Goal: Information Seeking & Learning: Learn about a topic

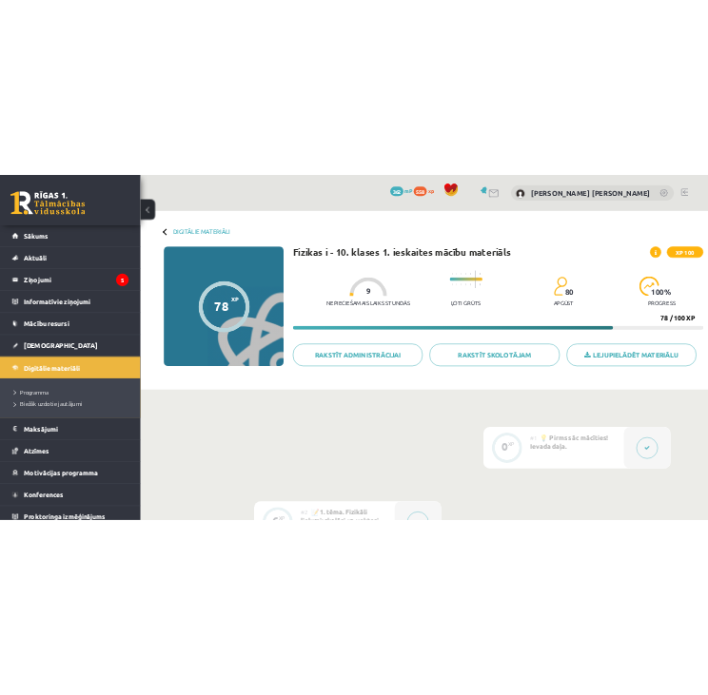
scroll to position [2979, 0]
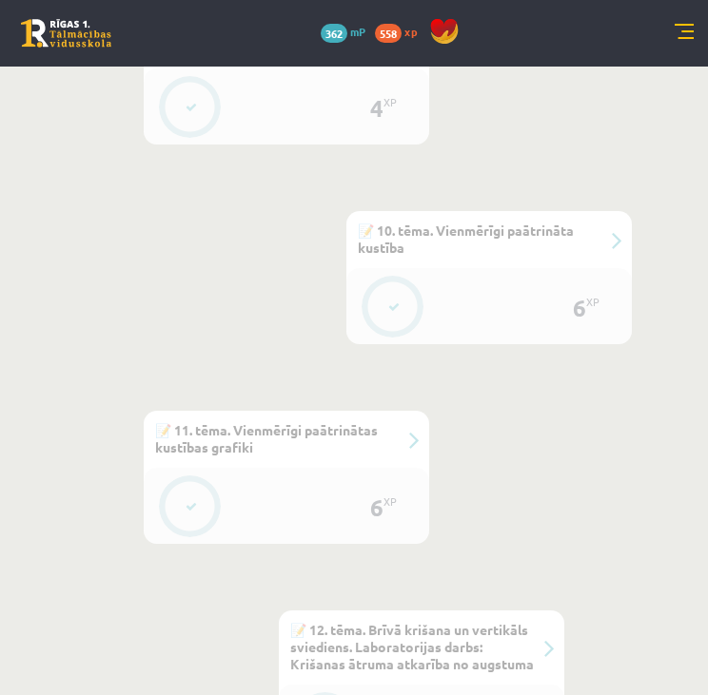
click at [675, 29] on link at bounding box center [683, 33] width 19 height 19
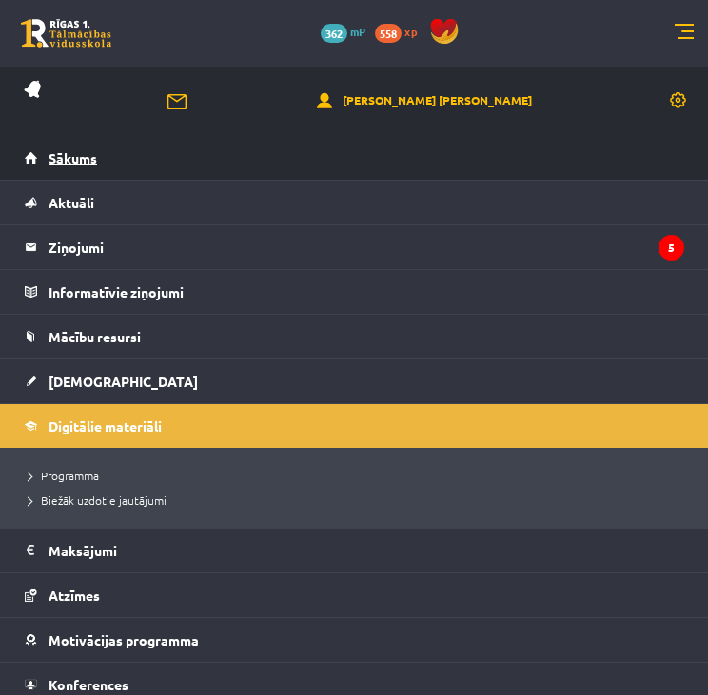
click at [90, 147] on link "Sākums" at bounding box center [354, 158] width 659 height 44
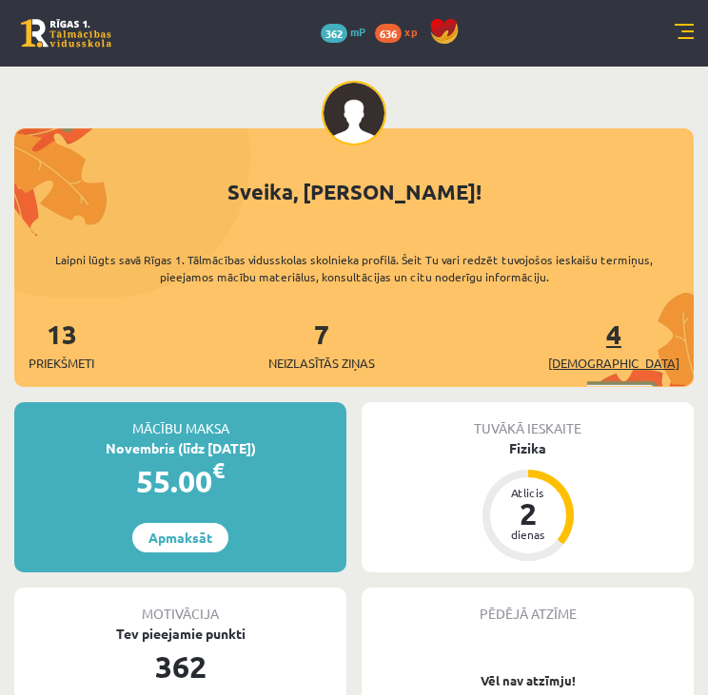
click at [661, 362] on span "[DEMOGRAPHIC_DATA]" at bounding box center [613, 363] width 131 height 19
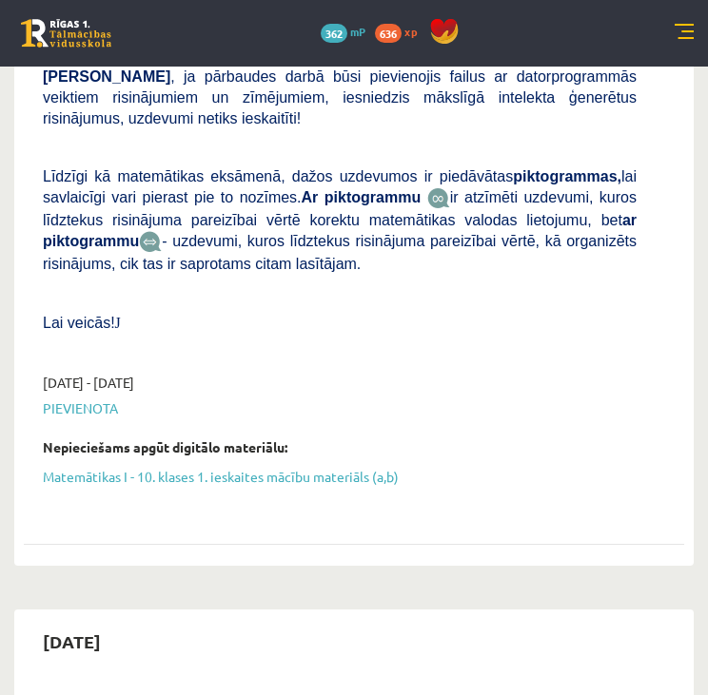
scroll to position [1257, 0]
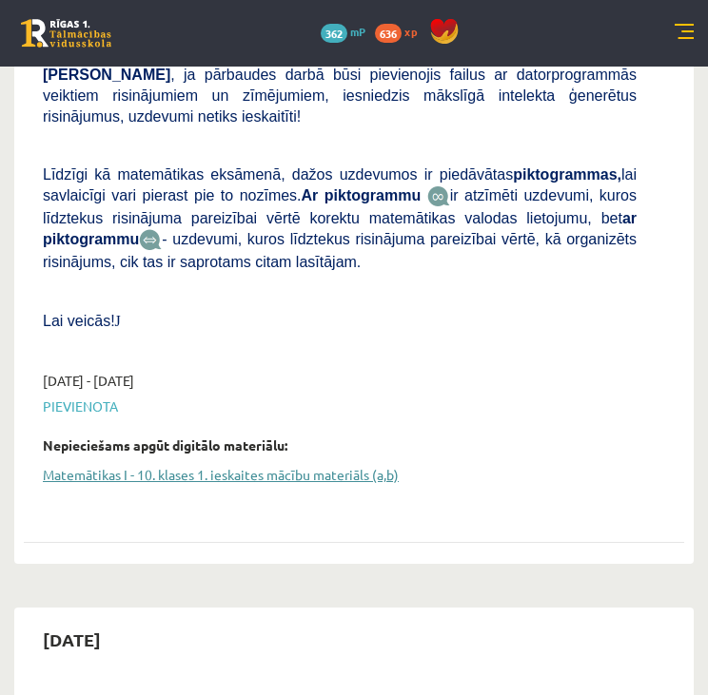
click at [323, 465] on link "Matemātikas I - 10. klases 1. ieskaites mācību materiāls (a,b)" at bounding box center [339, 475] width 593 height 20
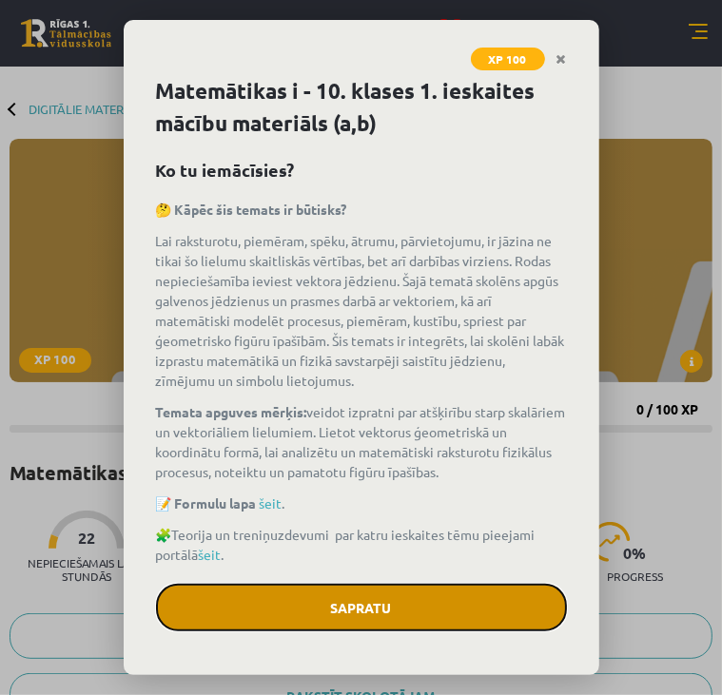
click at [365, 605] on button "Sapratu" at bounding box center [361, 608] width 411 height 48
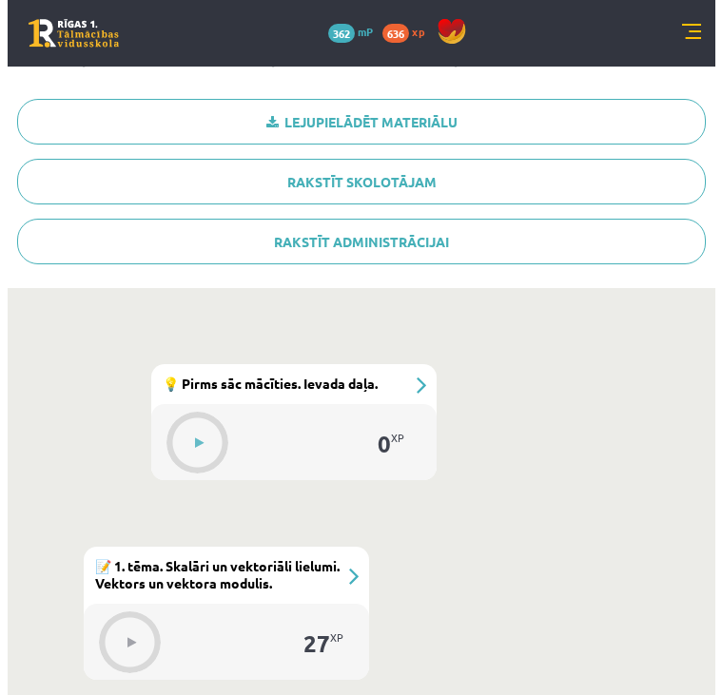
scroll to position [388, 0]
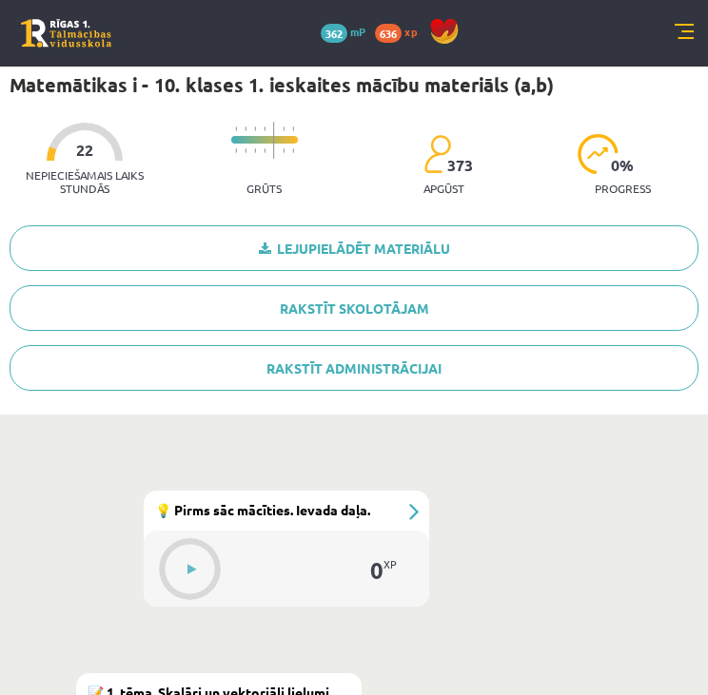
click at [333, 574] on div "0 XP" at bounding box center [286, 569] width 285 height 76
click at [408, 517] on div "#1 💡 Pirms sāc mācīties. Ievada daļa." at bounding box center [286, 511] width 285 height 40
click at [204, 559] on button at bounding box center [191, 570] width 44 height 44
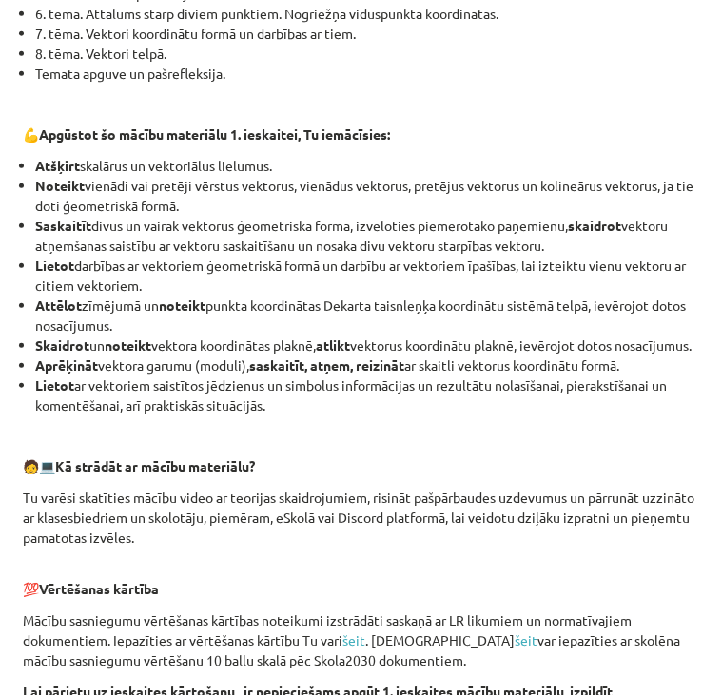
scroll to position [1087, 0]
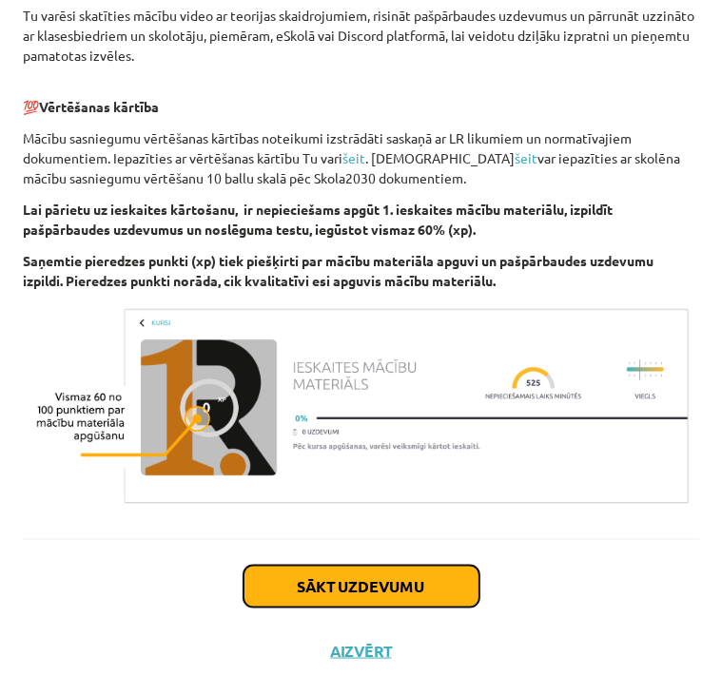
click at [332, 580] on button "Sākt uzdevumu" at bounding box center [361, 587] width 236 height 42
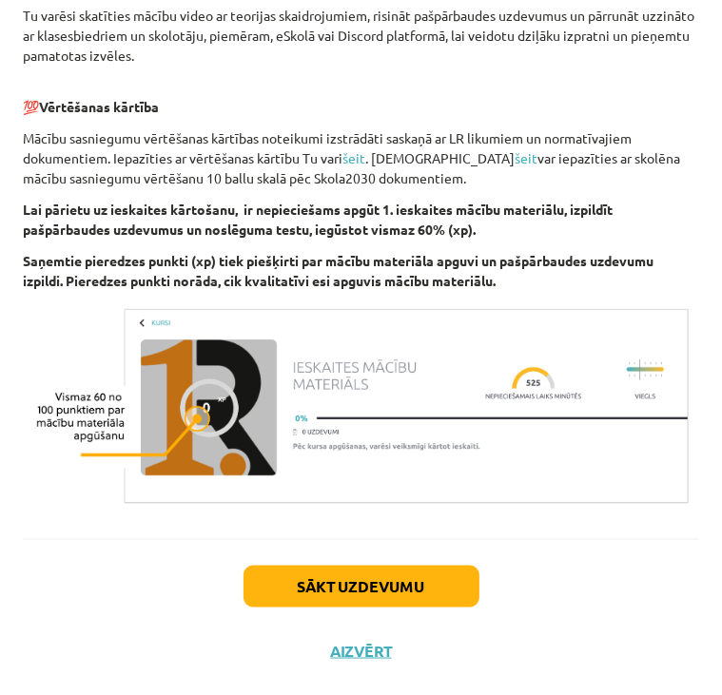
scroll to position [0, 0]
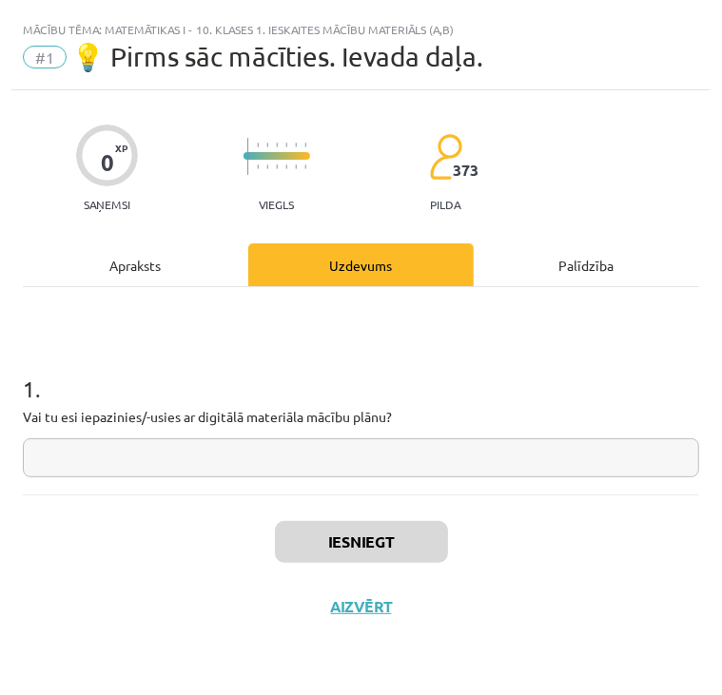
click at [253, 457] on input "text" at bounding box center [361, 457] width 676 height 39
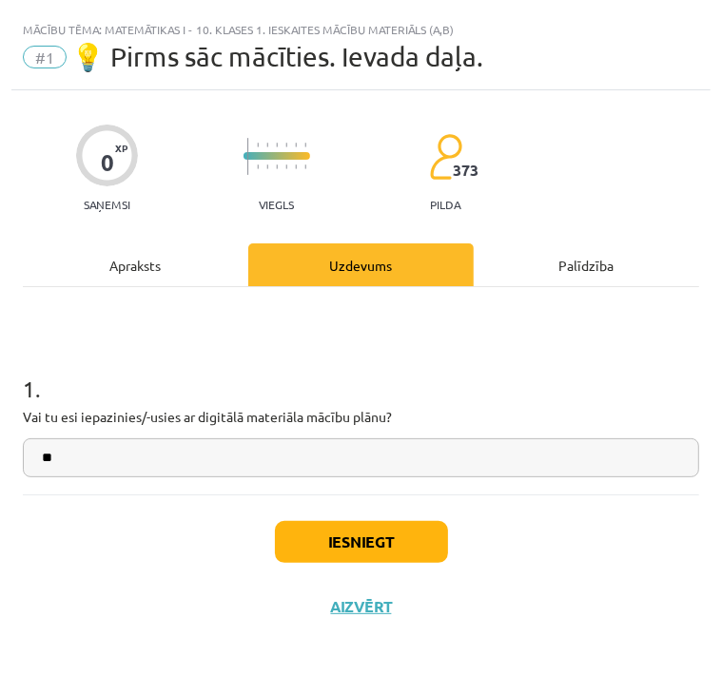
type input "**"
click at [321, 529] on button "Iesniegt" at bounding box center [361, 542] width 173 height 42
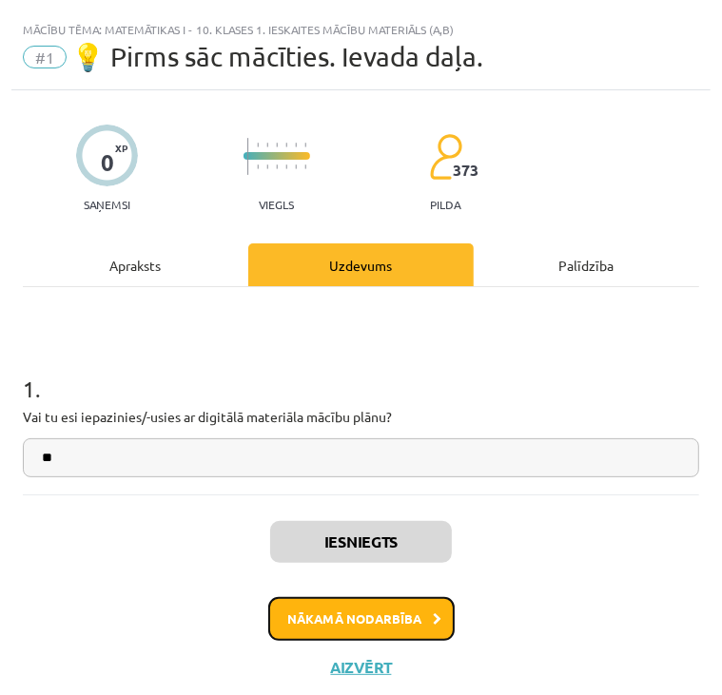
click at [361, 626] on button "Nākamā nodarbība" at bounding box center [361, 619] width 186 height 44
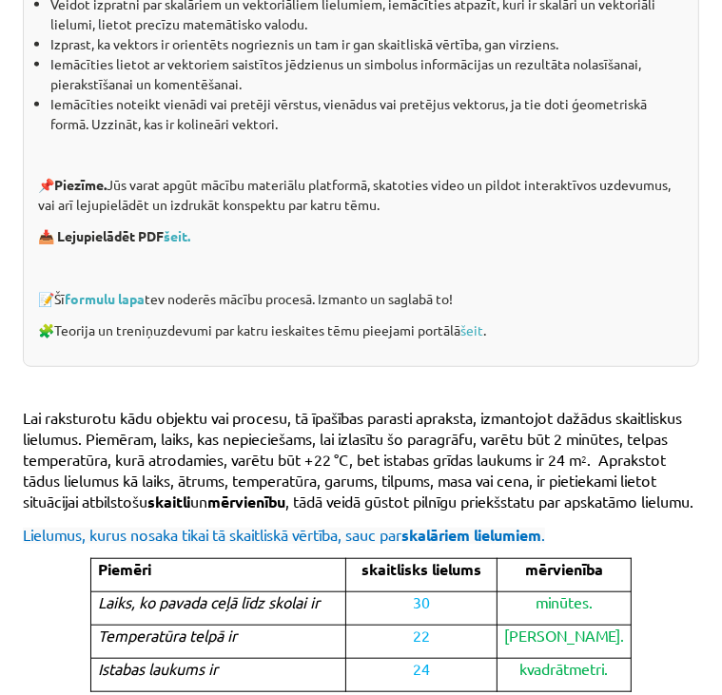
scroll to position [468, 0]
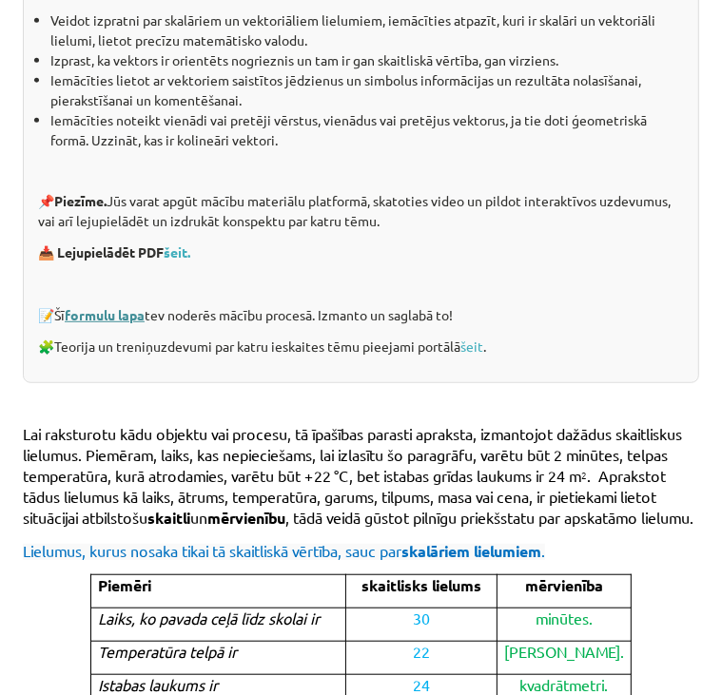
click at [126, 311] on link "formulu lapa" at bounding box center [105, 314] width 80 height 17
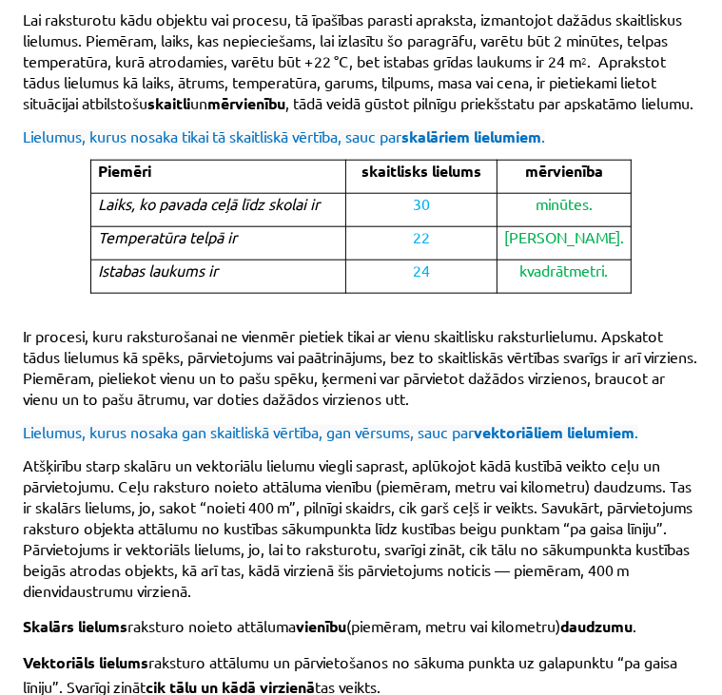
scroll to position [1377, 0]
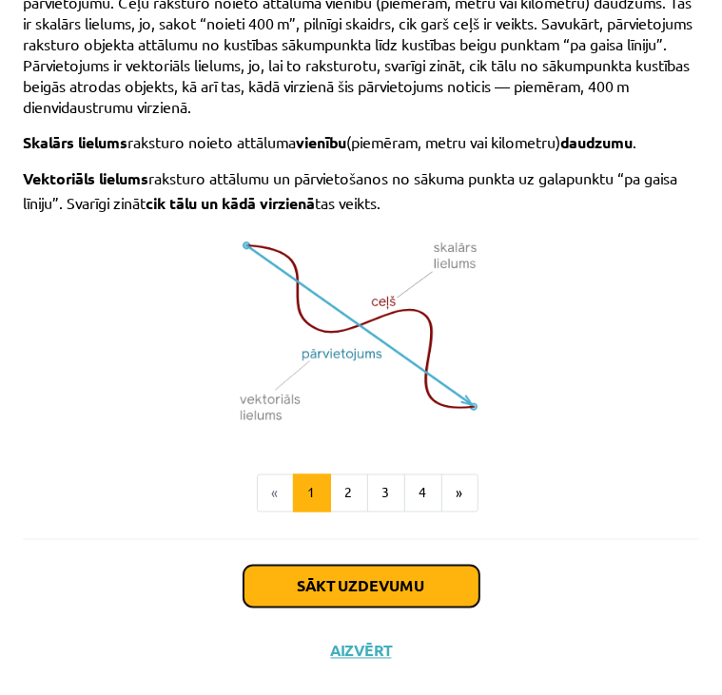
click at [344, 592] on button "Sākt uzdevumu" at bounding box center [361, 587] width 236 height 42
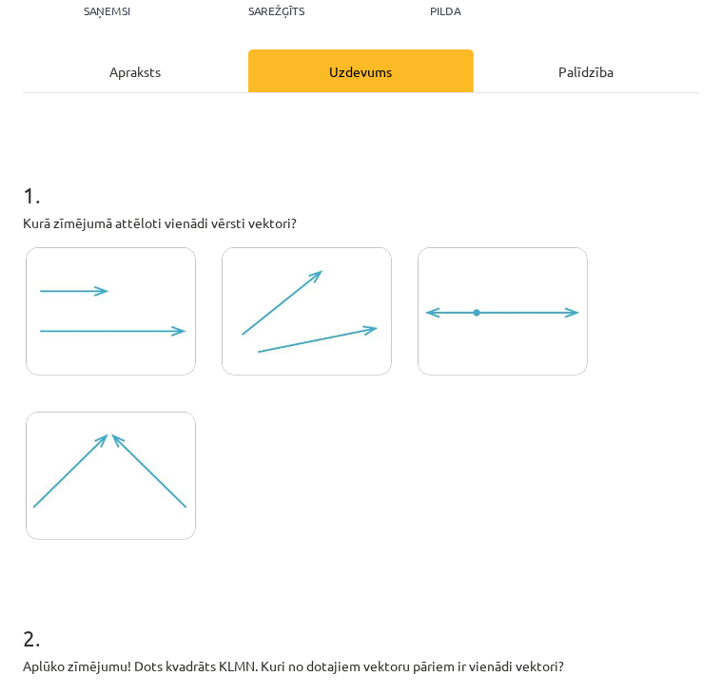
scroll to position [227, 0]
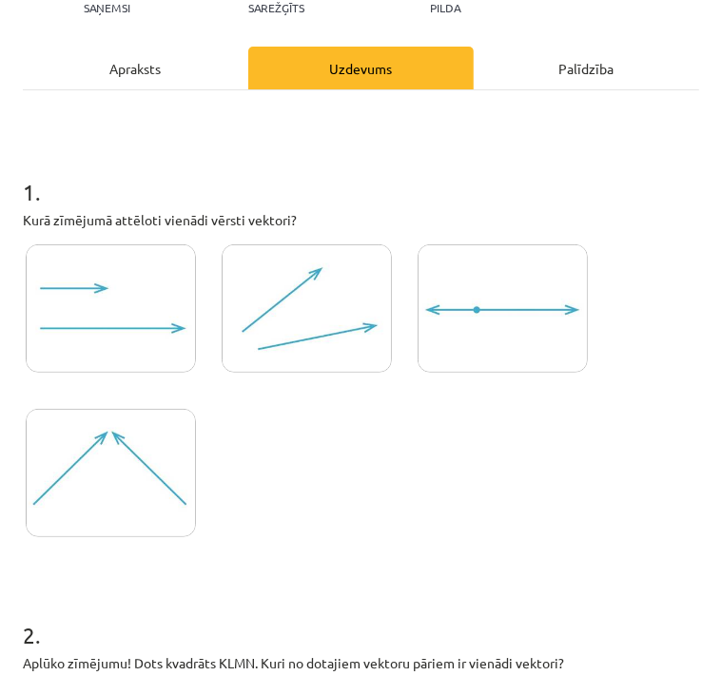
click at [125, 312] on img at bounding box center [111, 308] width 170 height 128
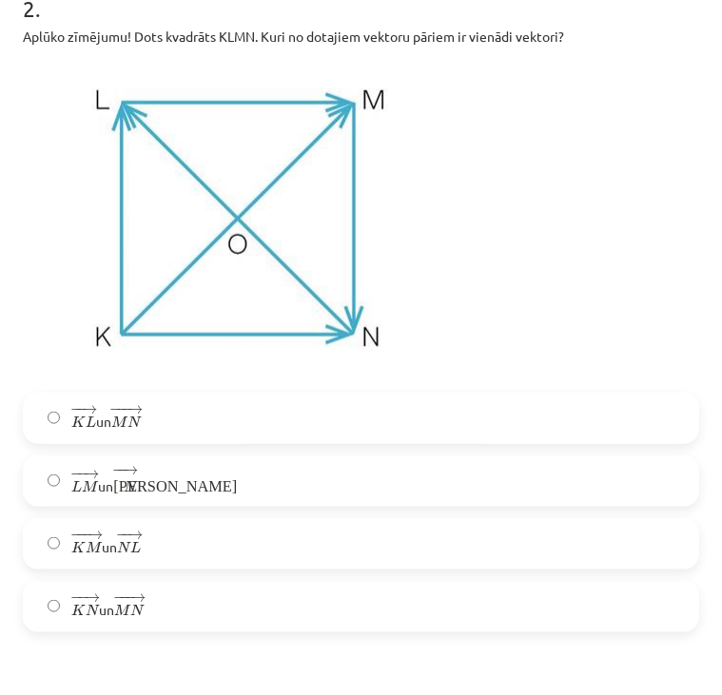
scroll to position [854, 0]
click at [328, 489] on label "− − → L M L M → un − − → К N К N →" at bounding box center [361, 481] width 672 height 48
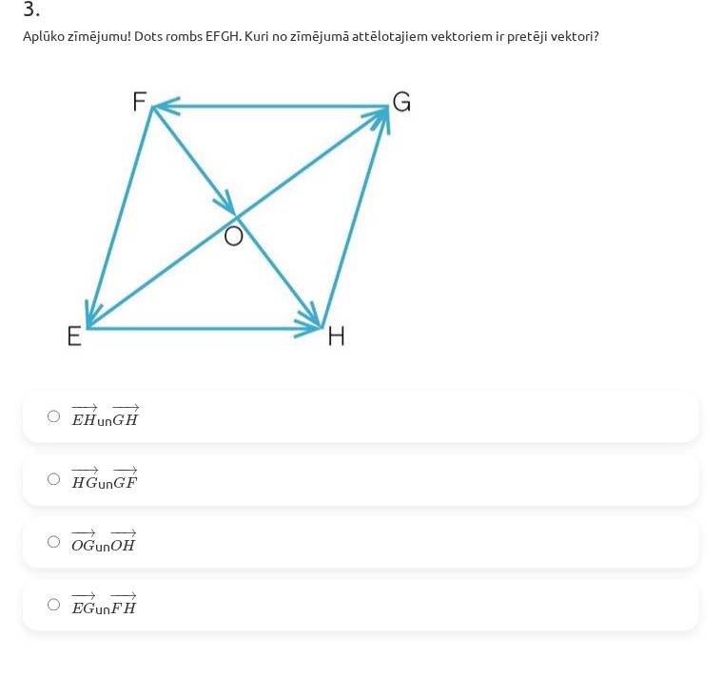
scroll to position [1560, 0]
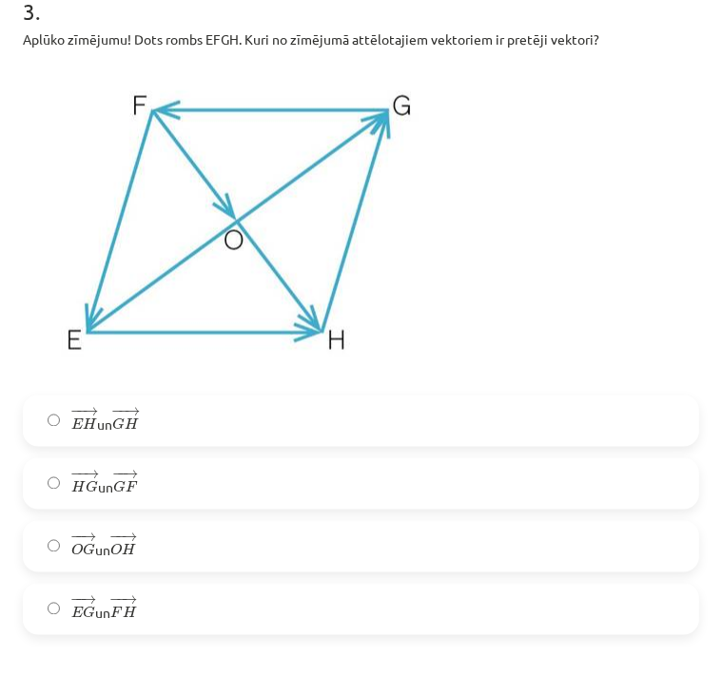
click at [203, 618] on label "− − → E G E G → un − − → F H F H →" at bounding box center [361, 610] width 672 height 48
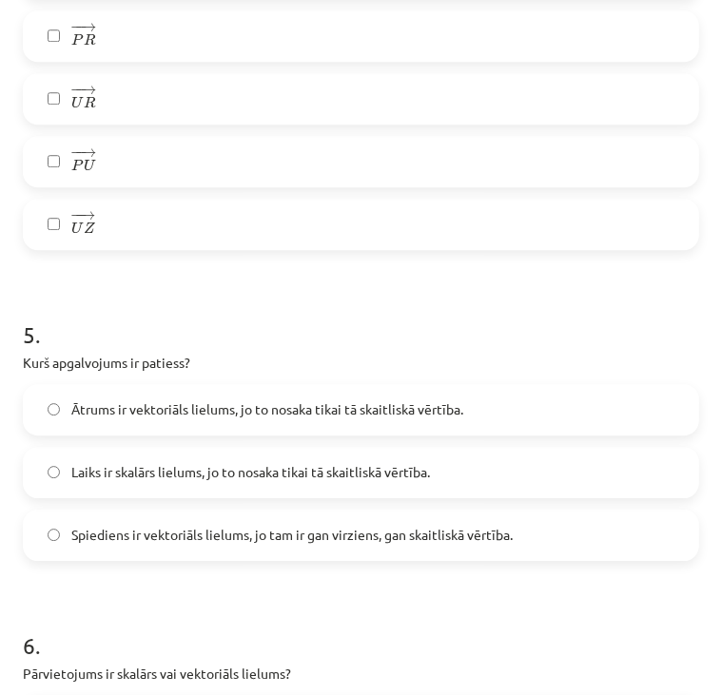
scroll to position [2768, 0]
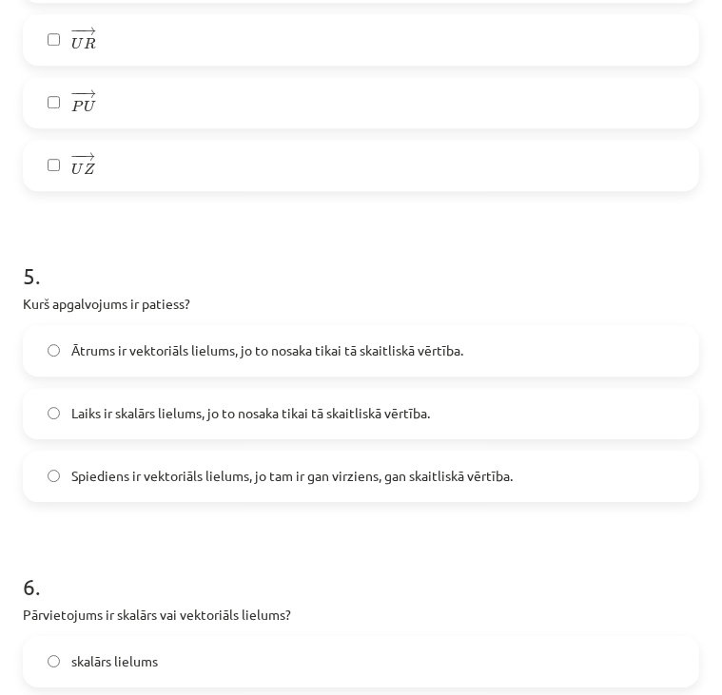
click at [332, 416] on span "Laiks ir skalārs lielums, jo to nosaka tikai tā skaitliskā vērtība." at bounding box center [250, 413] width 359 height 20
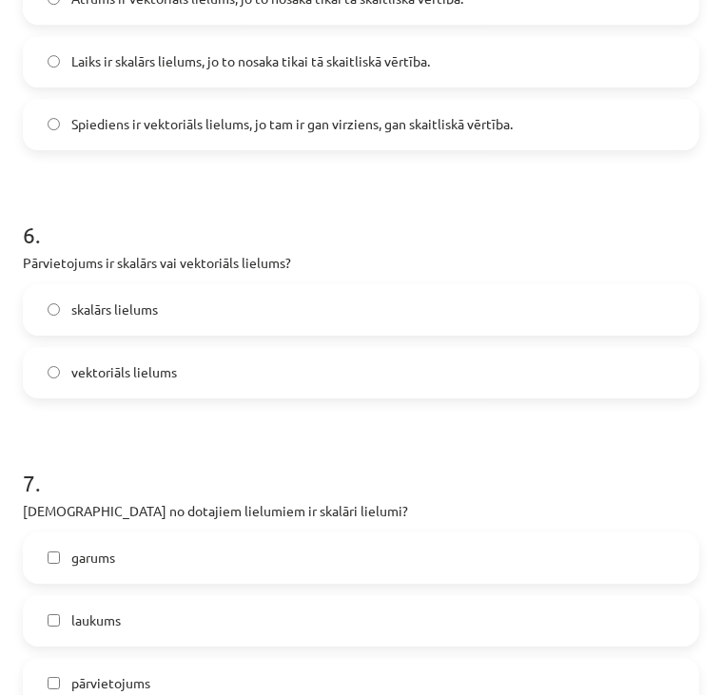
scroll to position [3122, 0]
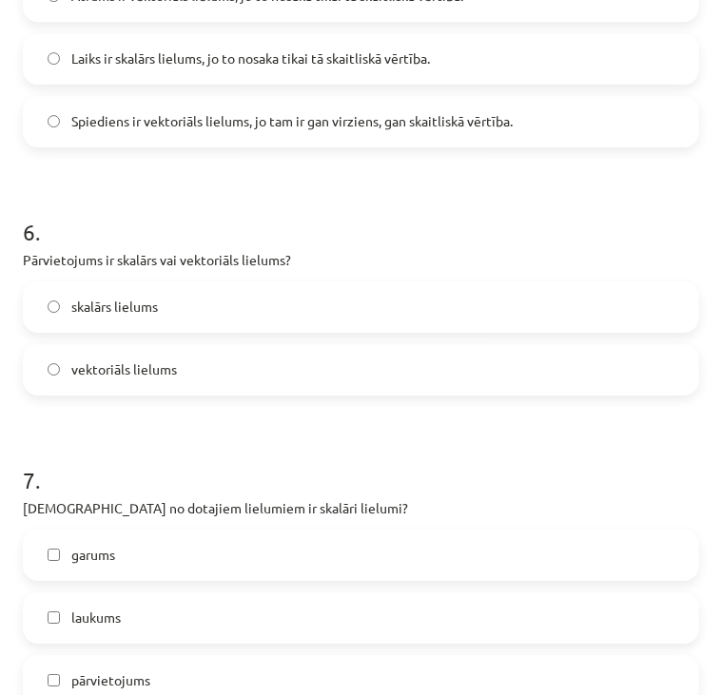
click at [311, 295] on label "skalārs lielums" at bounding box center [361, 307] width 672 height 48
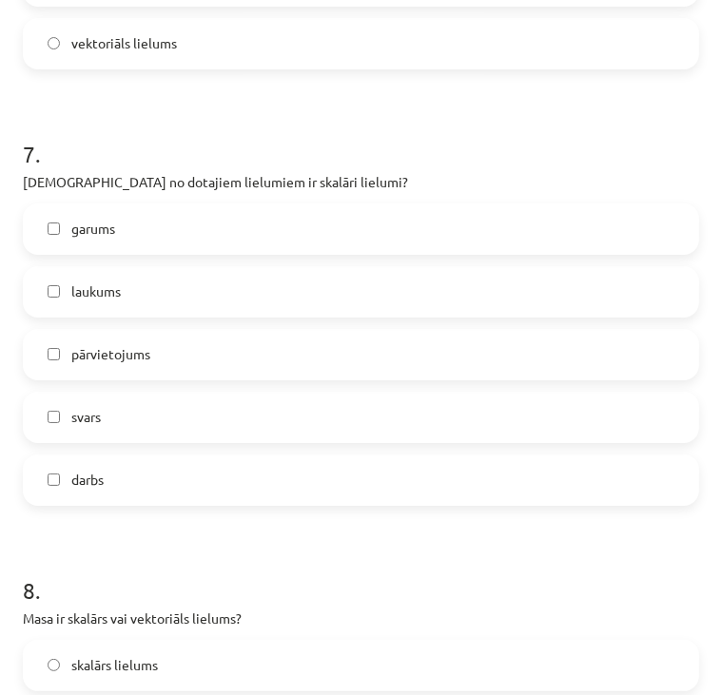
scroll to position [3452, 0]
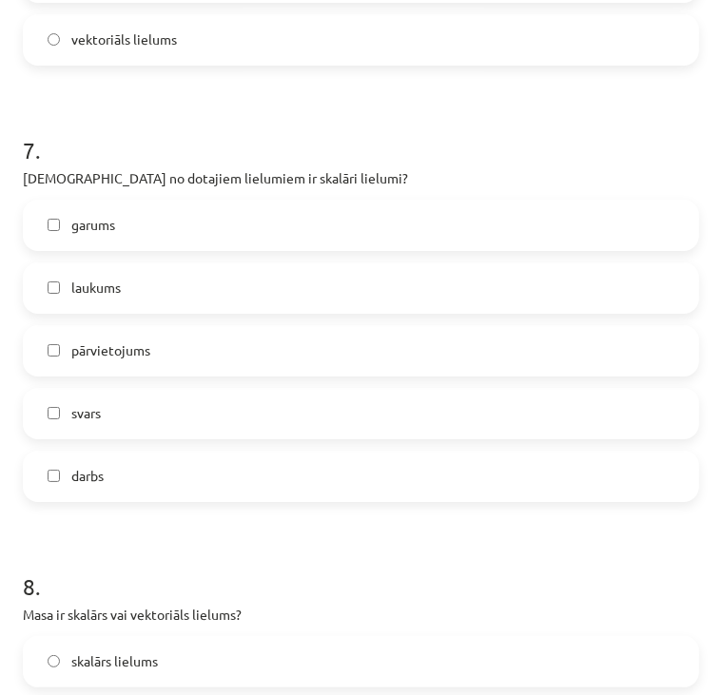
click at [261, 234] on label "garums" at bounding box center [361, 226] width 672 height 48
click at [253, 286] on label "laukums" at bounding box center [361, 288] width 672 height 48
click at [208, 411] on label "svars" at bounding box center [361, 414] width 672 height 48
click at [179, 494] on label "darbs" at bounding box center [361, 477] width 672 height 48
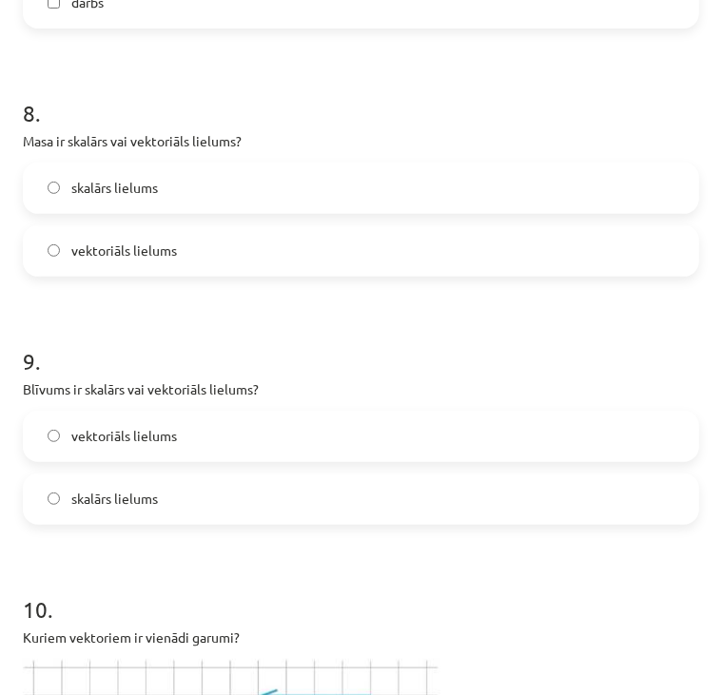
scroll to position [3932, 0]
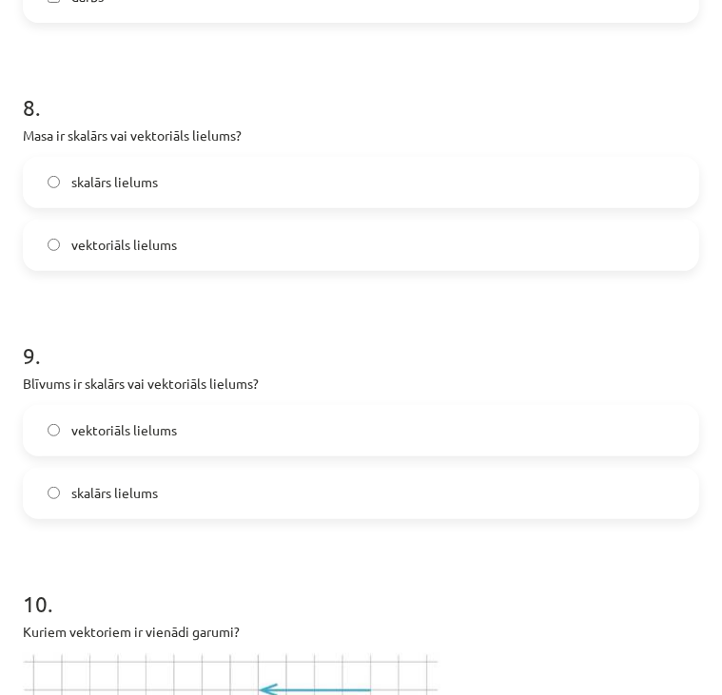
click at [296, 177] on label "skalārs lielums" at bounding box center [361, 183] width 672 height 48
click at [228, 494] on label "skalārs lielums" at bounding box center [361, 494] width 672 height 48
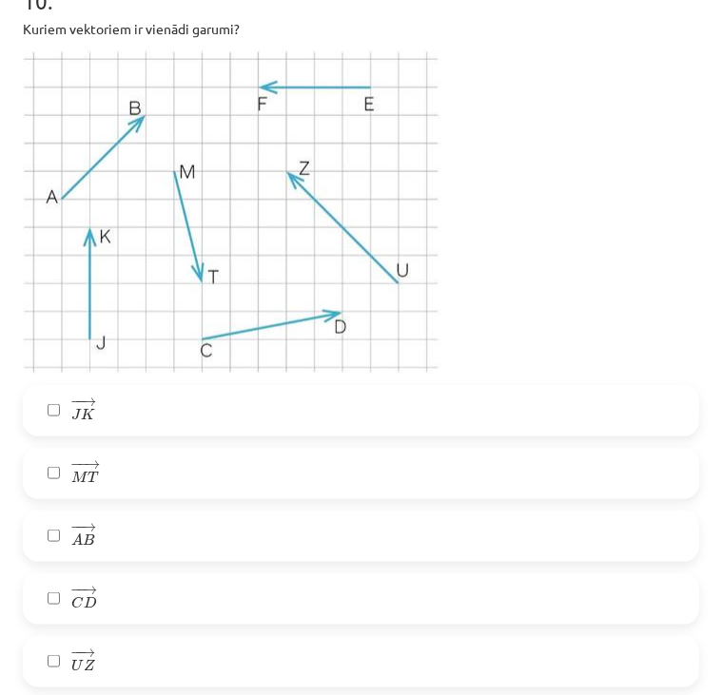
scroll to position [4535, 0]
click at [228, 494] on label "− − → M T M T →" at bounding box center [361, 474] width 672 height 48
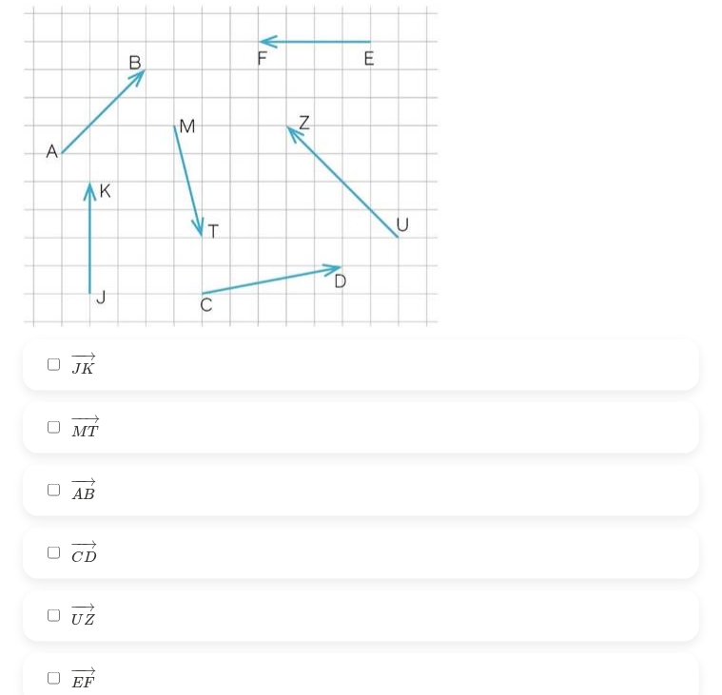
scroll to position [4580, 0]
click at [224, 420] on label "− − → M T M T →" at bounding box center [361, 428] width 672 height 48
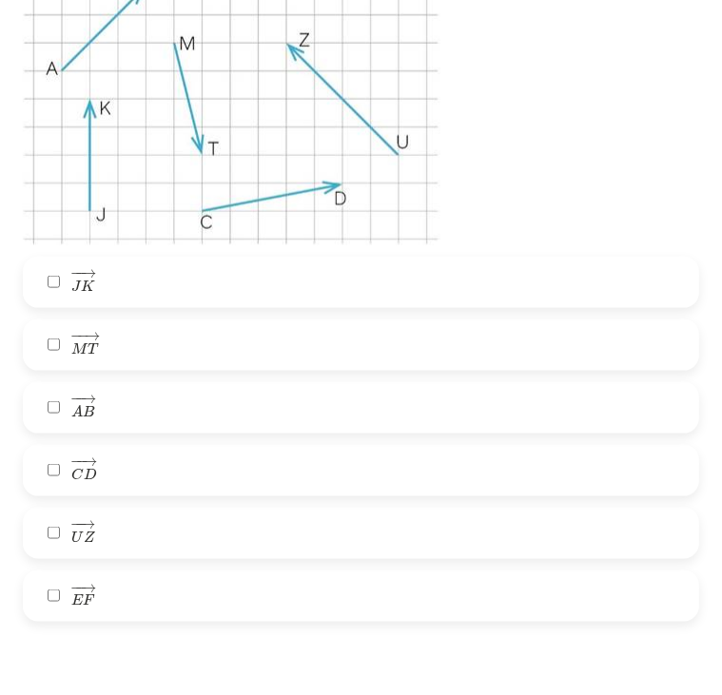
scroll to position [4657, 0]
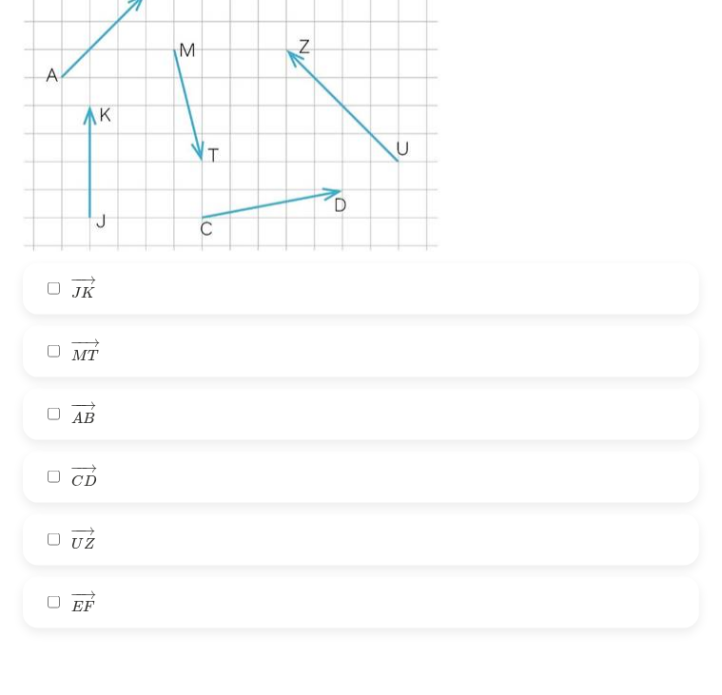
click at [48, 468] on label "− − → C D C D →" at bounding box center [361, 478] width 672 height 48
click at [57, 547] on label "− − → U Z U Z →" at bounding box center [361, 540] width 672 height 48
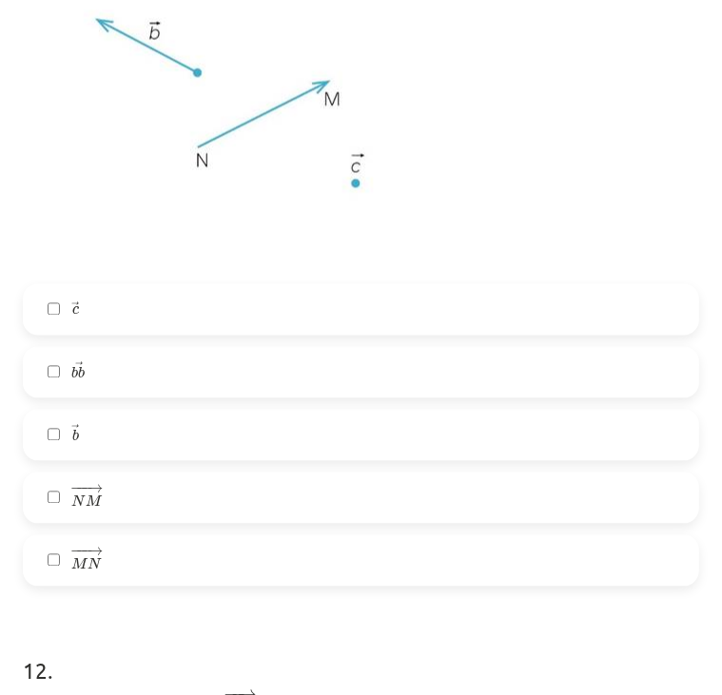
scroll to position [5477, 0]
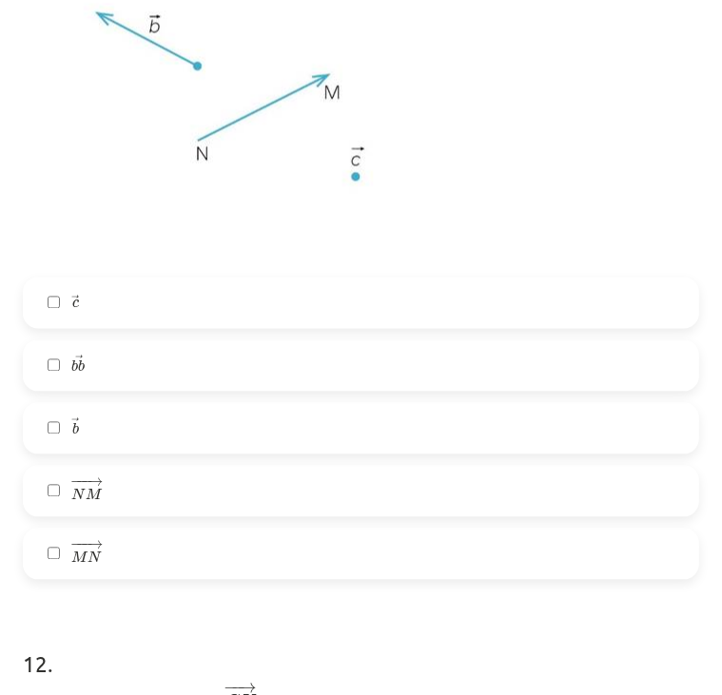
click at [55, 480] on label "− −− → N M N M →" at bounding box center [361, 491] width 672 height 48
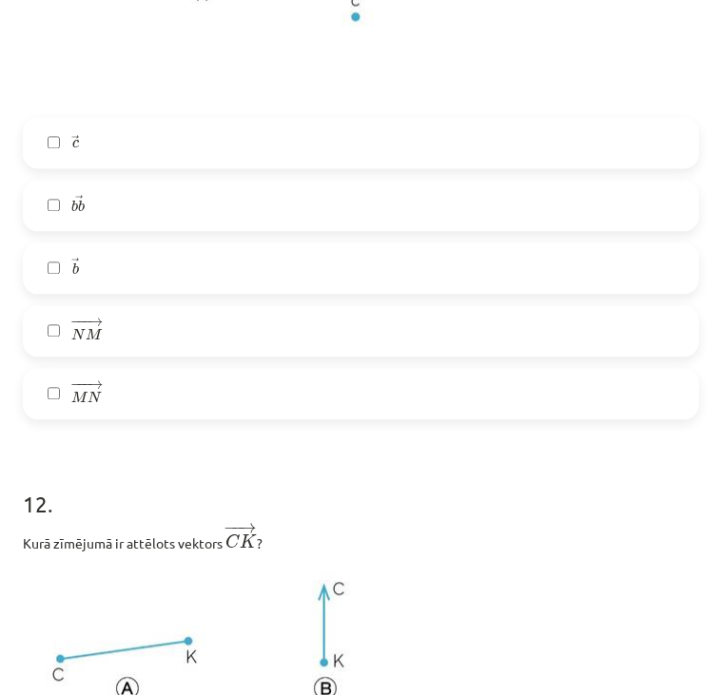
scroll to position [5486, 0]
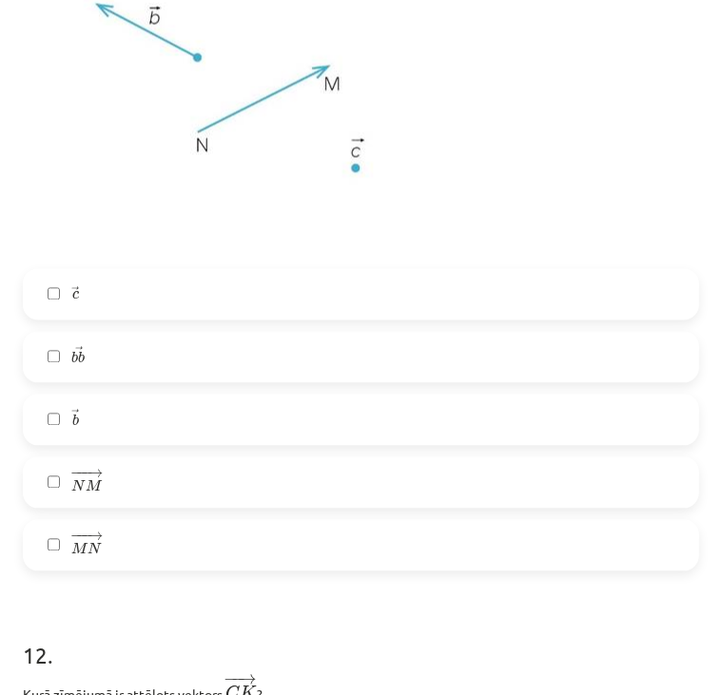
click at [56, 535] on label "− −− → M N M N →" at bounding box center [361, 545] width 672 height 48
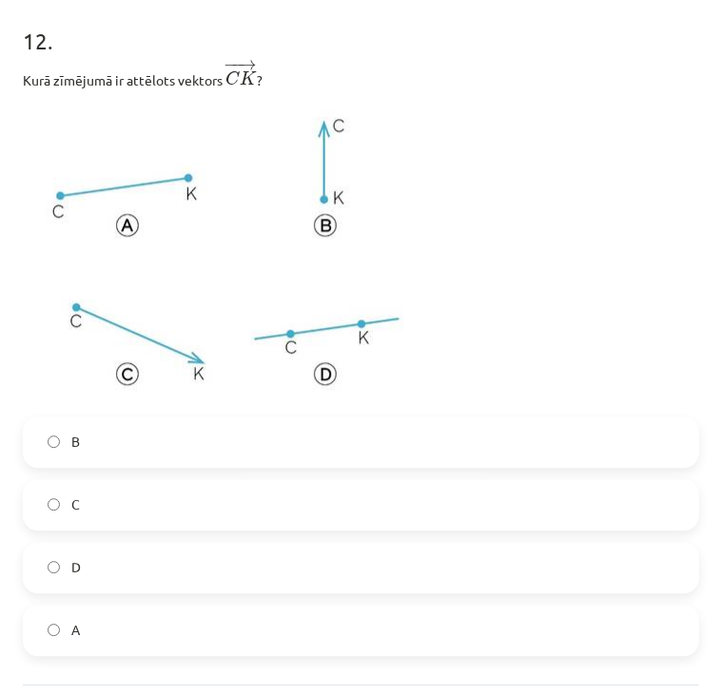
scroll to position [6098, 0]
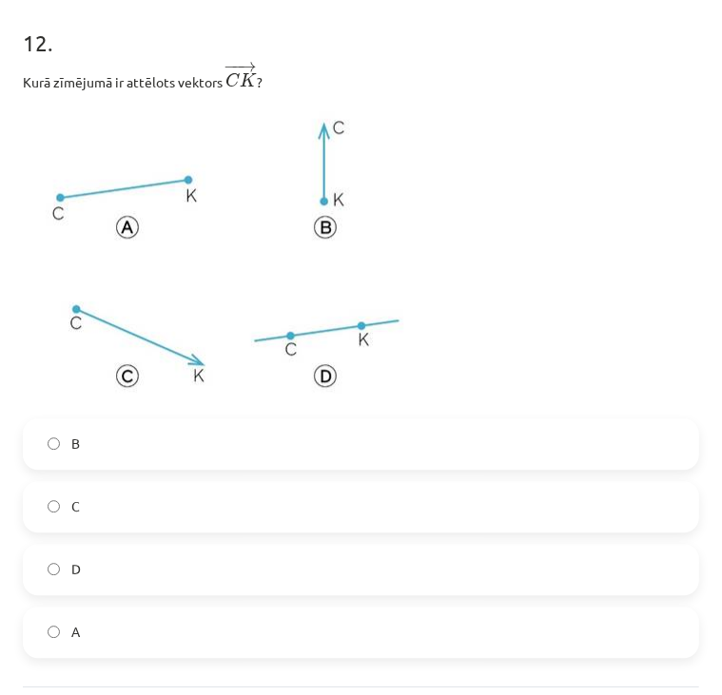
click at [184, 558] on label "D" at bounding box center [361, 570] width 672 height 48
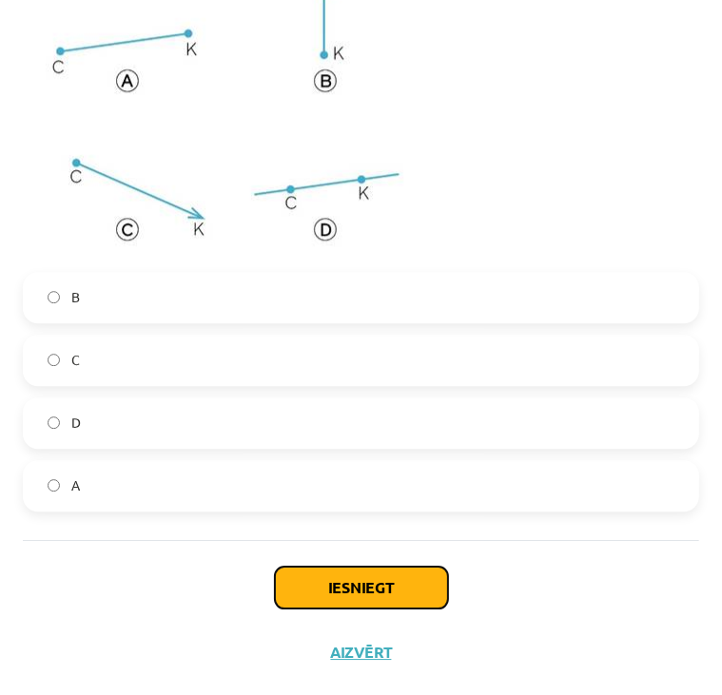
click at [338, 583] on button "Iesniegt" at bounding box center [361, 588] width 173 height 42
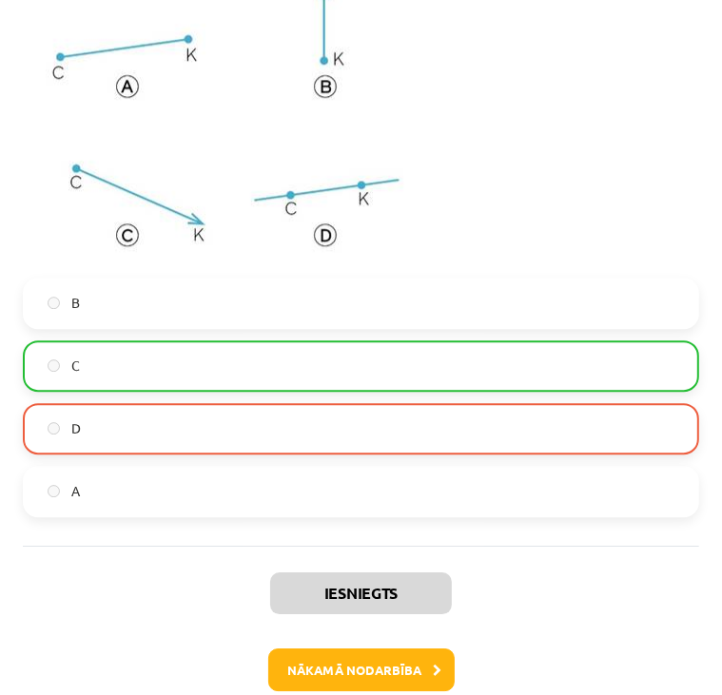
scroll to position [6305, 0]
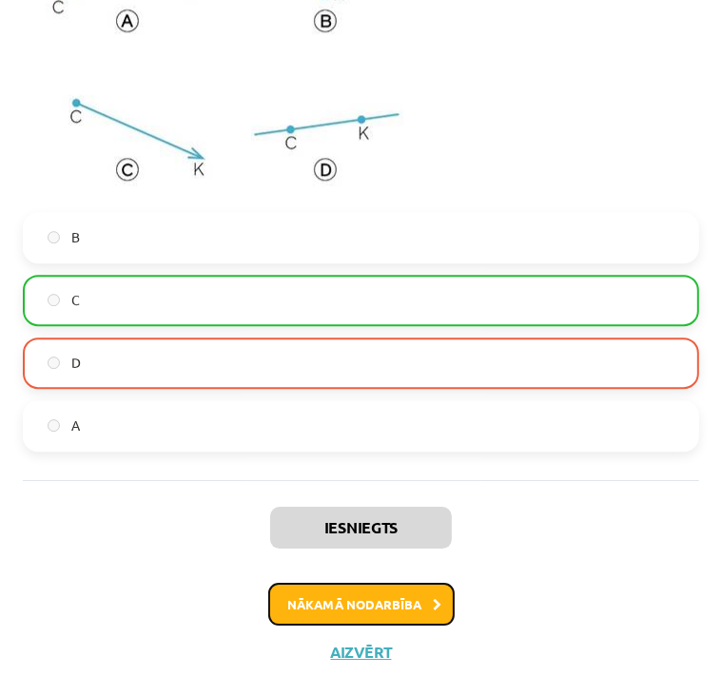
click at [367, 606] on button "Nākamā nodarbība" at bounding box center [361, 605] width 186 height 44
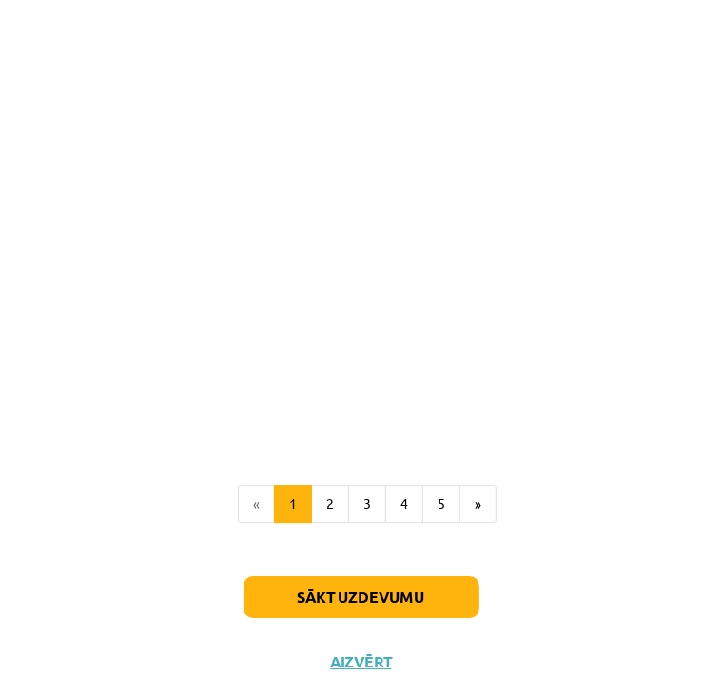
scroll to position [2828, 0]
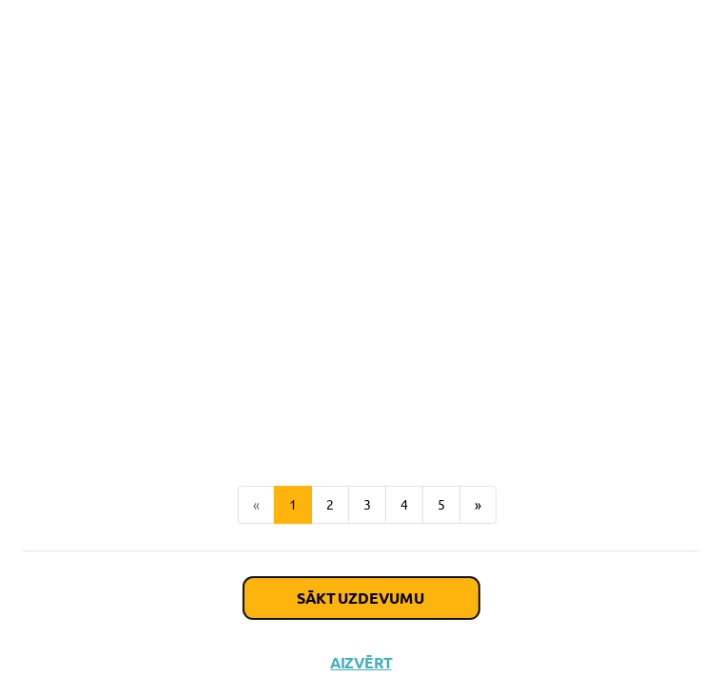
click at [385, 583] on button "Sākt uzdevumu" at bounding box center [361, 598] width 236 height 42
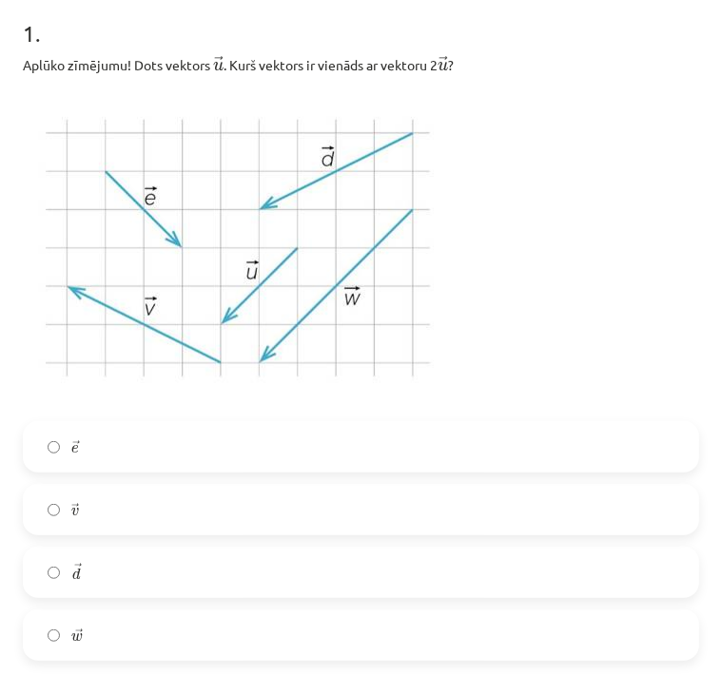
scroll to position [384, 0]
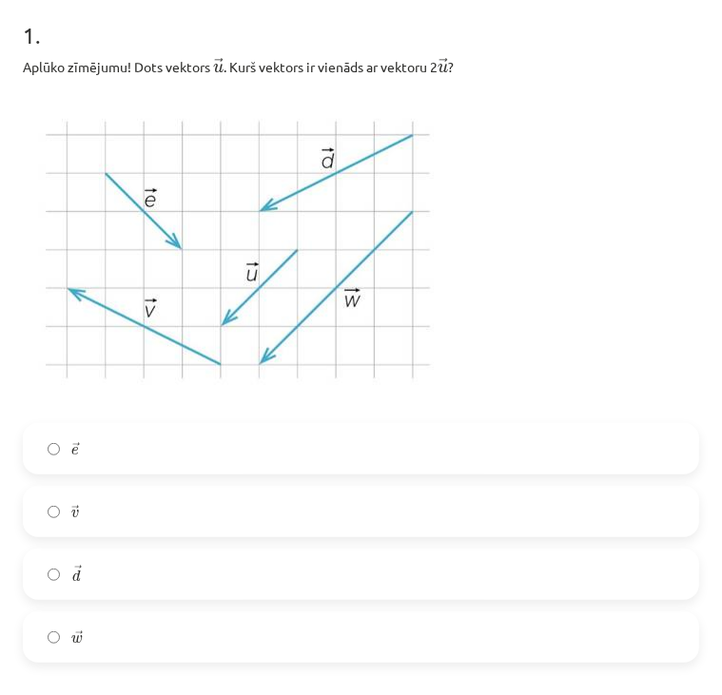
click at [282, 650] on label "→ w w →" at bounding box center [361, 637] width 672 height 48
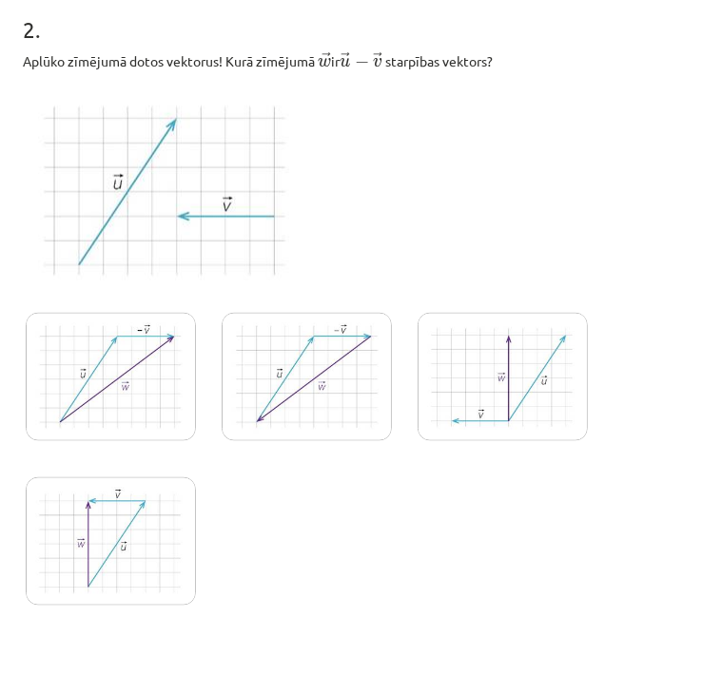
scroll to position [1103, 0]
click at [183, 360] on img at bounding box center [111, 376] width 170 height 128
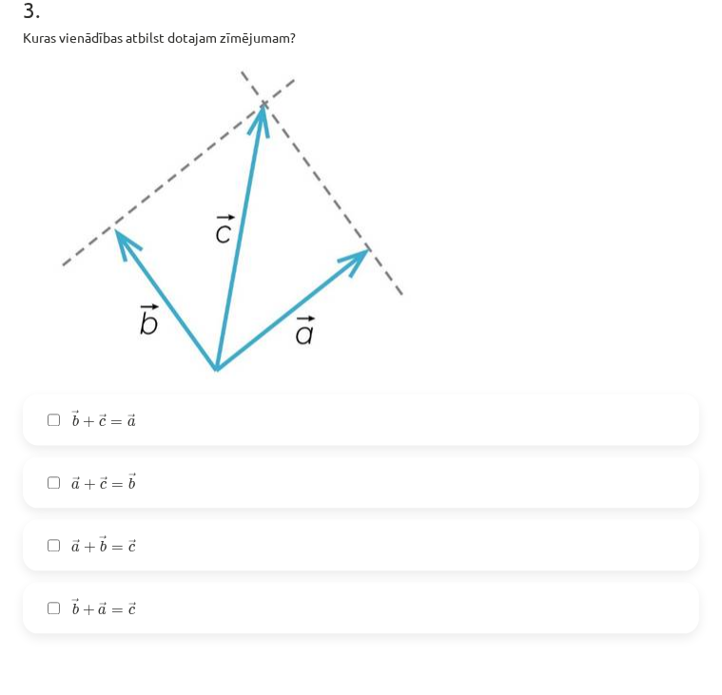
scroll to position [1803, 0]
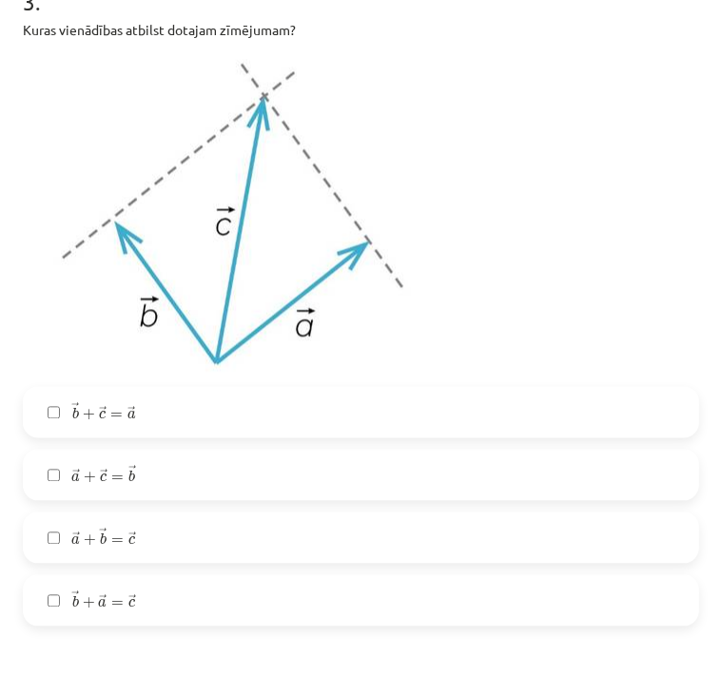
click at [196, 547] on label "→ a + → b = → c a → + b → = c →" at bounding box center [361, 539] width 672 height 48
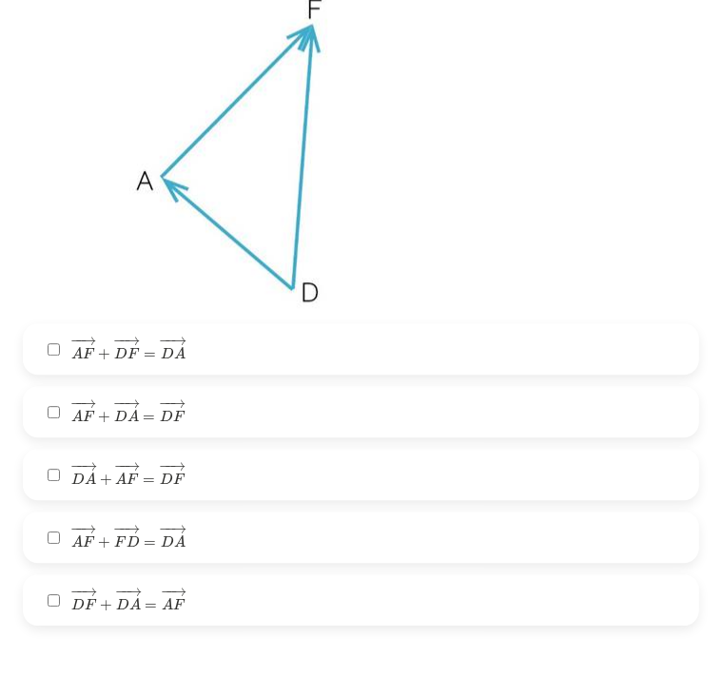
scroll to position [2501, 0]
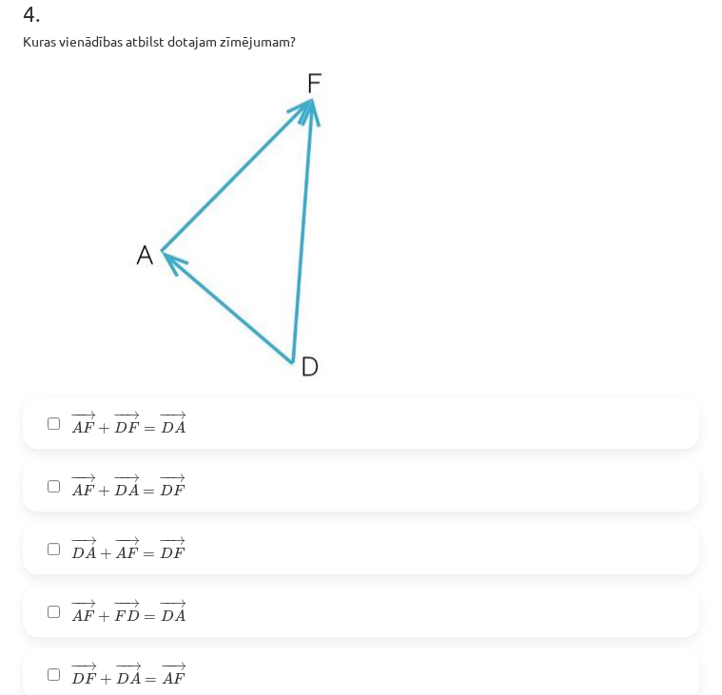
click at [277, 620] on label "− − → A F + − − → F D = − − → D A A F → + F D → = D A →" at bounding box center [361, 612] width 672 height 48
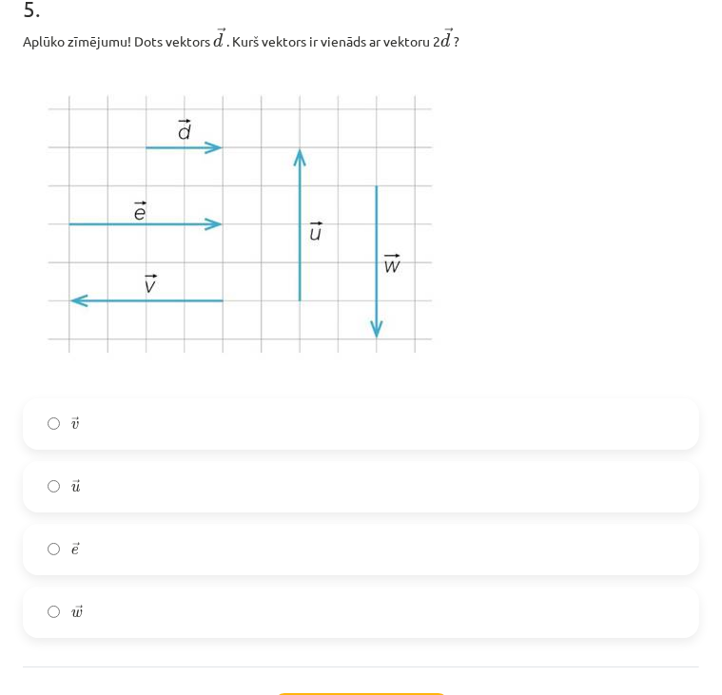
scroll to position [3276, 0]
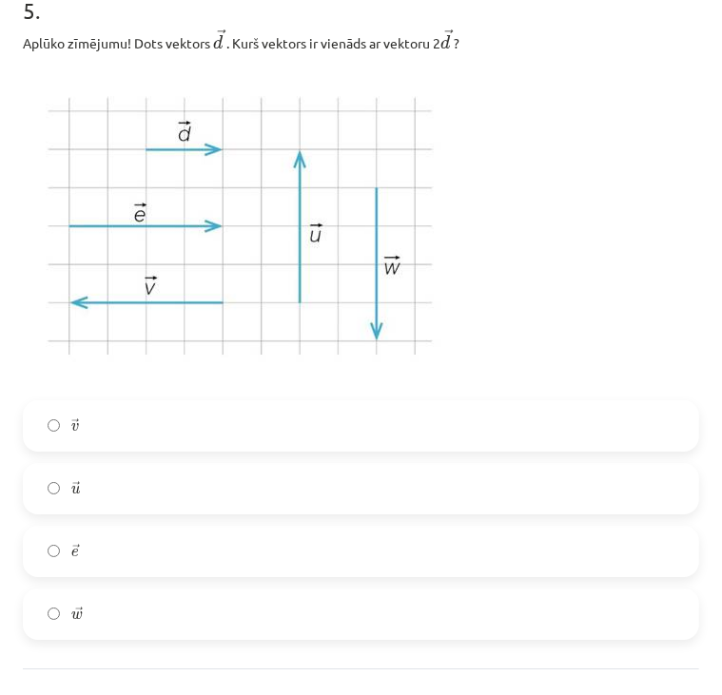
click at [256, 554] on label "→ e e →" at bounding box center [361, 552] width 672 height 48
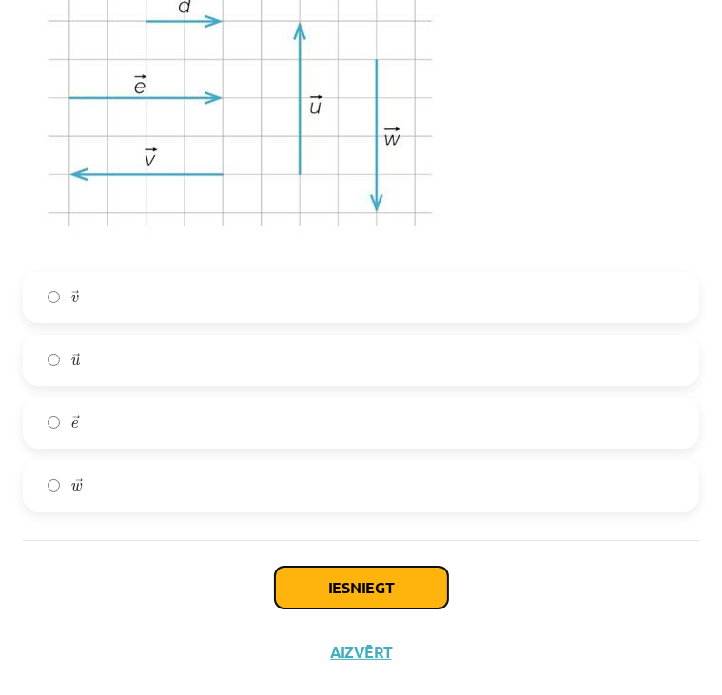
click at [340, 574] on button "Iesniegt" at bounding box center [361, 588] width 173 height 42
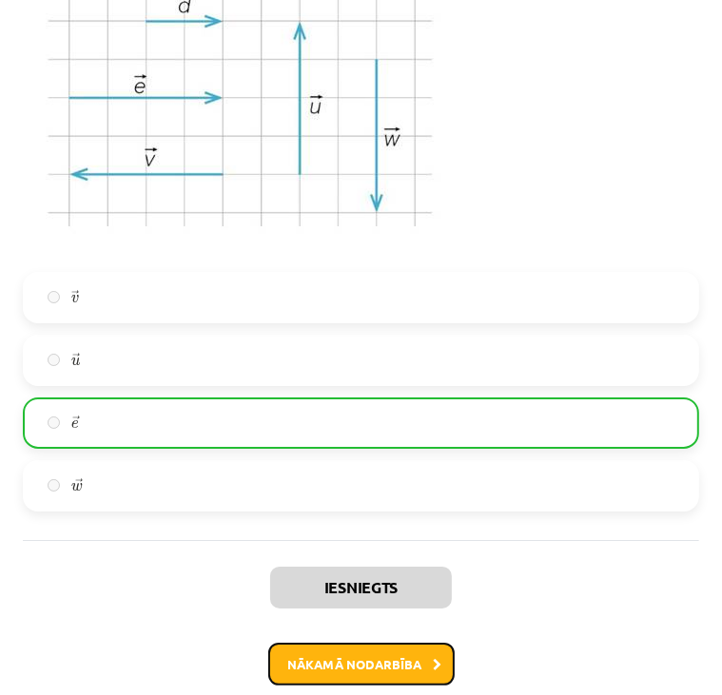
click at [387, 663] on button "Nākamā nodarbība" at bounding box center [361, 665] width 186 height 44
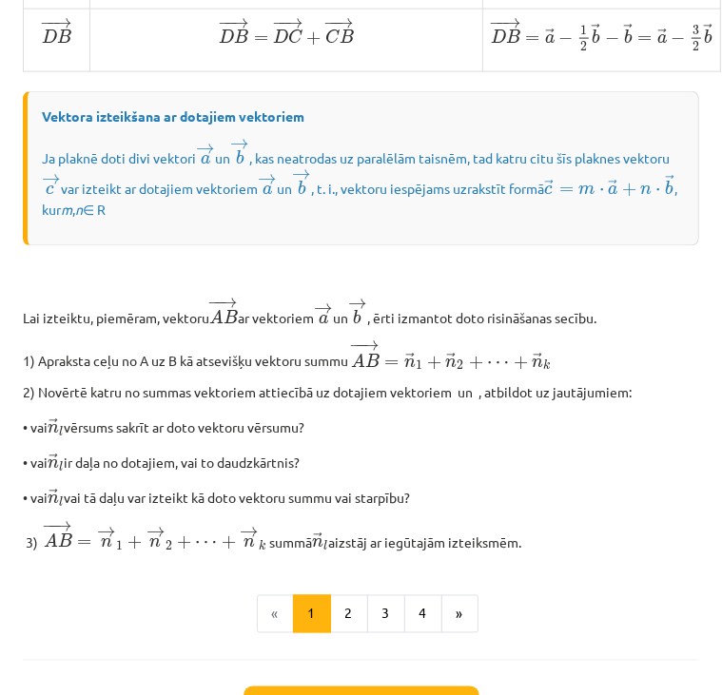
scroll to position [1583, 0]
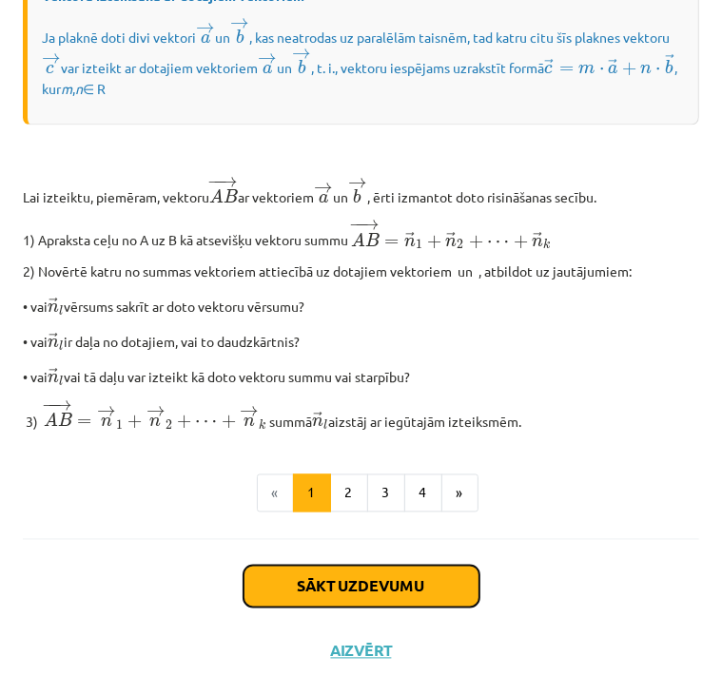
click at [396, 566] on button "Sākt uzdevumu" at bounding box center [361, 587] width 236 height 42
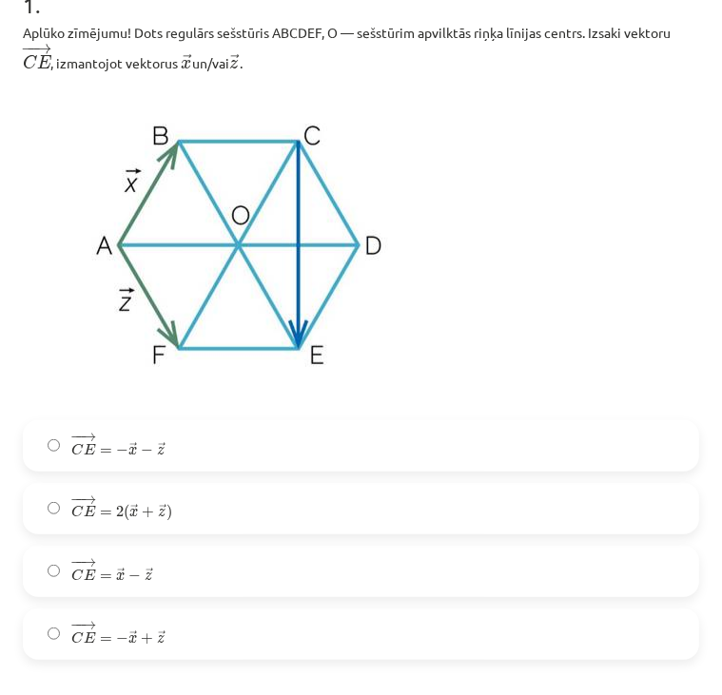
scroll to position [415, 0]
click at [311, 463] on label "− − → C E = − → x − → z C E → = − x → − z →" at bounding box center [361, 446] width 672 height 48
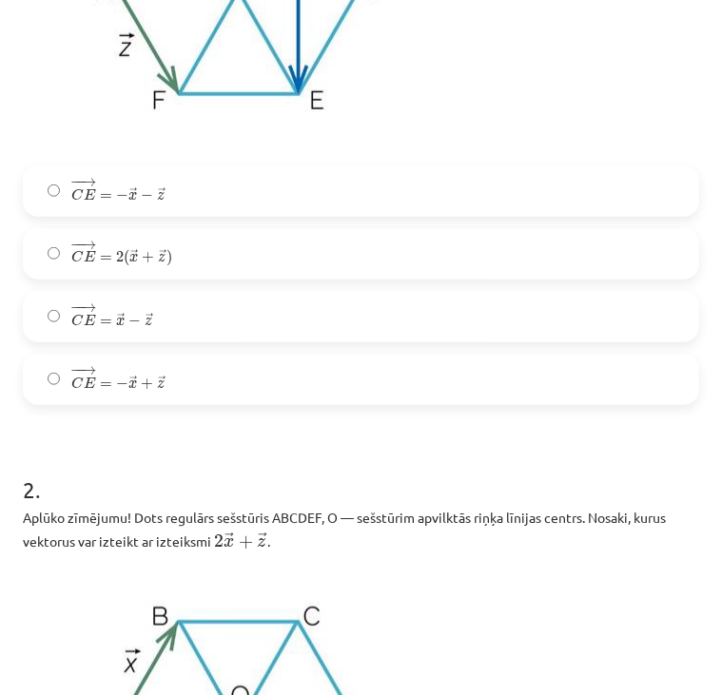
scroll to position [670, 0]
click at [268, 368] on label "− − → C E = − → x + → z C E → = − x → + z →" at bounding box center [361, 380] width 672 height 48
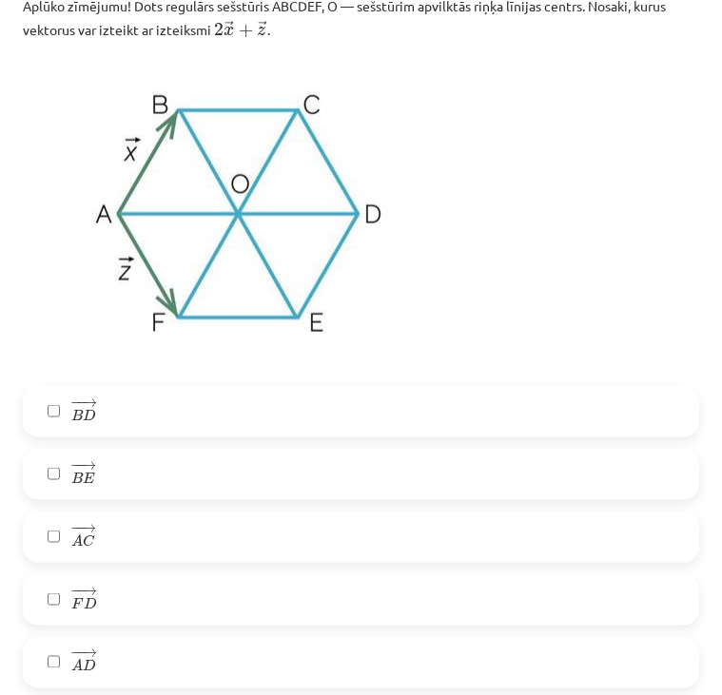
scroll to position [1178, 0]
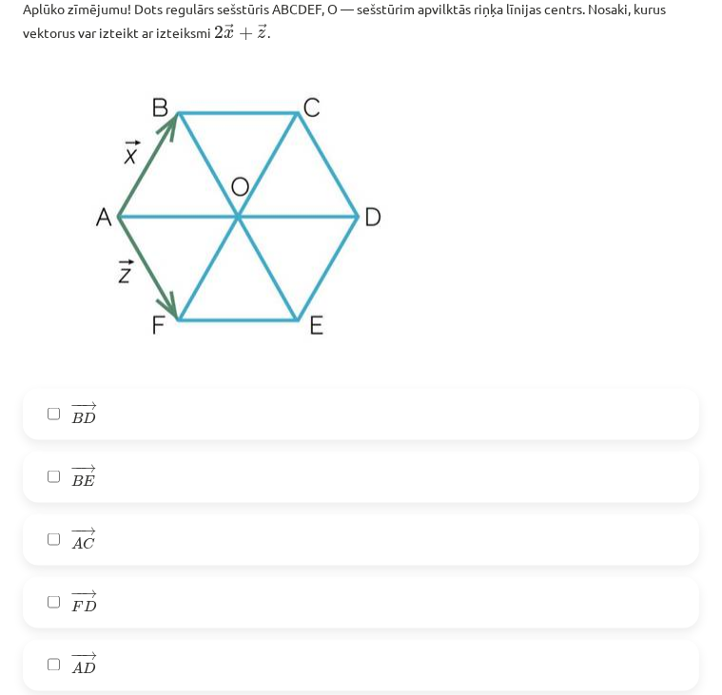
click at [148, 662] on label "− − → A D A D →" at bounding box center [361, 666] width 672 height 48
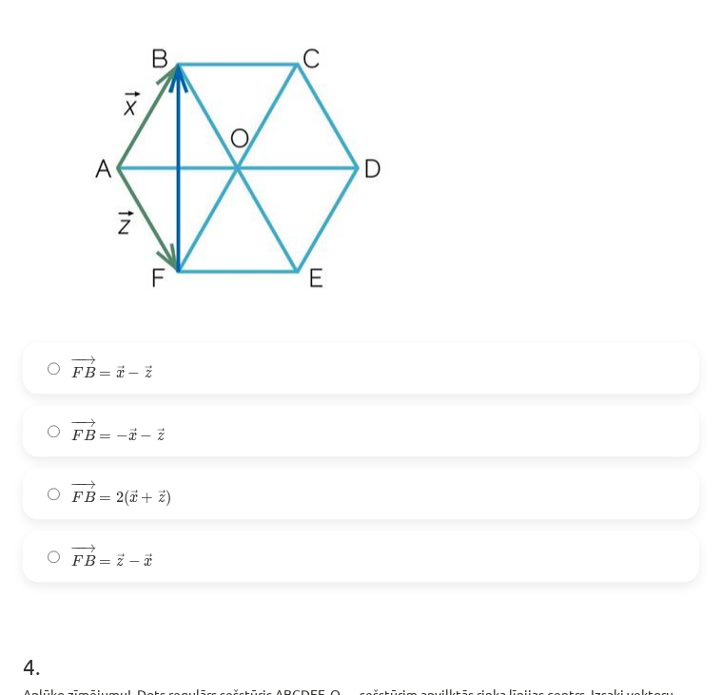
scroll to position [2027, 0]
click at [443, 368] on label "− − → F B = → x − → z F B → = x → − z →" at bounding box center [361, 368] width 672 height 48
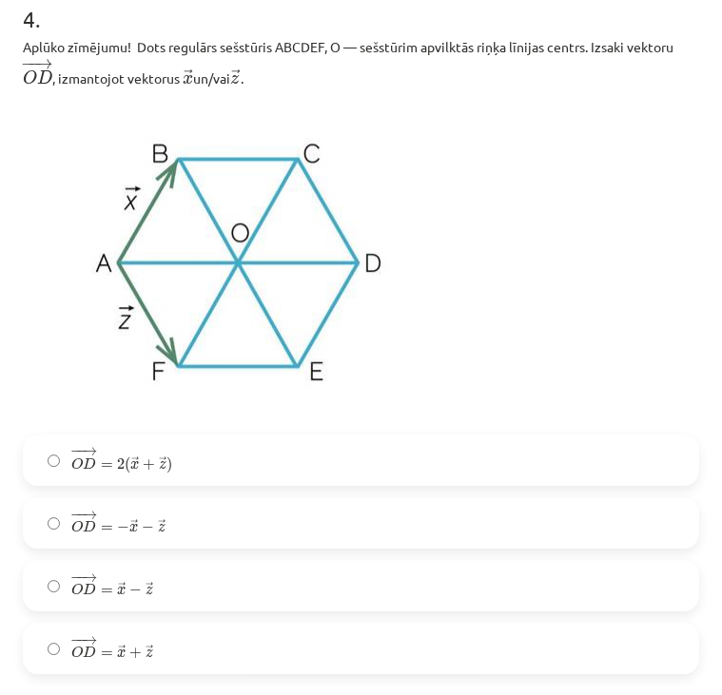
scroll to position [2677, 0]
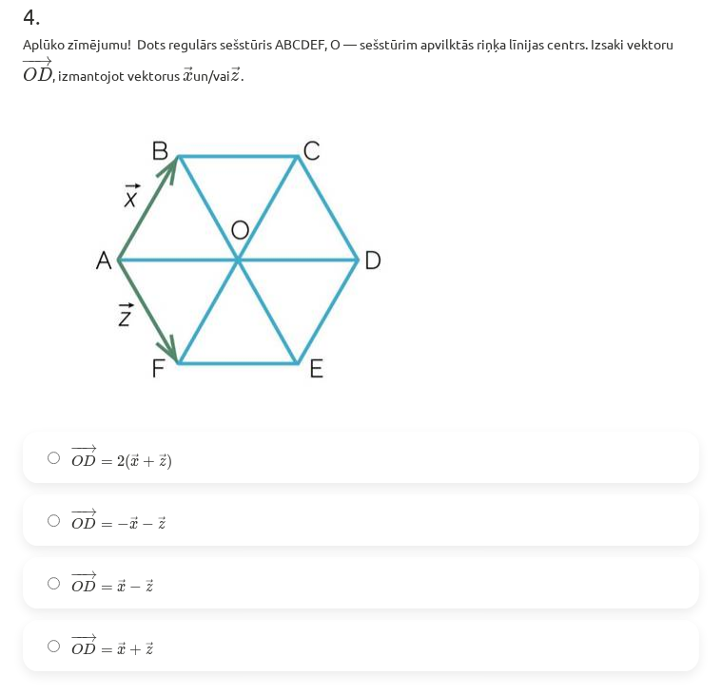
click at [470, 521] on label "− − → O D = − → x − → z O D → = − x → − z →" at bounding box center [361, 520] width 672 height 48
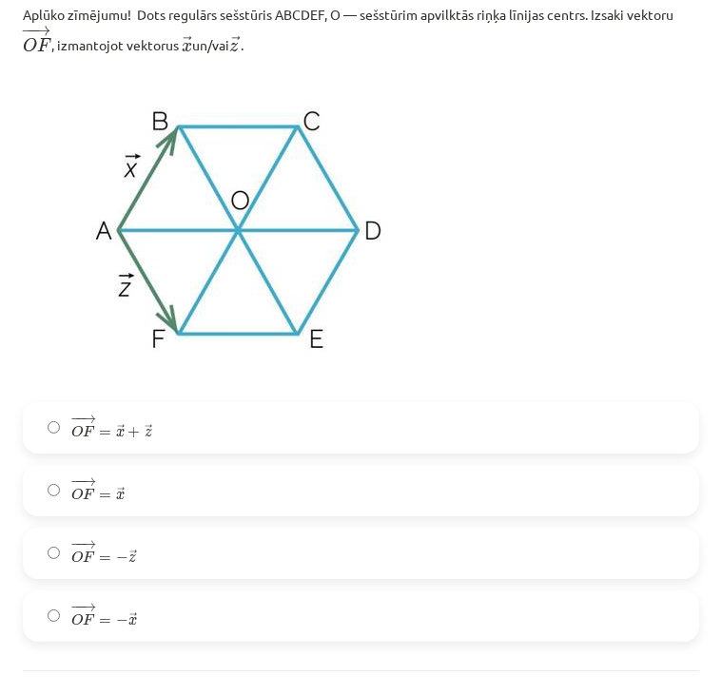
scroll to position [3447, 0]
click at [270, 431] on label "− − → O F = → x + → z O F → = x → + z →" at bounding box center [361, 428] width 672 height 48
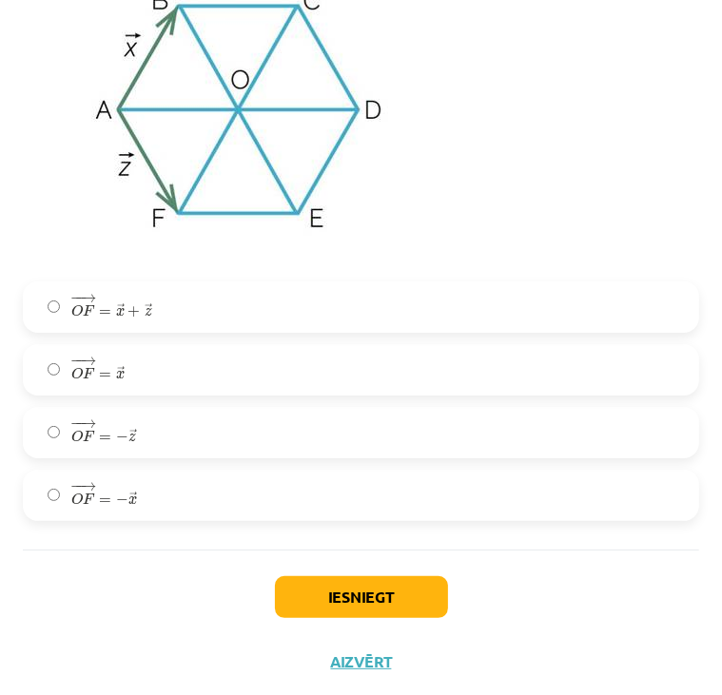
scroll to position [3582, 0]
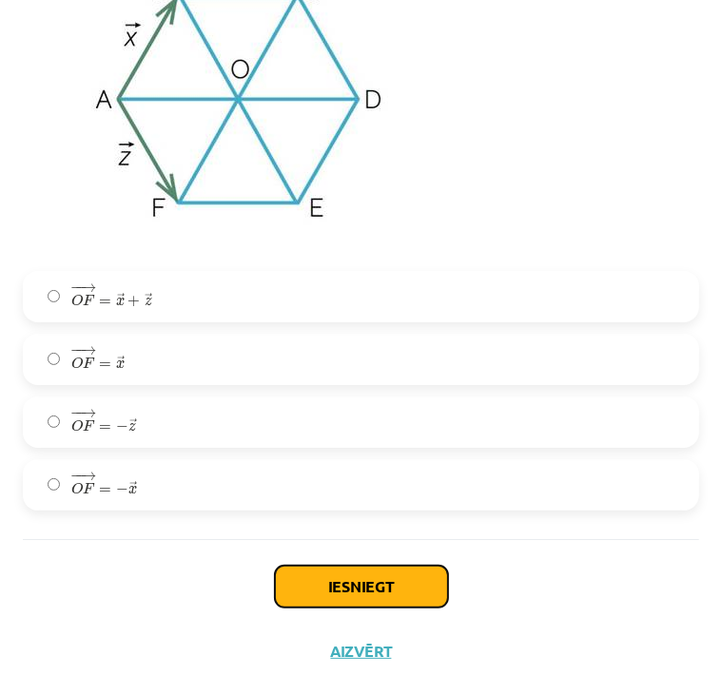
click at [324, 596] on button "Iesniegt" at bounding box center [361, 587] width 173 height 42
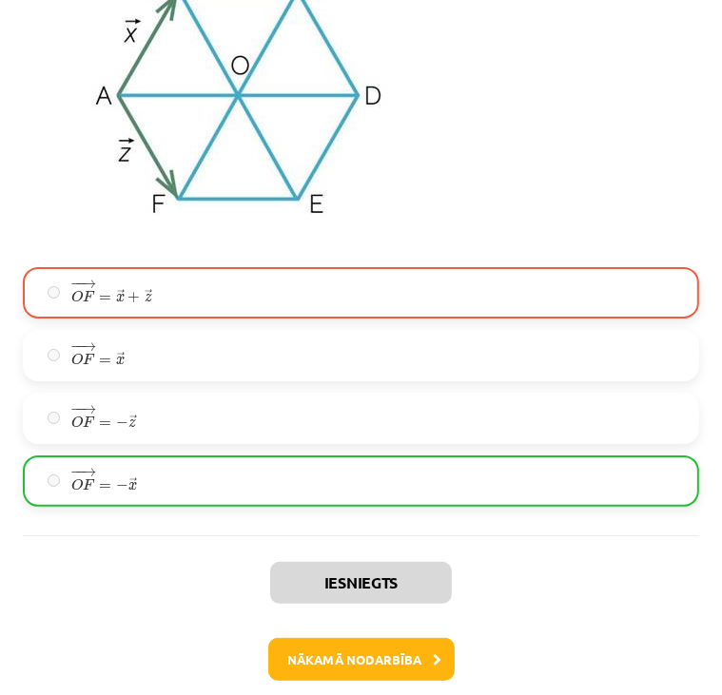
scroll to position [3642, 0]
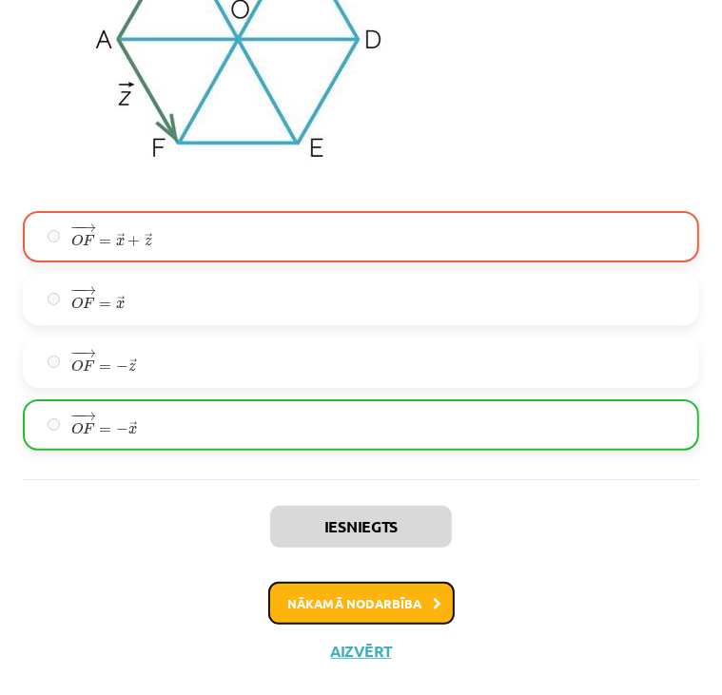
click at [342, 598] on button "Nākamā nodarbība" at bounding box center [361, 604] width 186 height 44
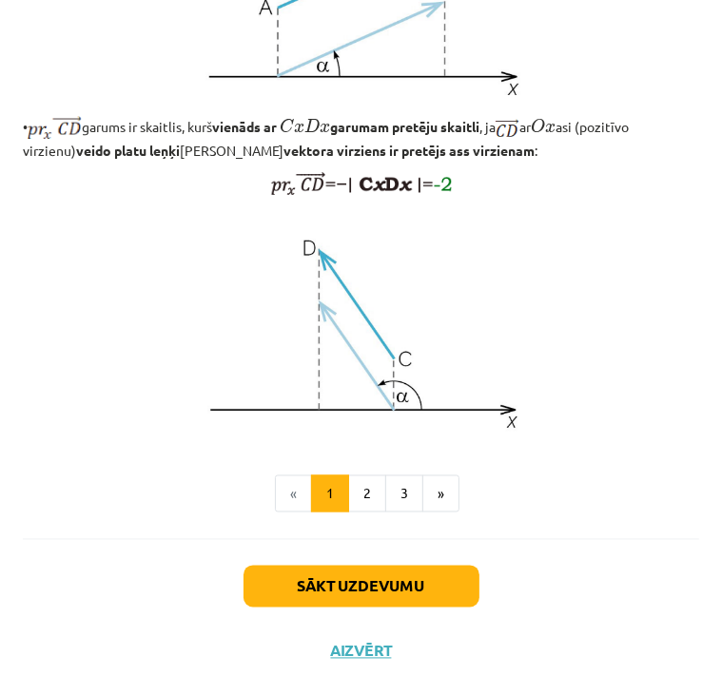
scroll to position [1508, 0]
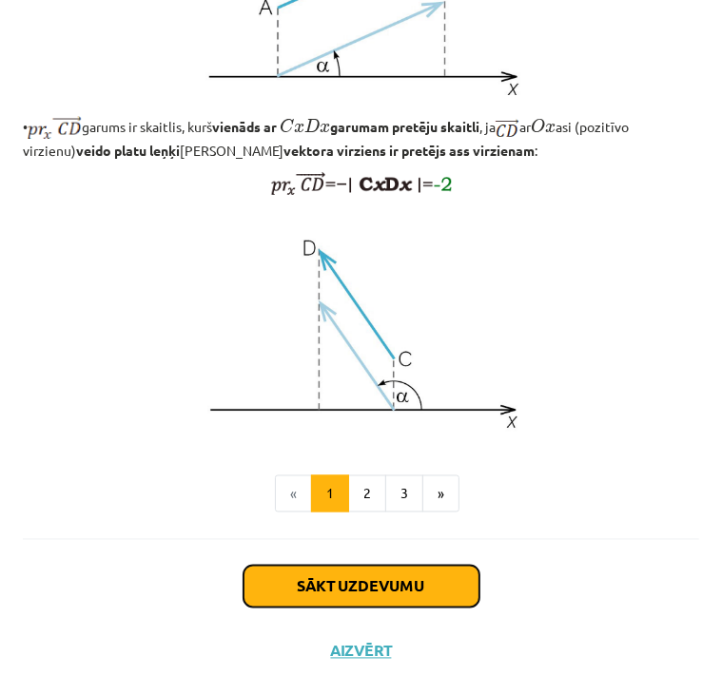
click at [335, 577] on button "Sākt uzdevumu" at bounding box center [361, 587] width 236 height 42
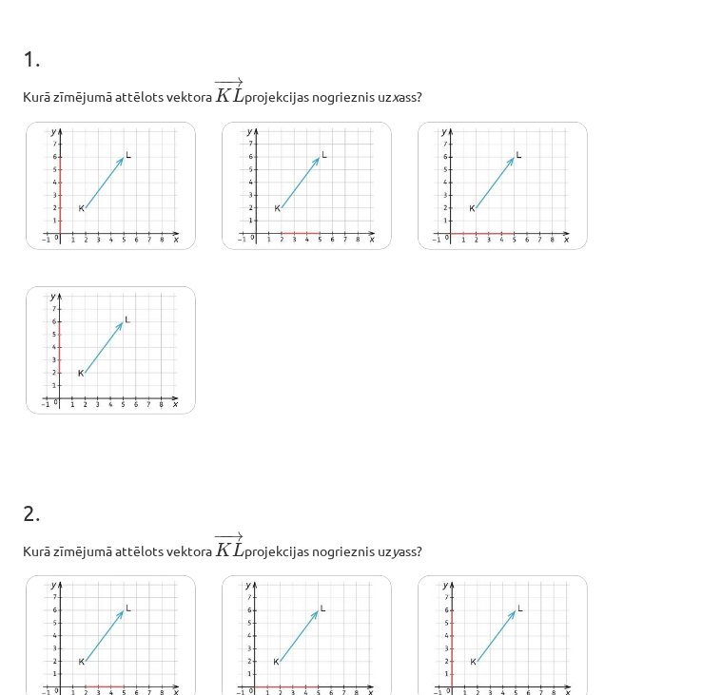
scroll to position [318, 0]
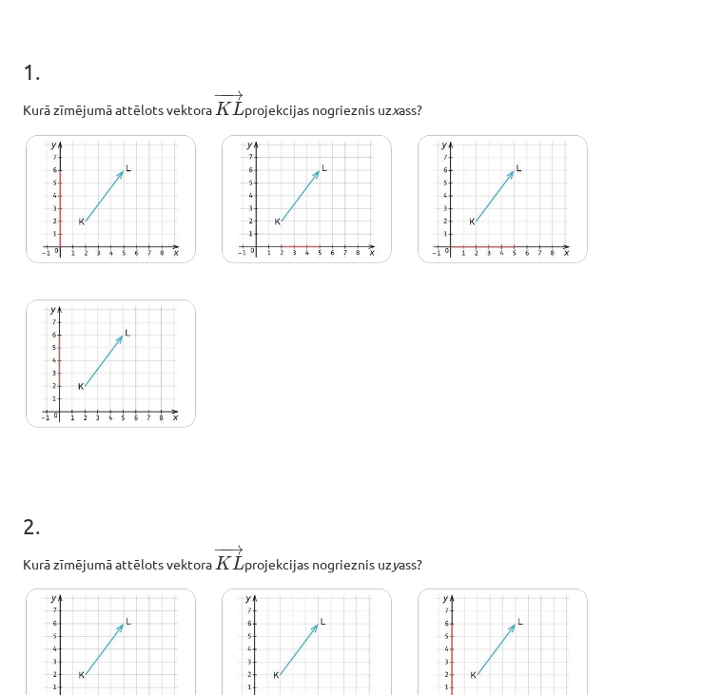
click at [82, 212] on img at bounding box center [111, 199] width 170 height 128
click at [243, 228] on img at bounding box center [307, 199] width 170 height 128
click at [160, 218] on img at bounding box center [111, 199] width 170 height 128
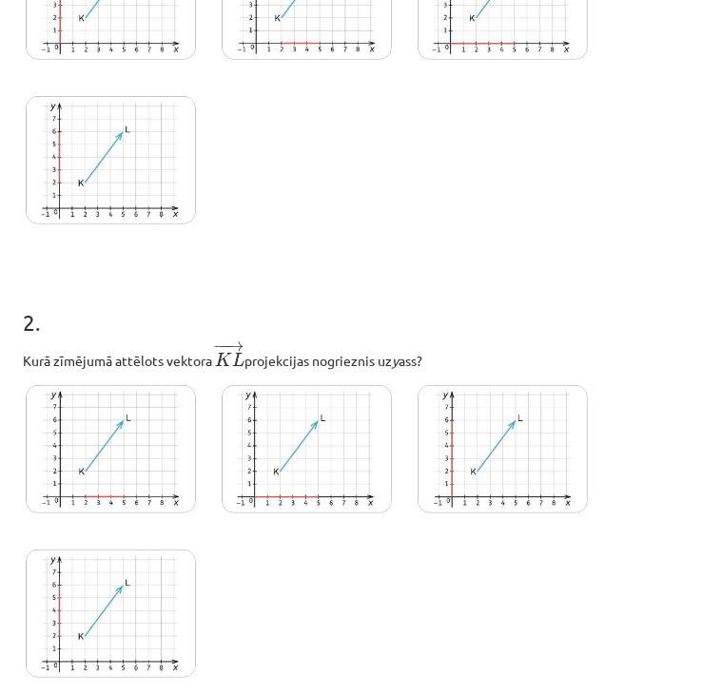
click at [316, 436] on img at bounding box center [307, 449] width 170 height 128
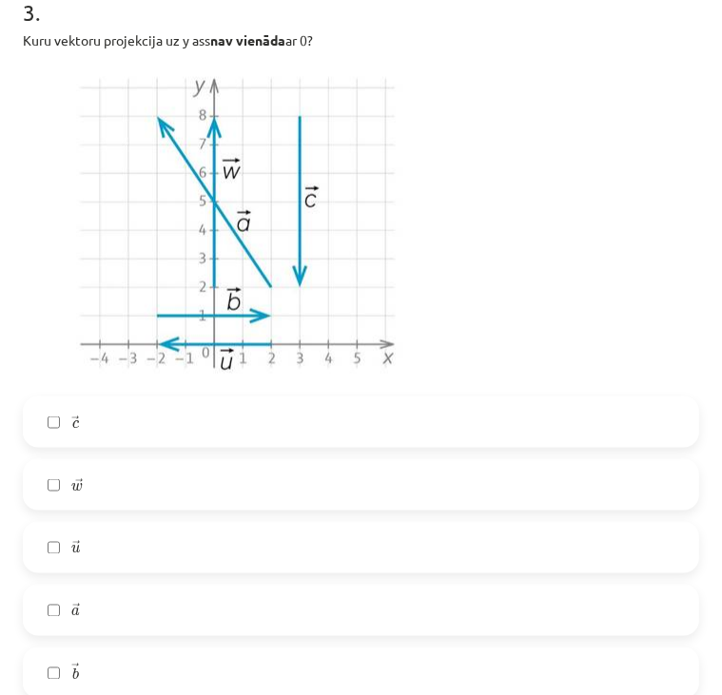
scroll to position [1284, 0]
click at [198, 620] on label "→ a a →" at bounding box center [361, 612] width 672 height 48
click at [168, 469] on label "→ w w →" at bounding box center [361, 486] width 672 height 48
click at [168, 430] on label "→ c c →" at bounding box center [361, 423] width 672 height 48
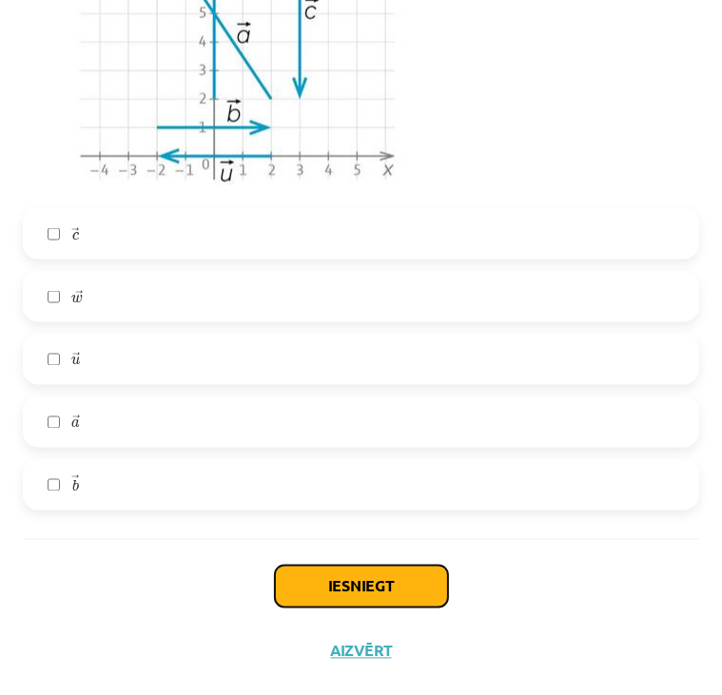
click at [356, 583] on button "Iesniegt" at bounding box center [361, 587] width 173 height 42
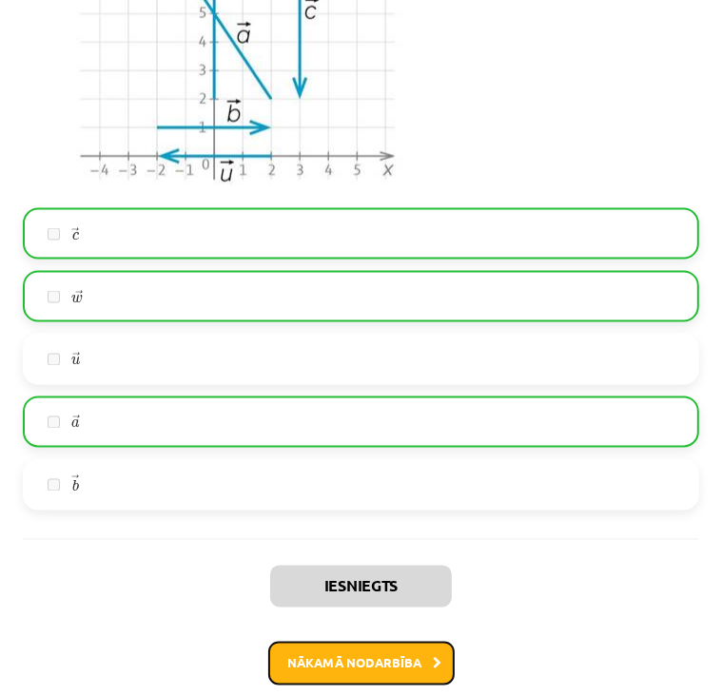
click at [377, 663] on button "Nākamā nodarbība" at bounding box center [361, 664] width 186 height 44
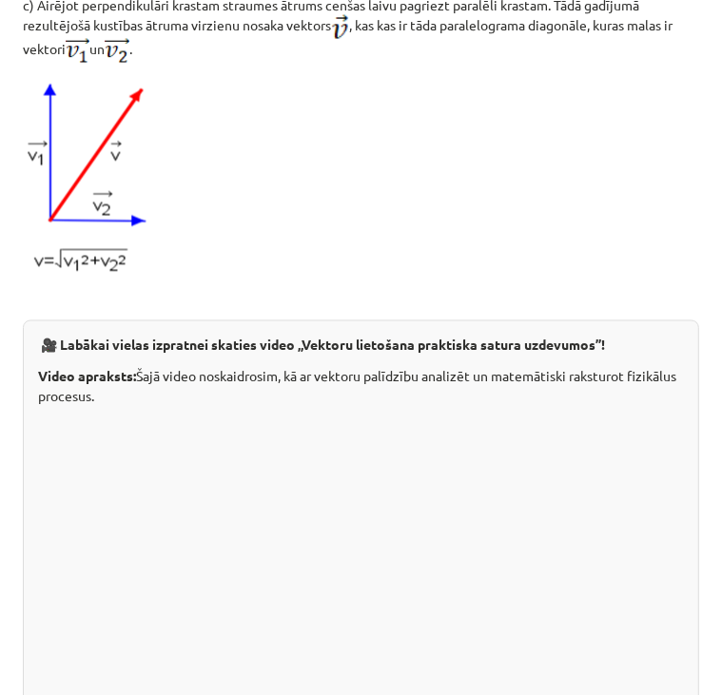
scroll to position [2071, 0]
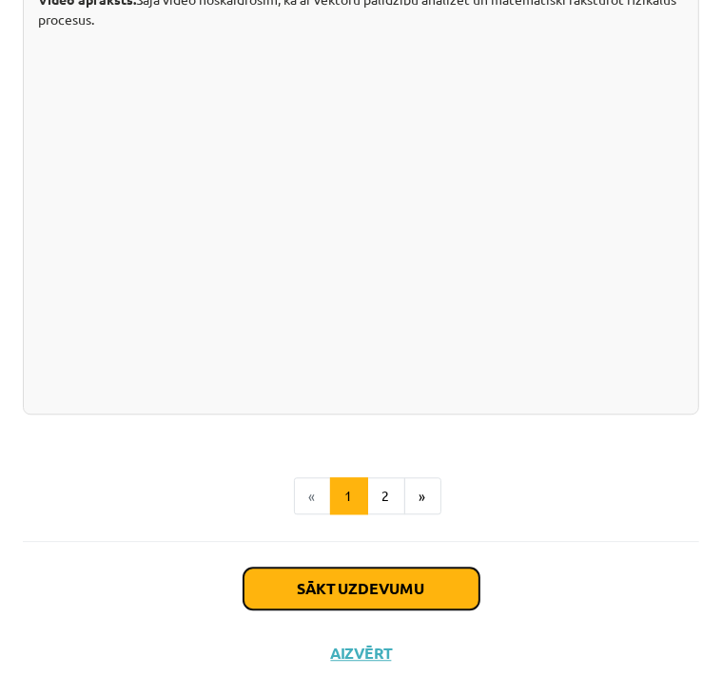
click at [376, 596] on button "Sākt uzdevumu" at bounding box center [361, 589] width 236 height 42
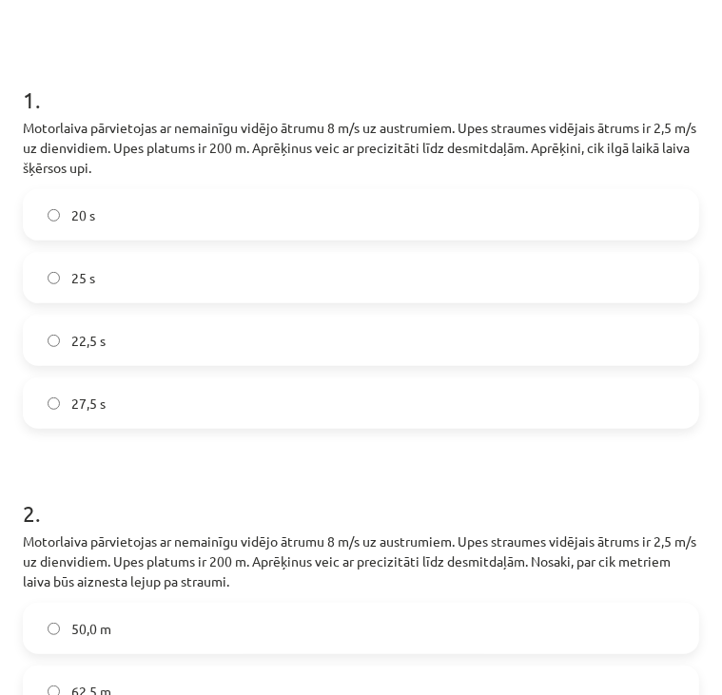
scroll to position [321, 0]
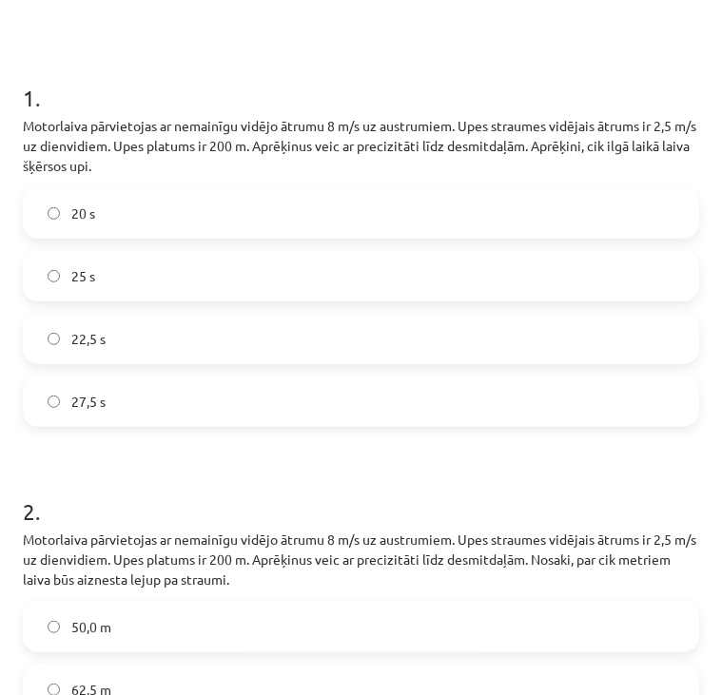
click at [332, 265] on label "25 s" at bounding box center [361, 276] width 672 height 48
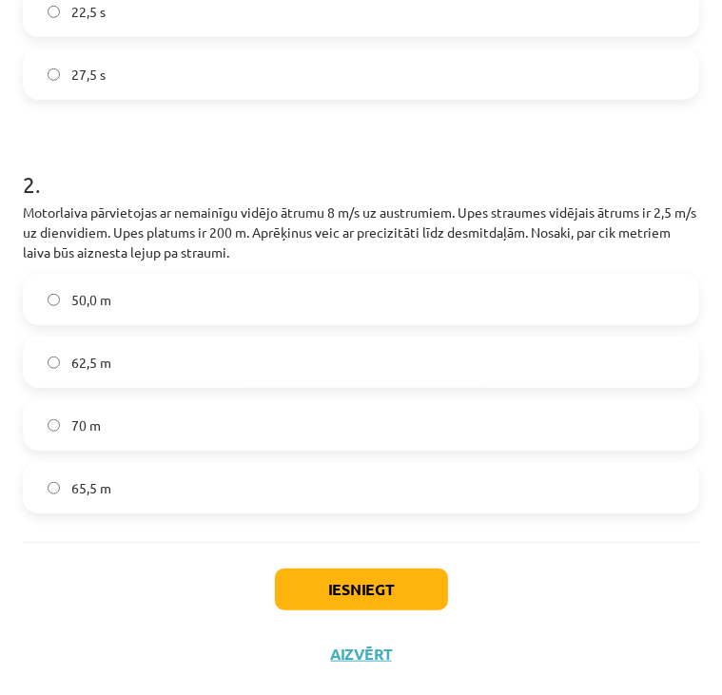
scroll to position [650, 0]
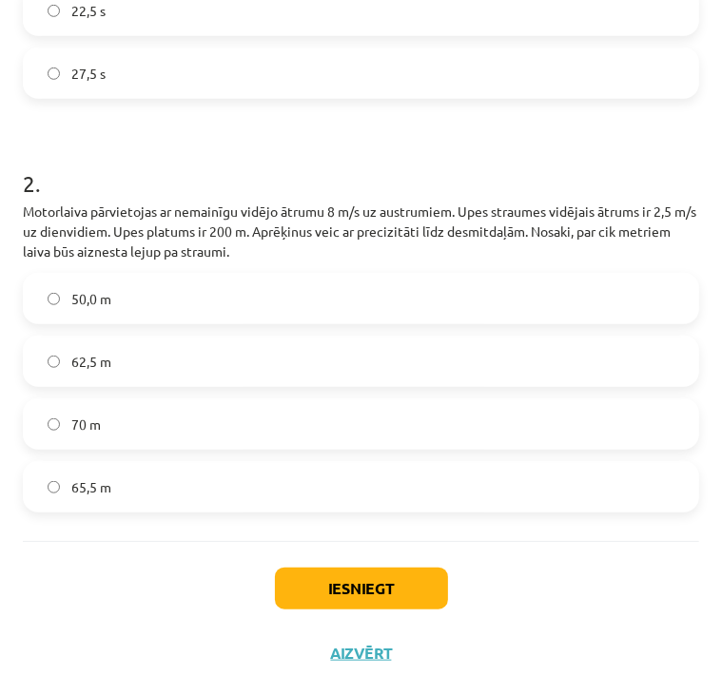
click at [377, 375] on label "62,5 m" at bounding box center [361, 362] width 672 height 48
click at [377, 577] on button "Iesniegt" at bounding box center [361, 589] width 173 height 42
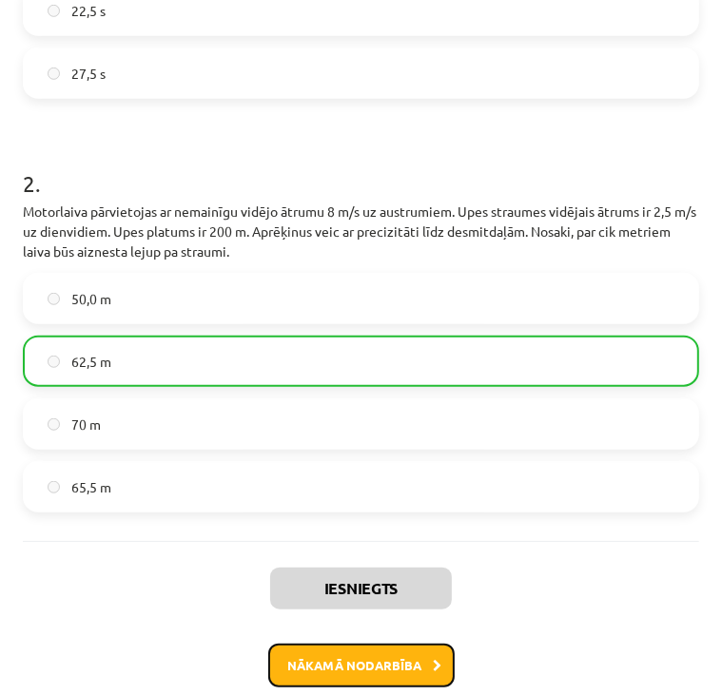
click at [380, 680] on button "Nākamā nodarbība" at bounding box center [361, 666] width 186 height 44
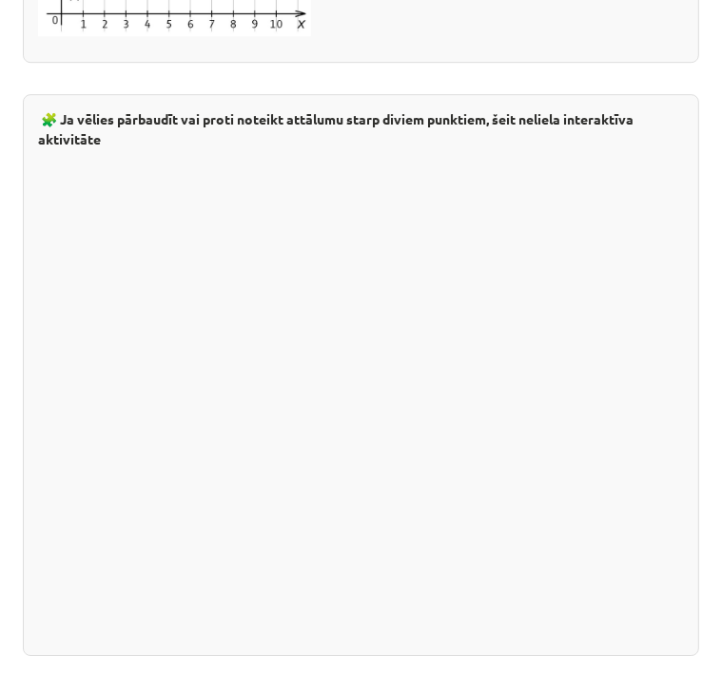
scroll to position [3213, 0]
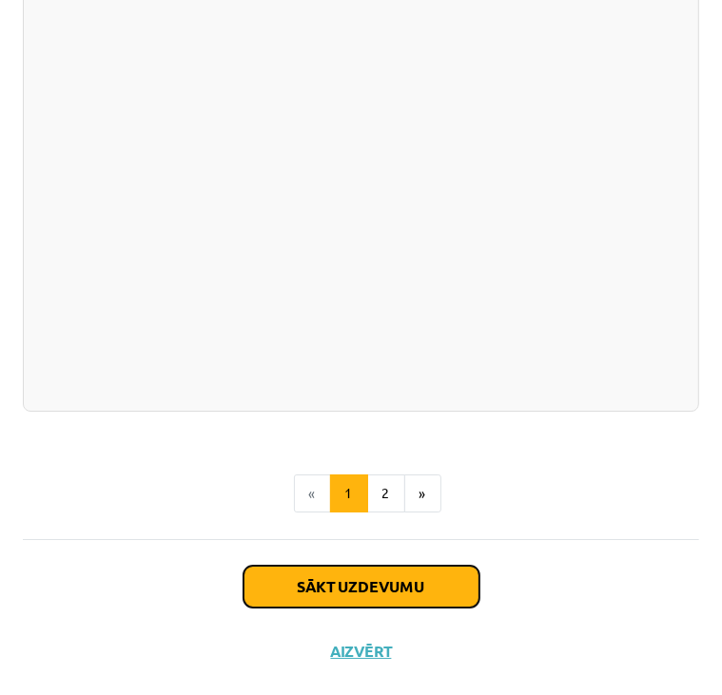
click at [382, 590] on button "Sākt uzdevumu" at bounding box center [361, 587] width 236 height 42
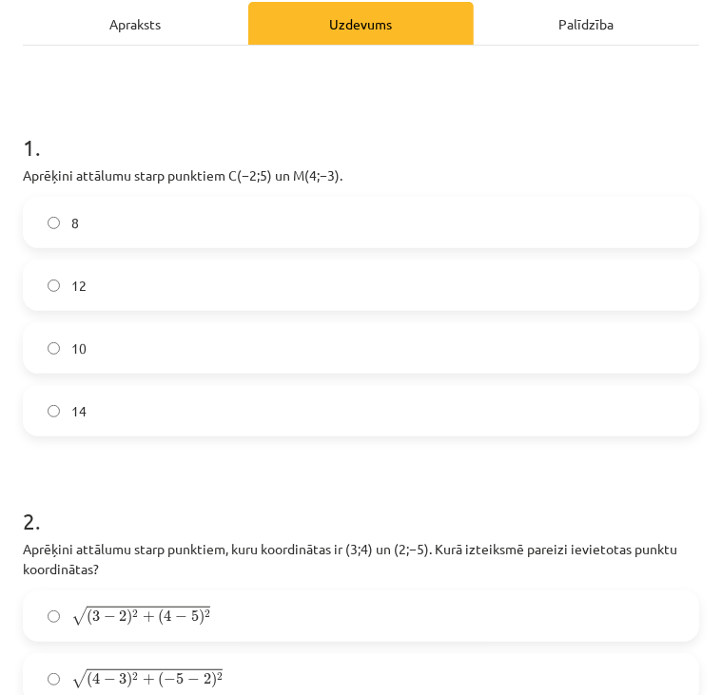
scroll to position [274, 0]
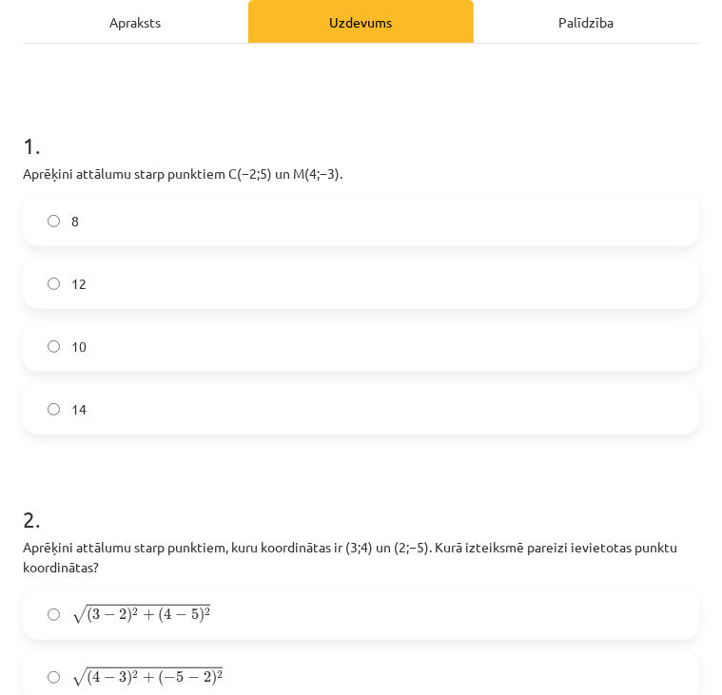
click at [346, 340] on label "10" at bounding box center [361, 346] width 672 height 48
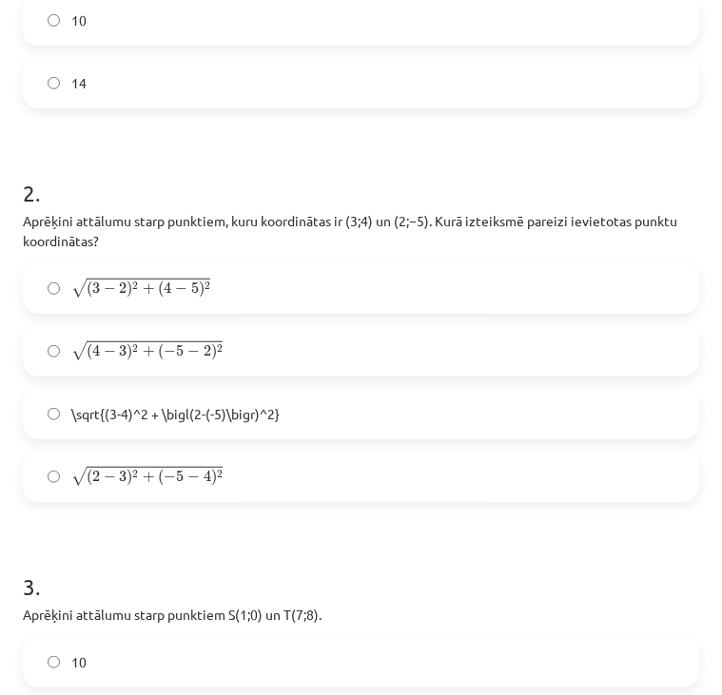
scroll to position [643, 0]
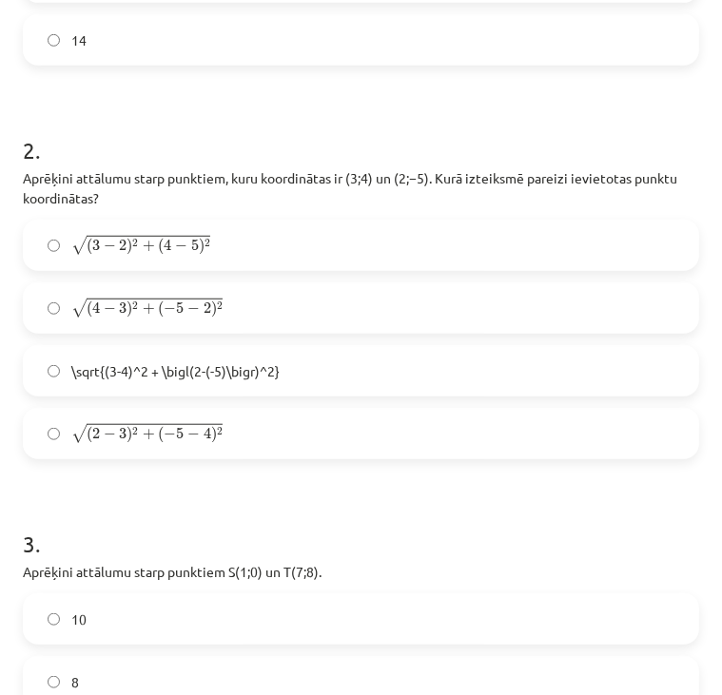
click at [369, 378] on label "\sqrt{(3-4)^2 + \bigl(2-(-5)\bigr)^2}" at bounding box center [361, 371] width 672 height 48
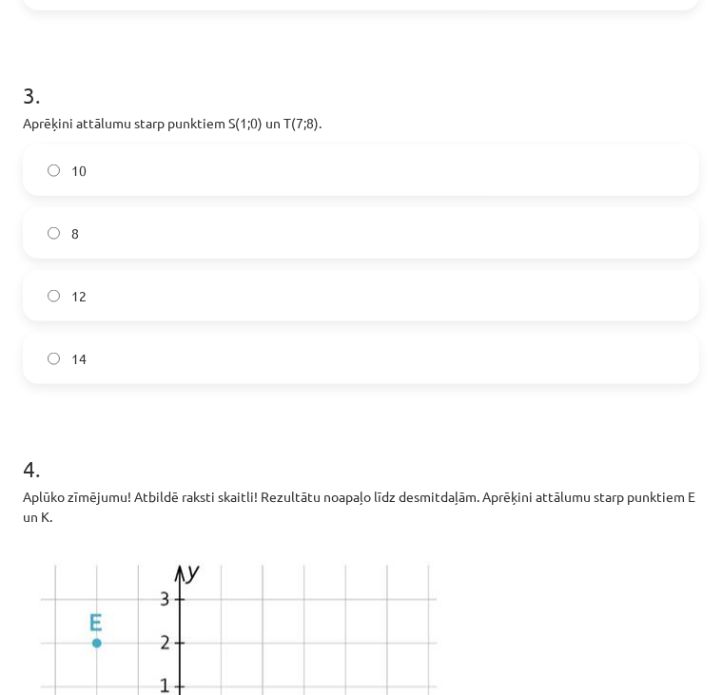
scroll to position [1092, 0]
click at [397, 178] on label "10" at bounding box center [361, 170] width 672 height 48
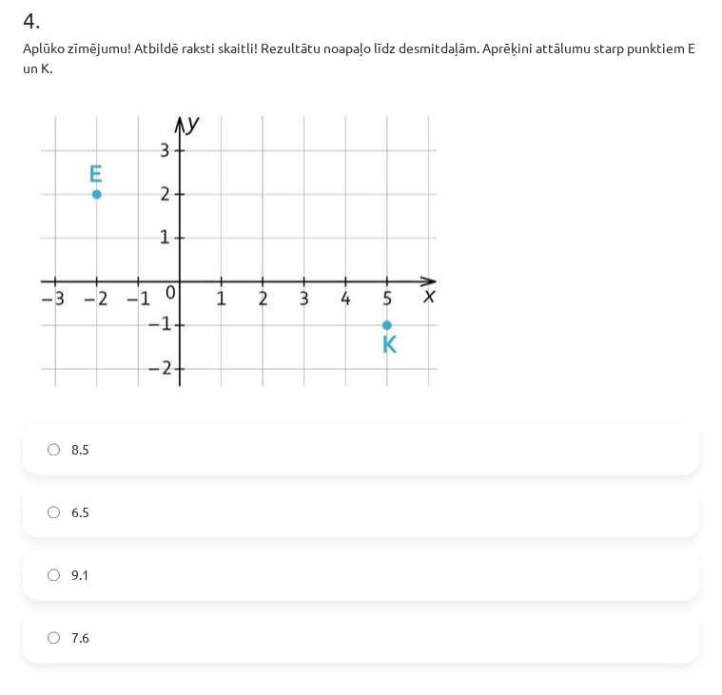
scroll to position [1543, 0]
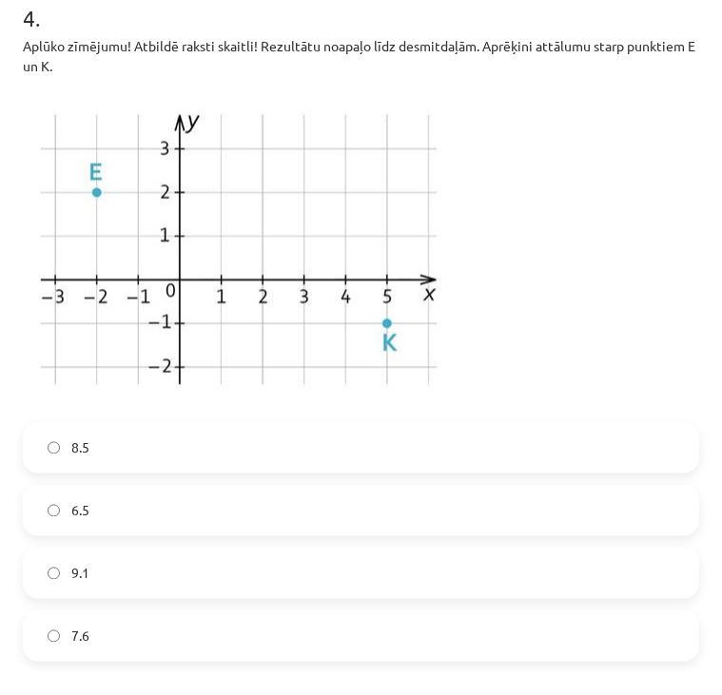
click at [301, 646] on label "7.6" at bounding box center [361, 637] width 672 height 48
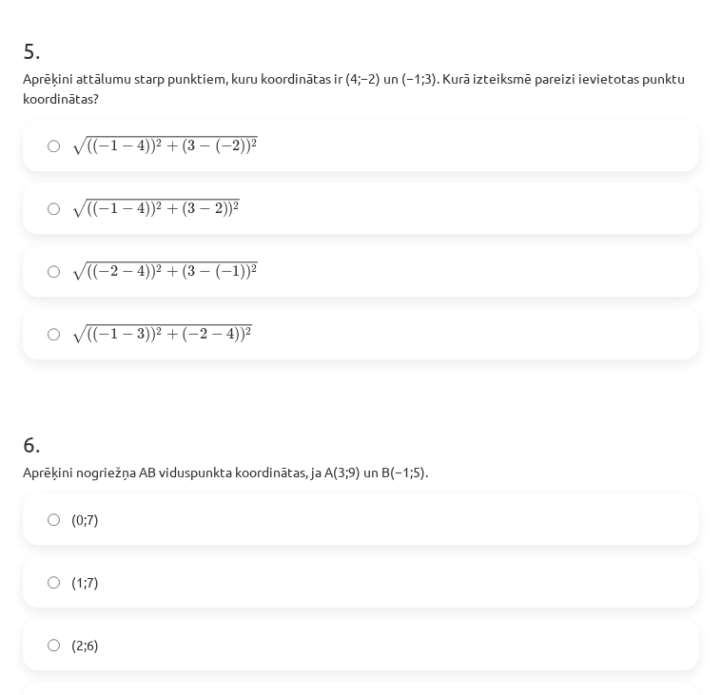
scroll to position [2237, 0]
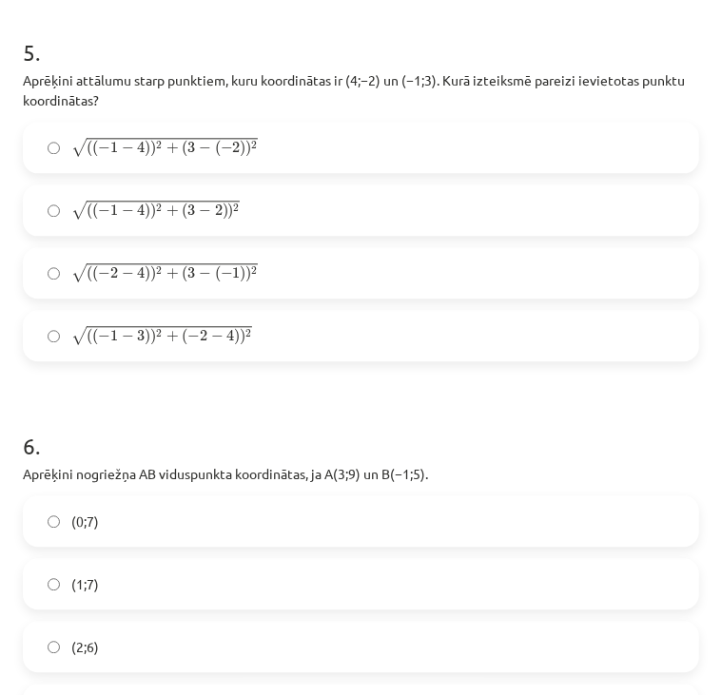
click at [304, 142] on label "√ ( ( − 1 − 4 ) ) 2 + ( 3 − ( − 2 ) ) 2 ( ( − 1 − 4 ) ) 2 + ( 3 − ( − 2 ) ) 2" at bounding box center [361, 148] width 672 height 48
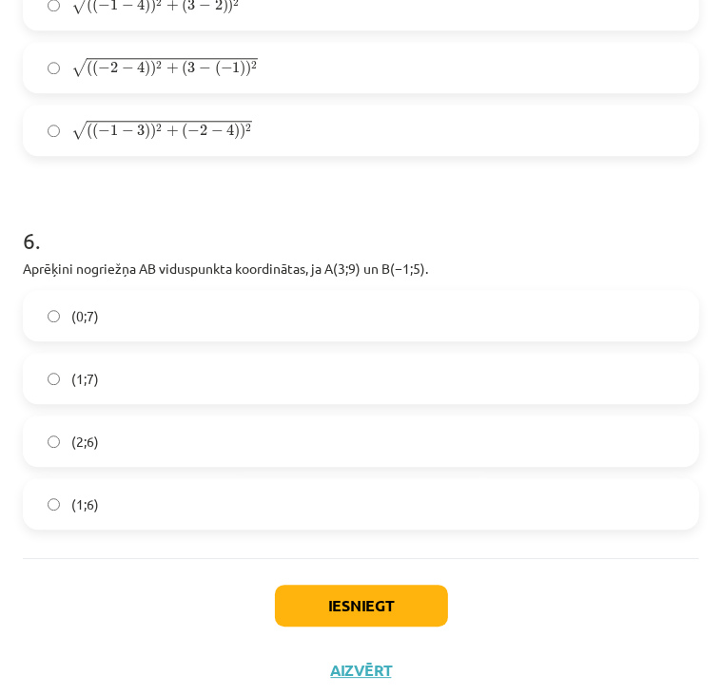
scroll to position [2460, 0]
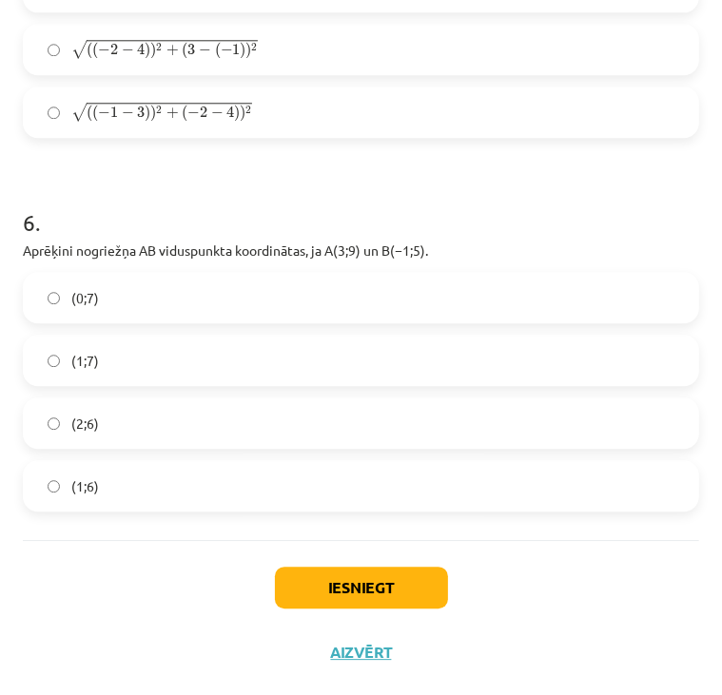
click at [377, 367] on label "(1;7)" at bounding box center [361, 361] width 672 height 48
click at [378, 572] on button "Iesniegt" at bounding box center [361, 588] width 173 height 42
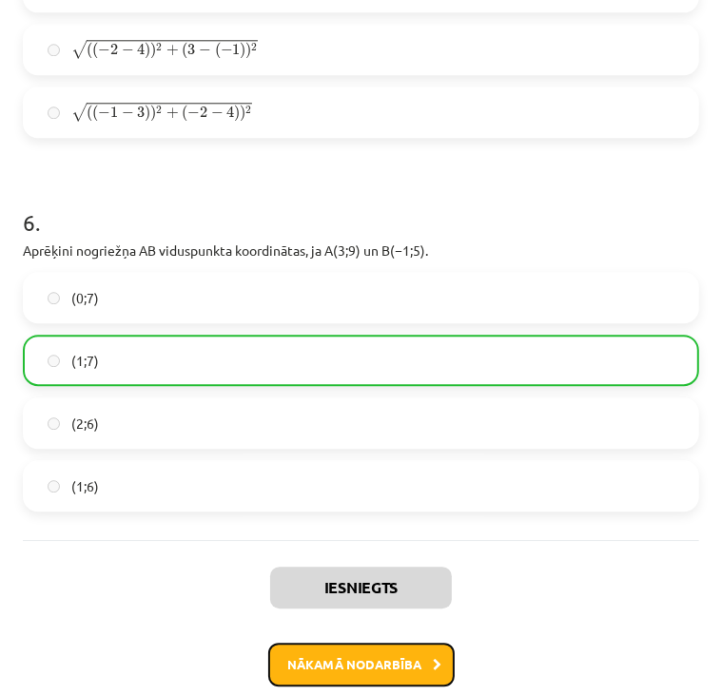
click at [360, 664] on button "Nākamā nodarbība" at bounding box center [361, 665] width 186 height 44
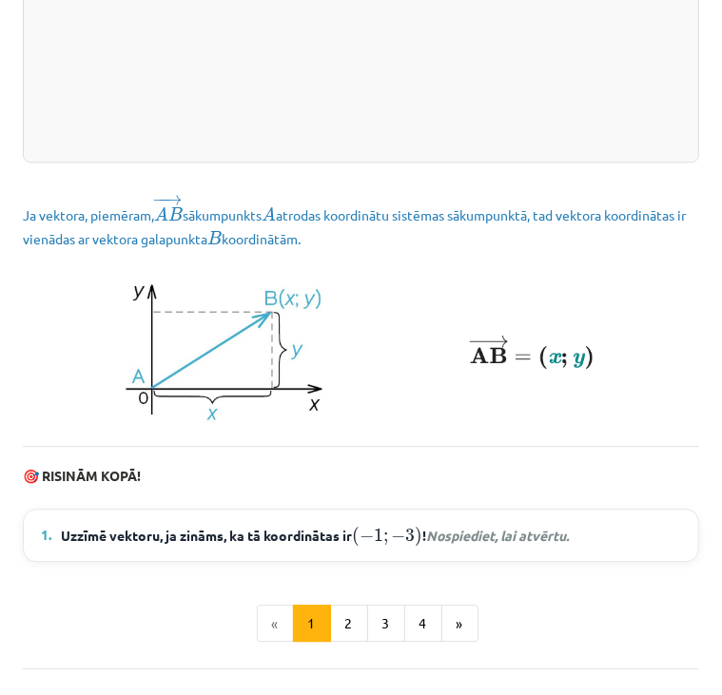
scroll to position [2660, 0]
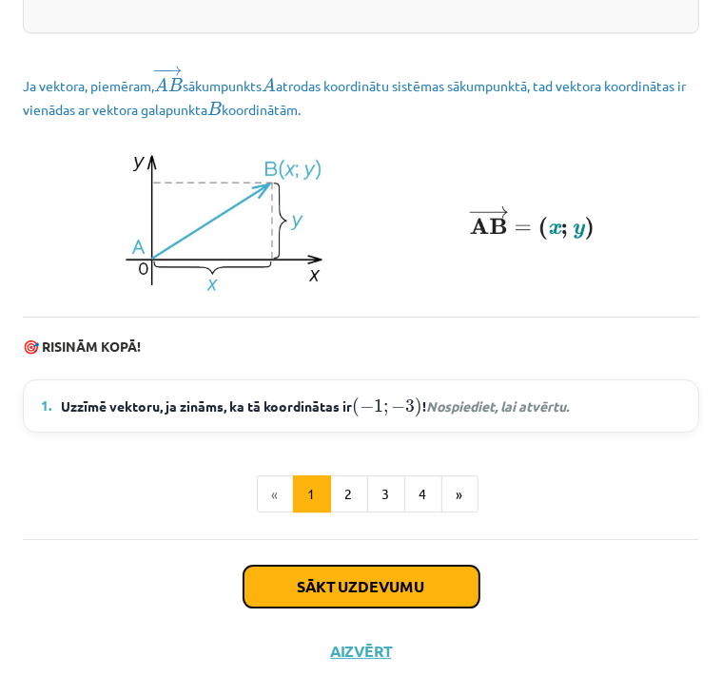
click at [375, 566] on button "Sākt uzdevumu" at bounding box center [361, 587] width 236 height 42
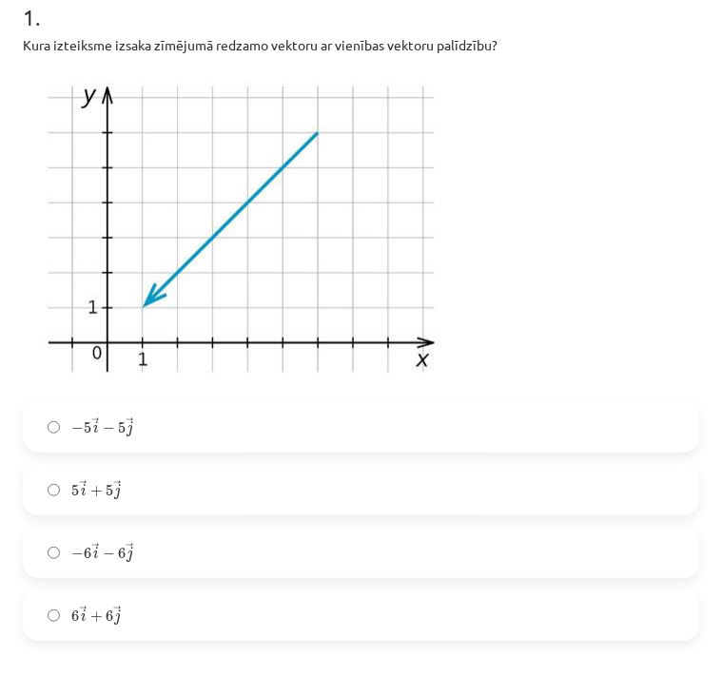
scroll to position [402, 0]
click at [301, 490] on label "5 → i + 5 → j 5 i → + 5 j →" at bounding box center [361, 490] width 672 height 48
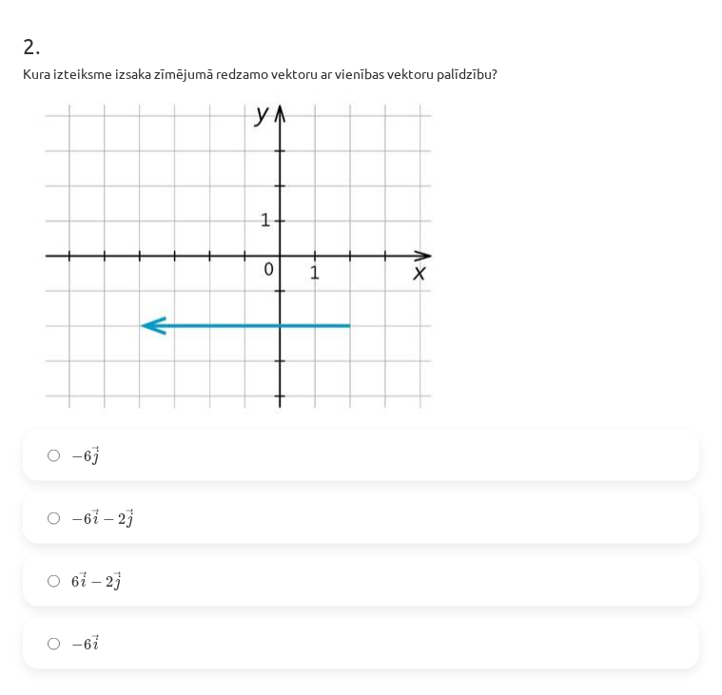
scroll to position [1073, 0]
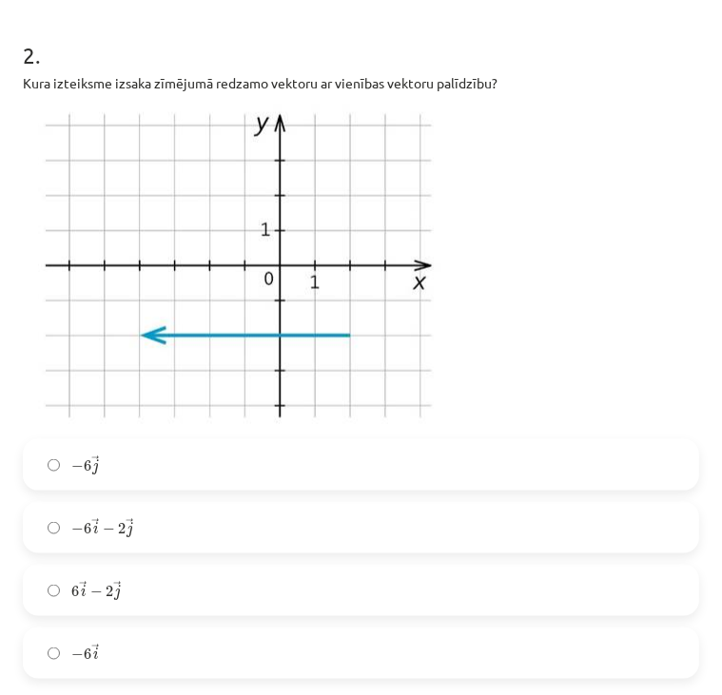
click at [183, 652] on label "− 6 → i − 6 i →" at bounding box center [361, 654] width 672 height 48
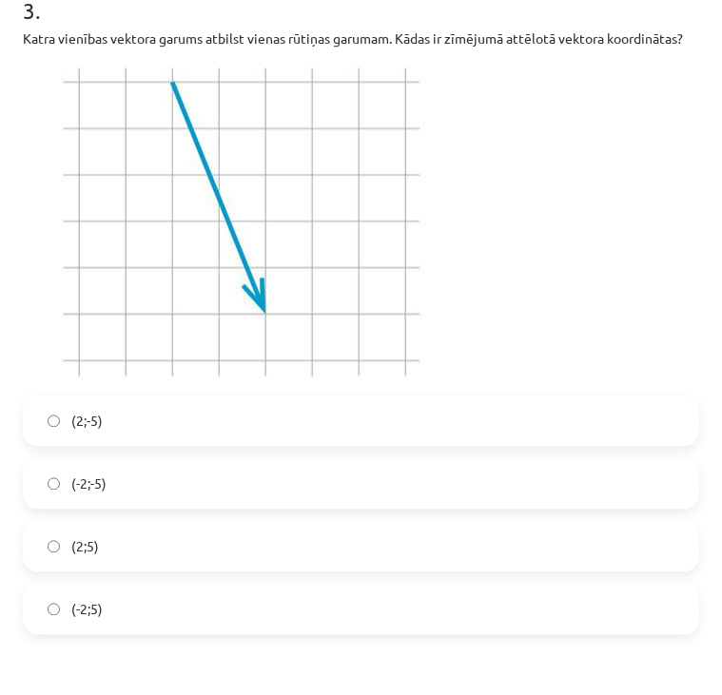
scroll to position [1821, 0]
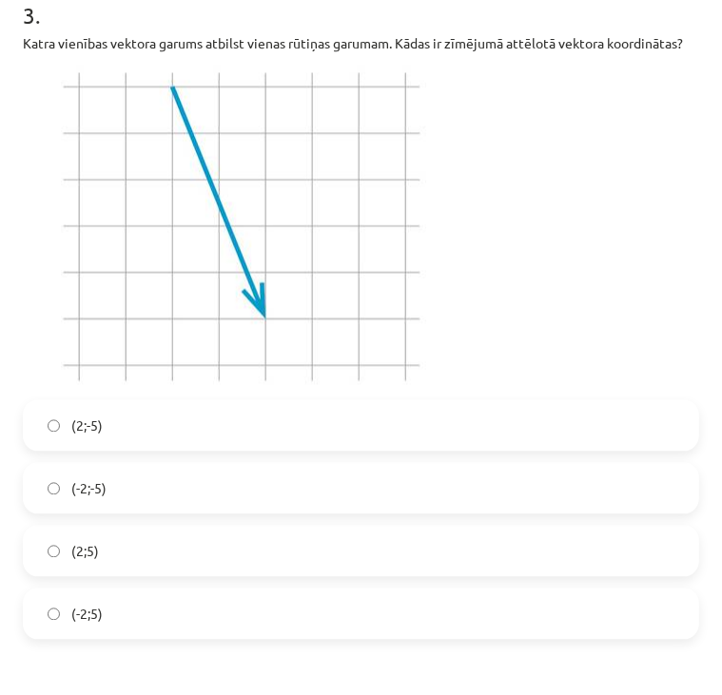
click at [356, 449] on label "(2;-5)" at bounding box center [361, 425] width 672 height 48
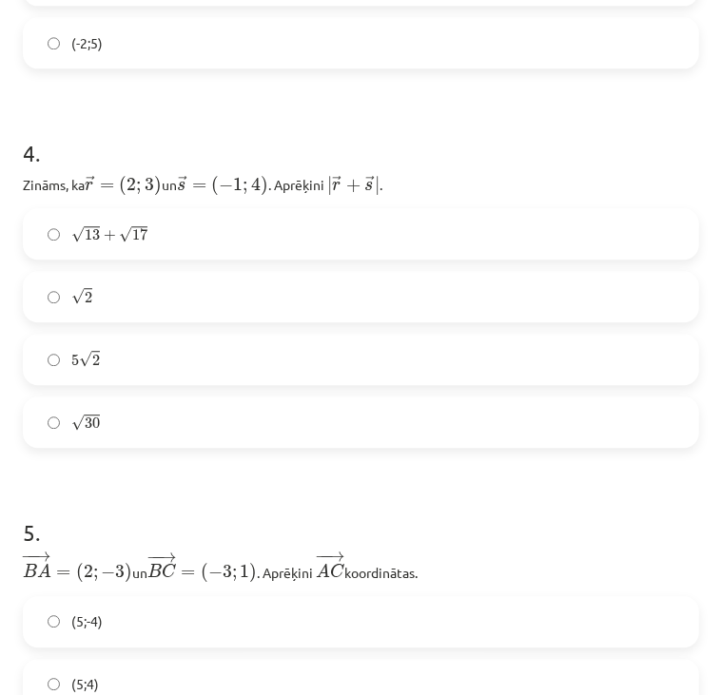
scroll to position [2393, 0]
click at [327, 379] on label "5 √ 2 5 2" at bounding box center [361, 359] width 672 height 48
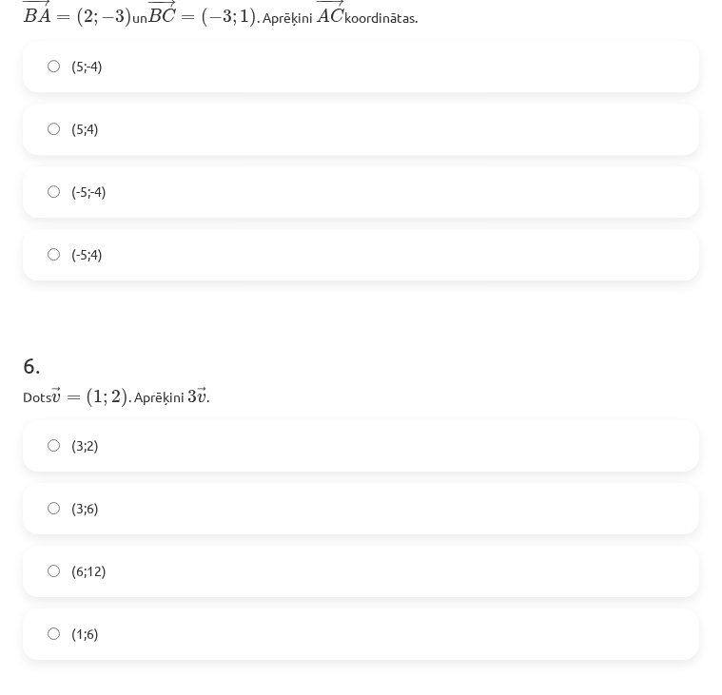
scroll to position [2948, 0]
click at [301, 278] on label "(-5;4)" at bounding box center [361, 254] width 672 height 48
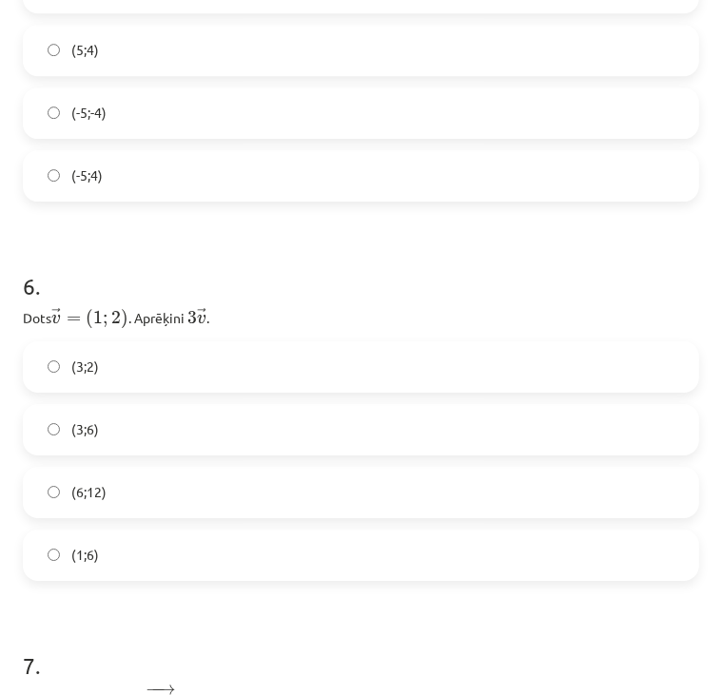
scroll to position [3026, 0]
click at [179, 454] on label "(3;6)" at bounding box center [361, 430] width 672 height 48
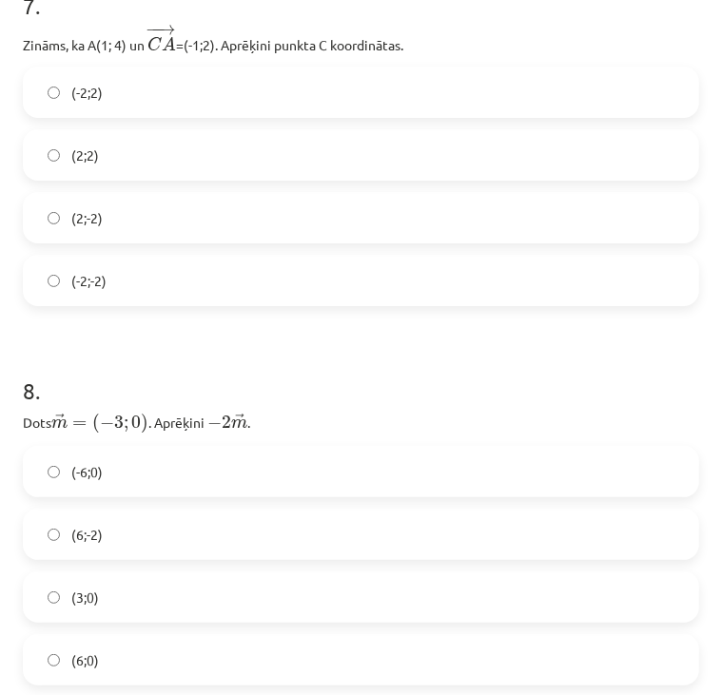
scroll to position [3660, 0]
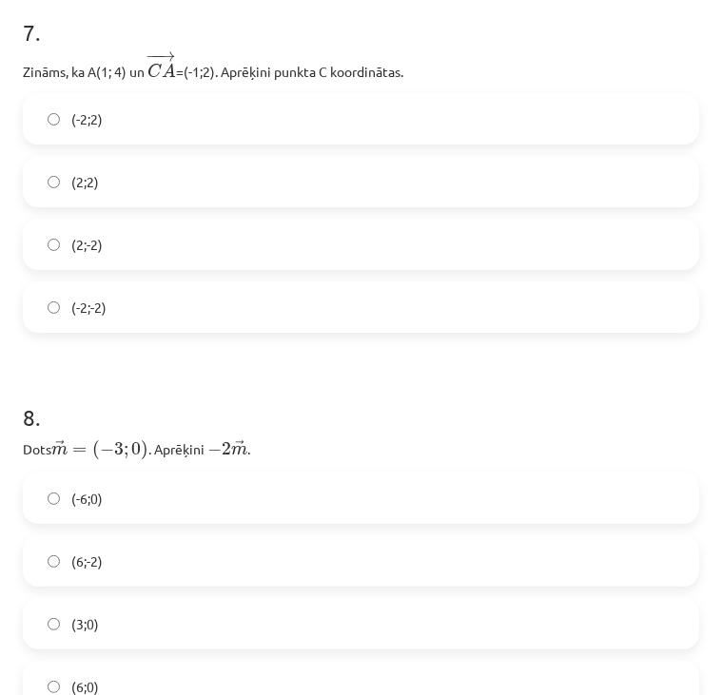
click at [103, 205] on label "(2;2)" at bounding box center [361, 182] width 672 height 48
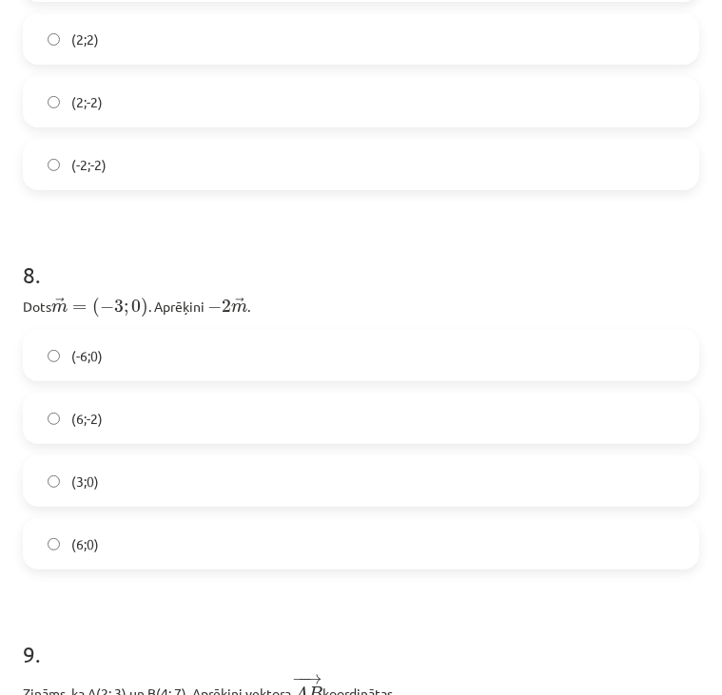
scroll to position [3830, 0]
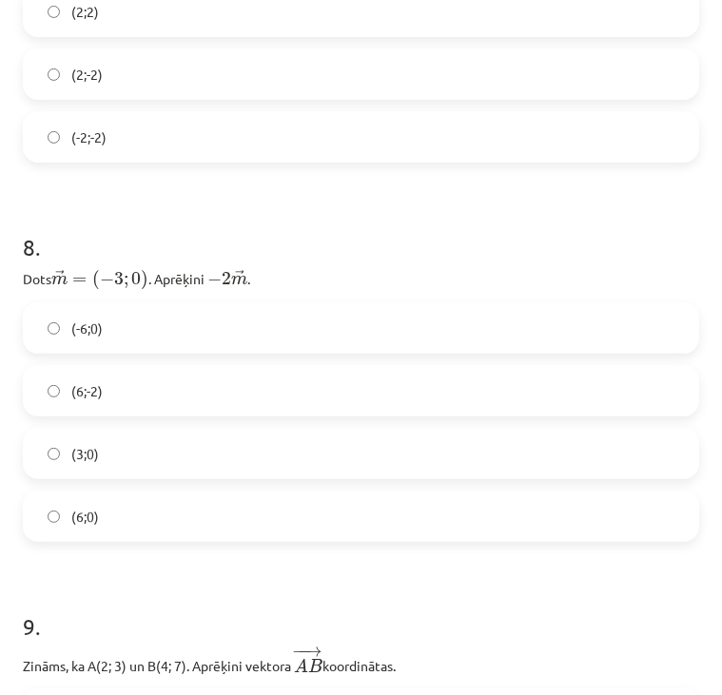
click at [188, 540] on label "(6;0)" at bounding box center [361, 517] width 672 height 48
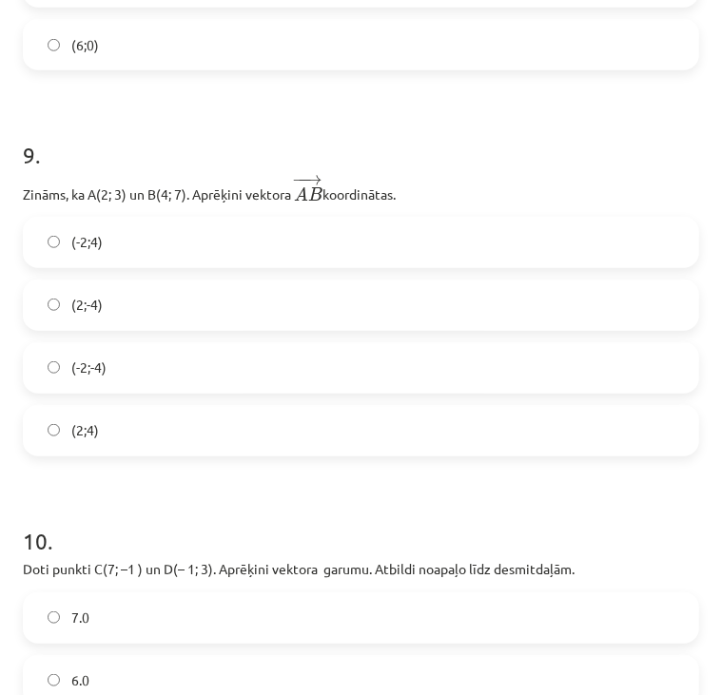
scroll to position [4352, 0]
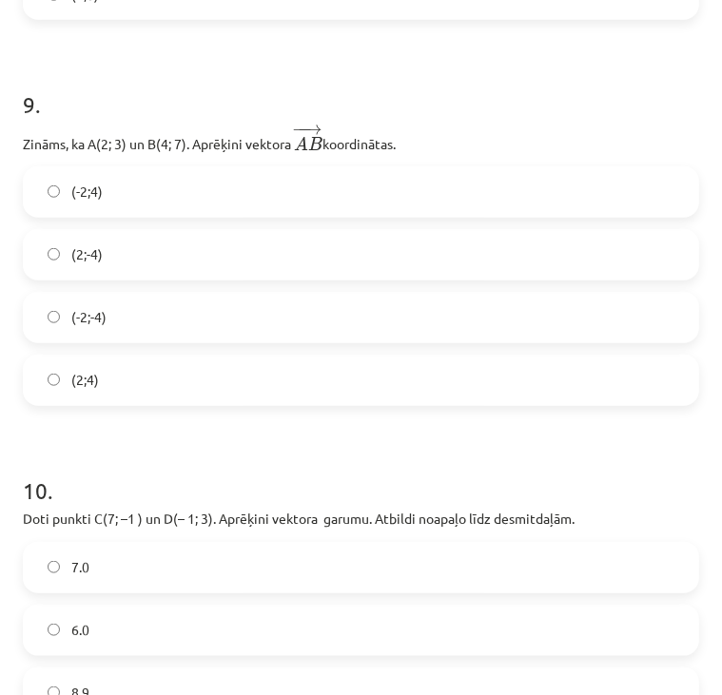
click at [141, 393] on label "(2;4)" at bounding box center [361, 381] width 672 height 48
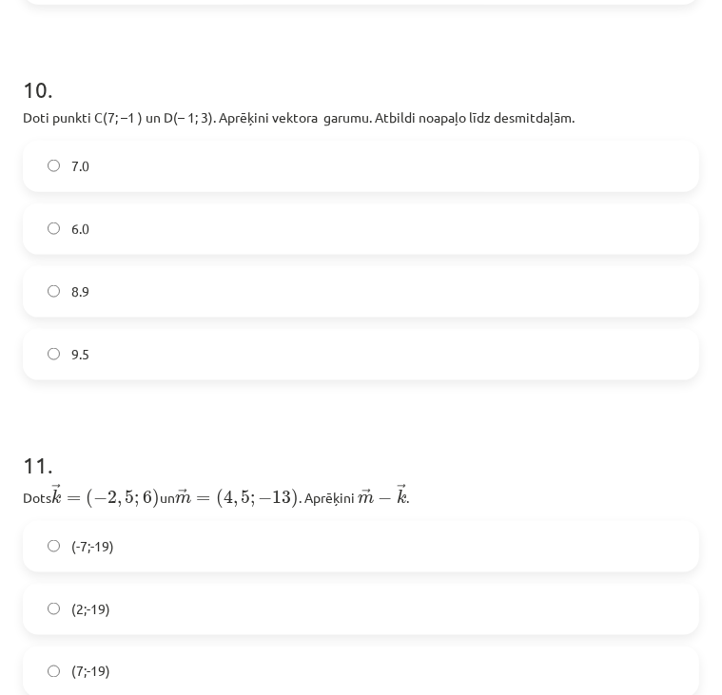
scroll to position [4743, 0]
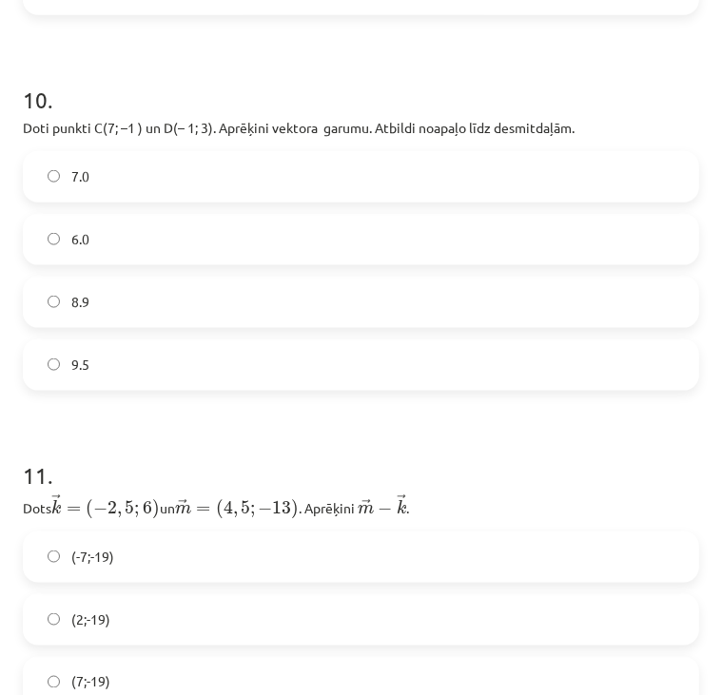
click at [135, 326] on label "8.9" at bounding box center [361, 303] width 672 height 48
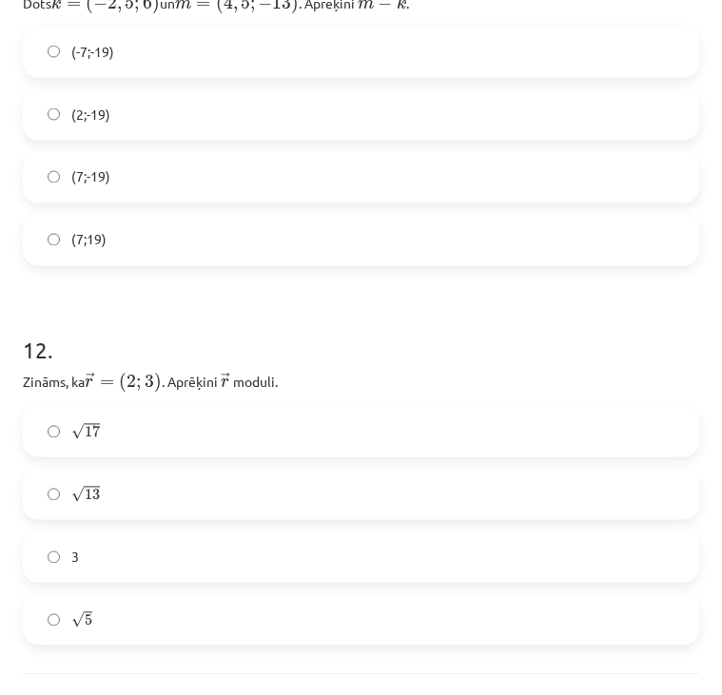
scroll to position [5201, 0]
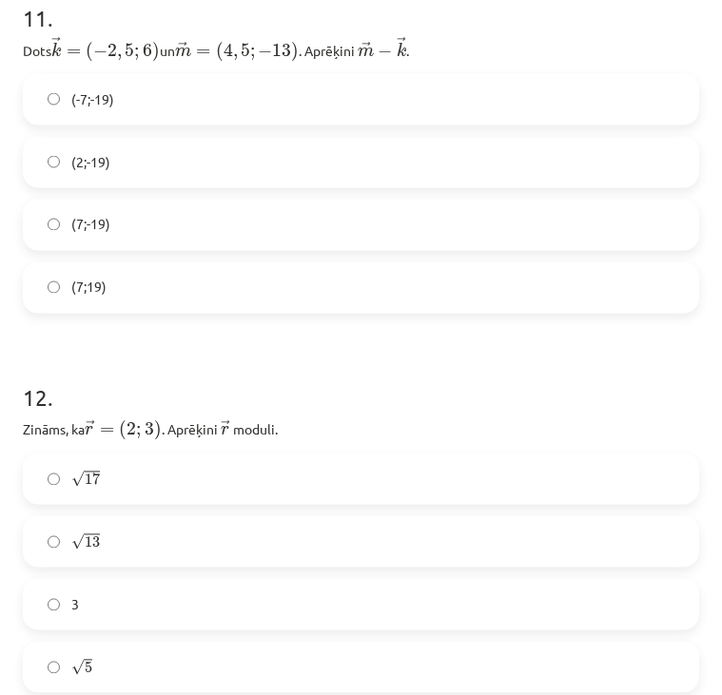
click at [193, 233] on label "(7;-19)" at bounding box center [361, 226] width 672 height 48
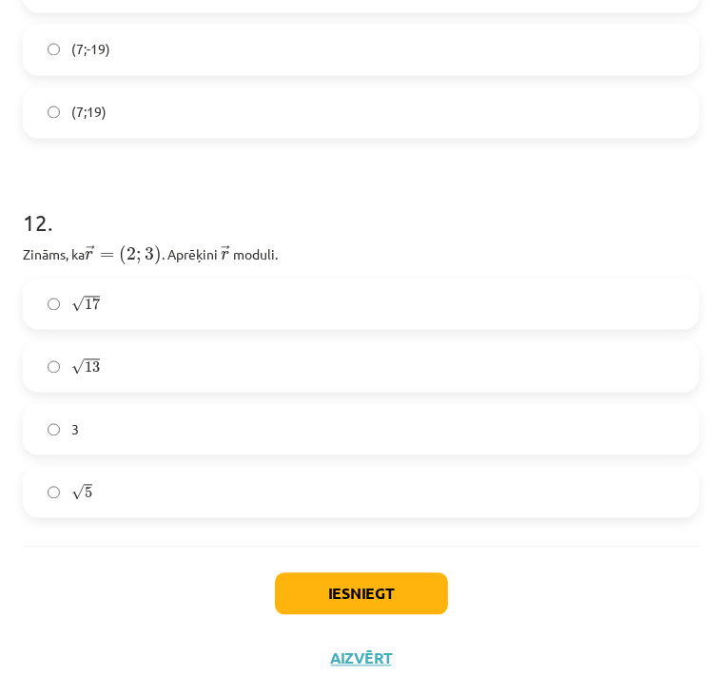
scroll to position [5398, 0]
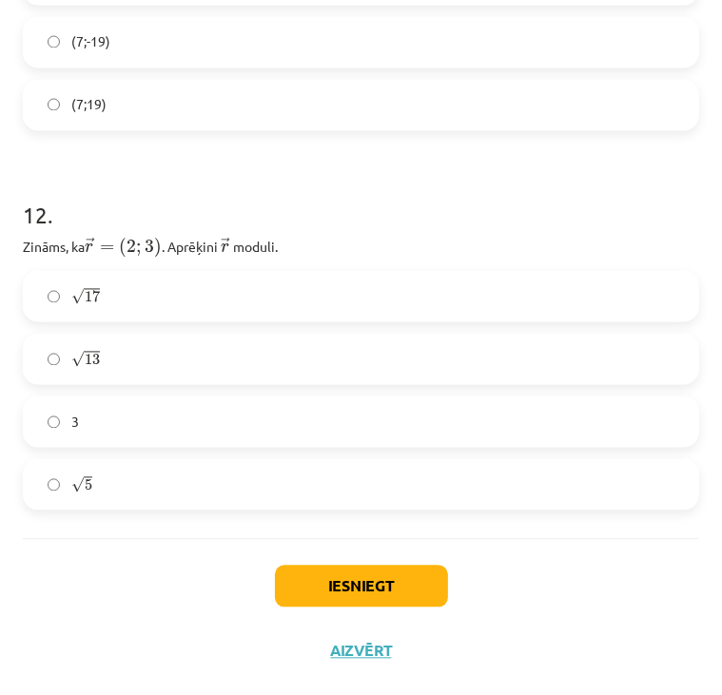
click at [112, 375] on label "√ 13 13" at bounding box center [361, 360] width 672 height 48
click at [328, 590] on button "Iesniegt" at bounding box center [361, 587] width 173 height 42
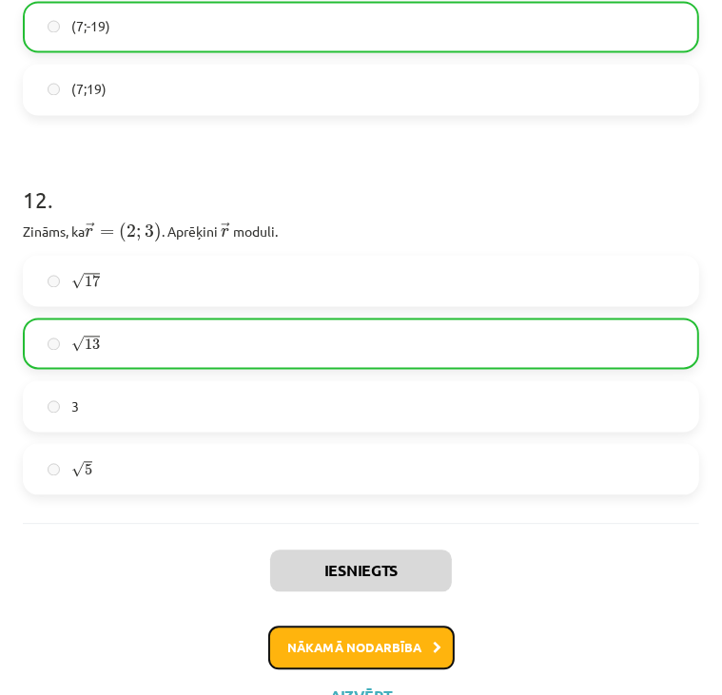
click at [324, 670] on button "Nākamā nodarbība" at bounding box center [361, 649] width 186 height 44
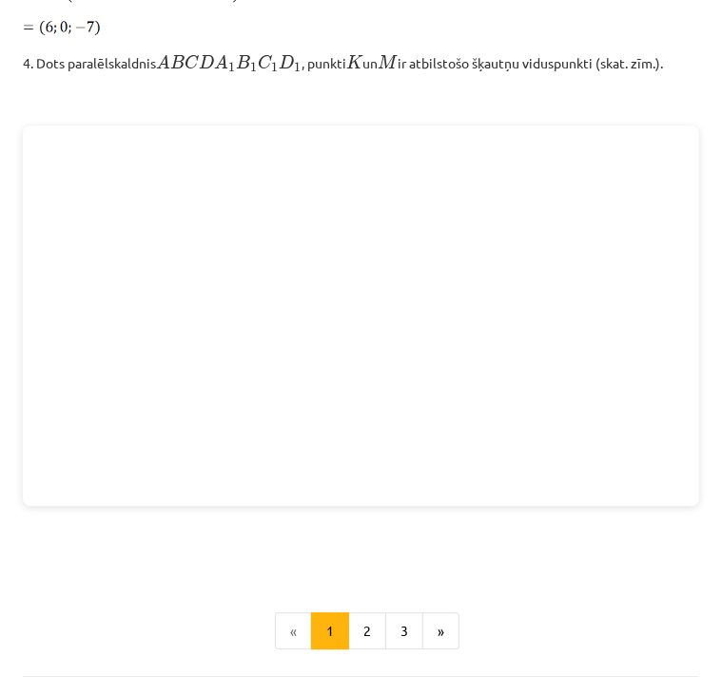
scroll to position [2557, 0]
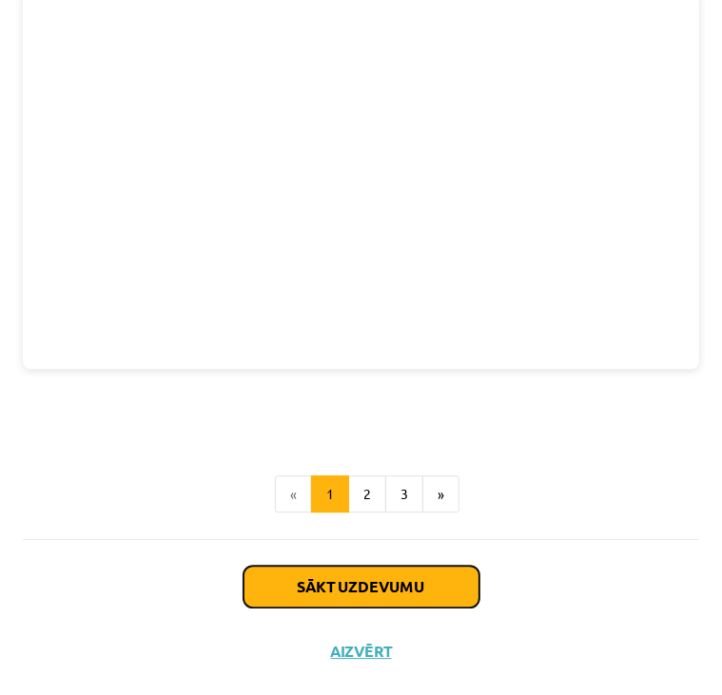
click at [359, 571] on button "Sākt uzdevumu" at bounding box center [361, 587] width 236 height 42
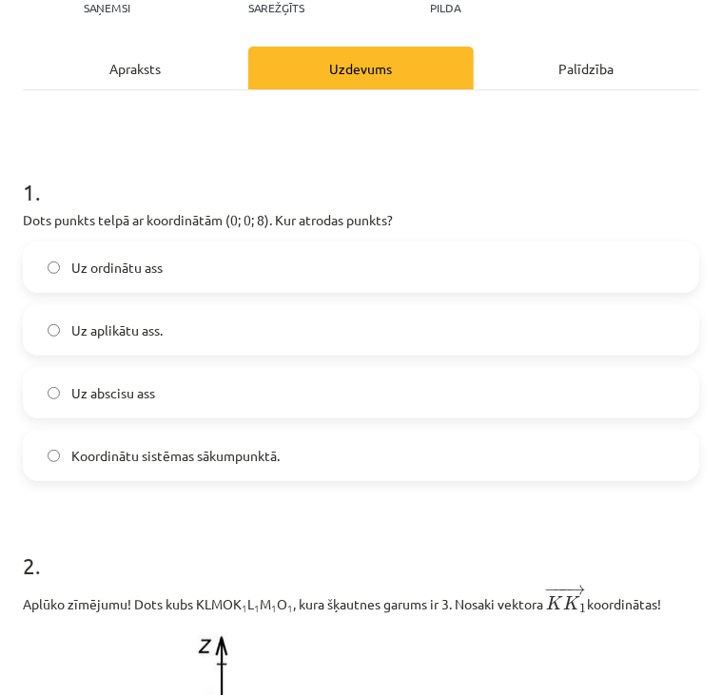
scroll to position [198, 0]
click at [228, 265] on label "Uz ordinātu ass" at bounding box center [361, 267] width 672 height 48
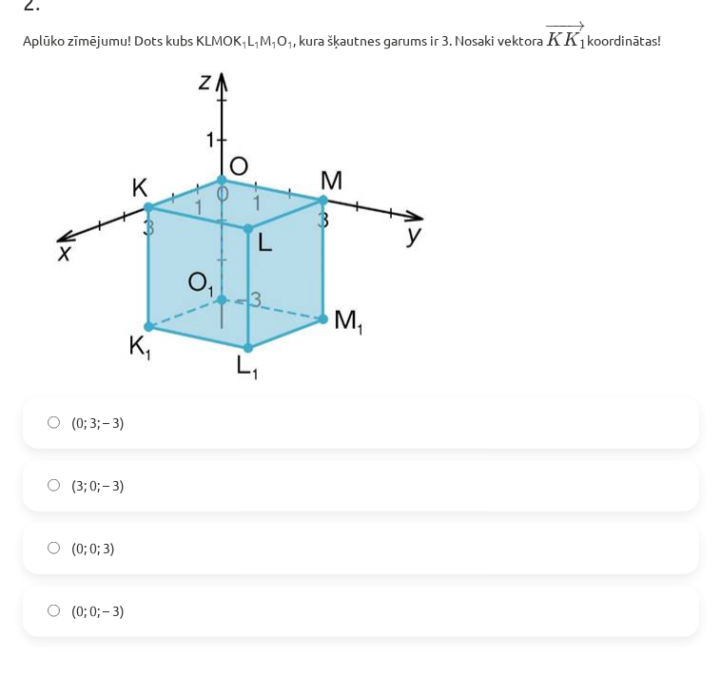
scroll to position [761, 0]
click at [373, 605] on label "(0; 0; – 3)" at bounding box center [361, 612] width 672 height 48
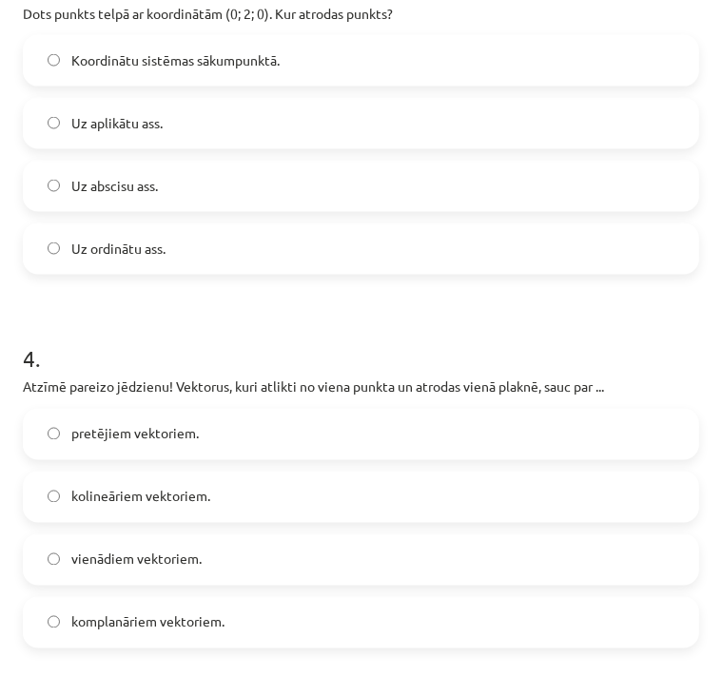
scroll to position [1499, 0]
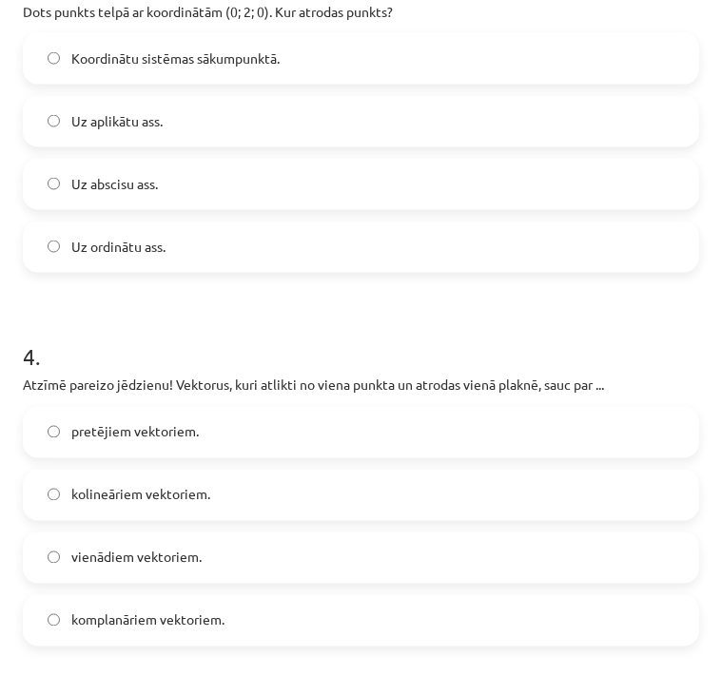
click at [245, 631] on label "komplanāriem vektoriem." at bounding box center [361, 621] width 672 height 48
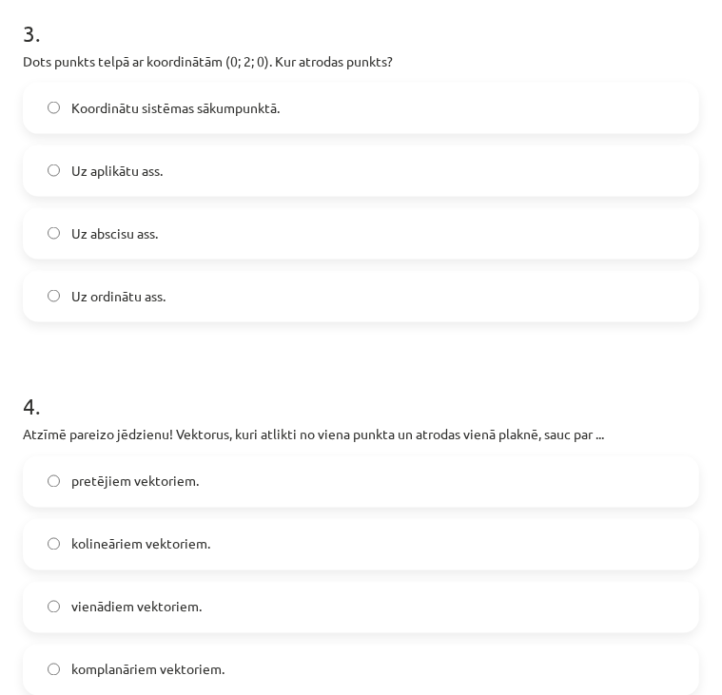
scroll to position [1449, 0]
click at [186, 293] on label "Uz ordinātu ass." at bounding box center [361, 297] width 672 height 48
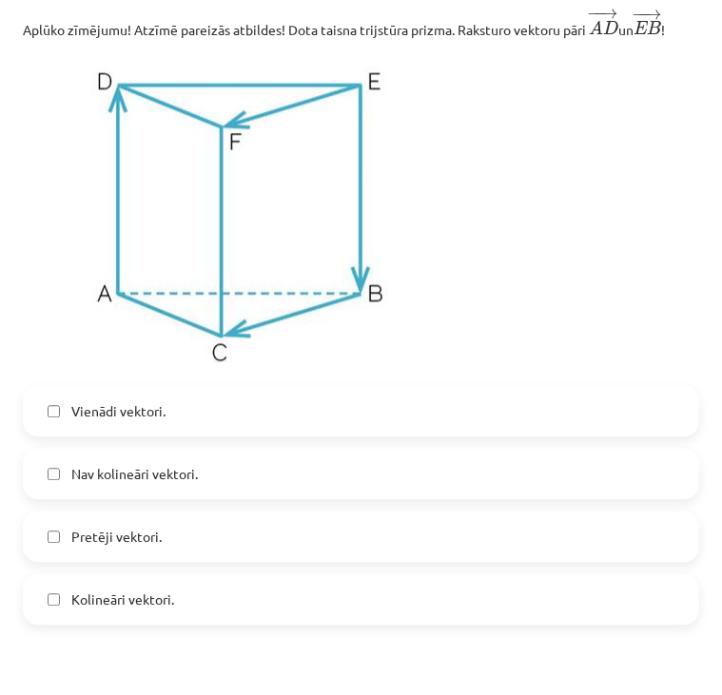
scroll to position [2243, 0]
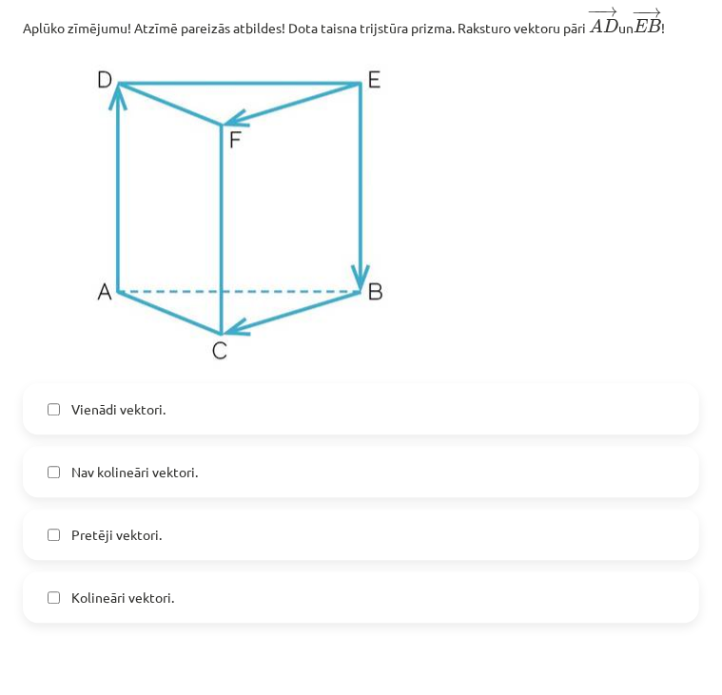
click at [275, 402] on label "Vienādi vektori." at bounding box center [361, 409] width 672 height 48
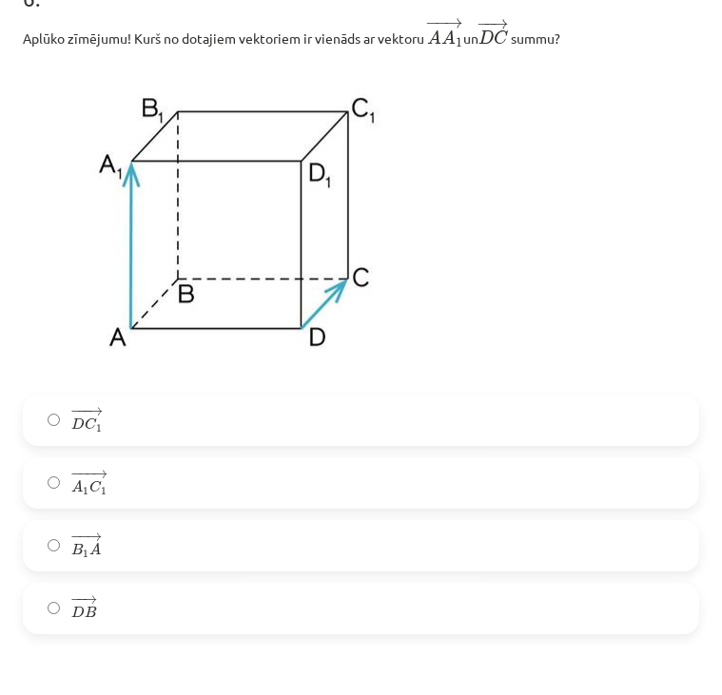
scroll to position [2950, 0]
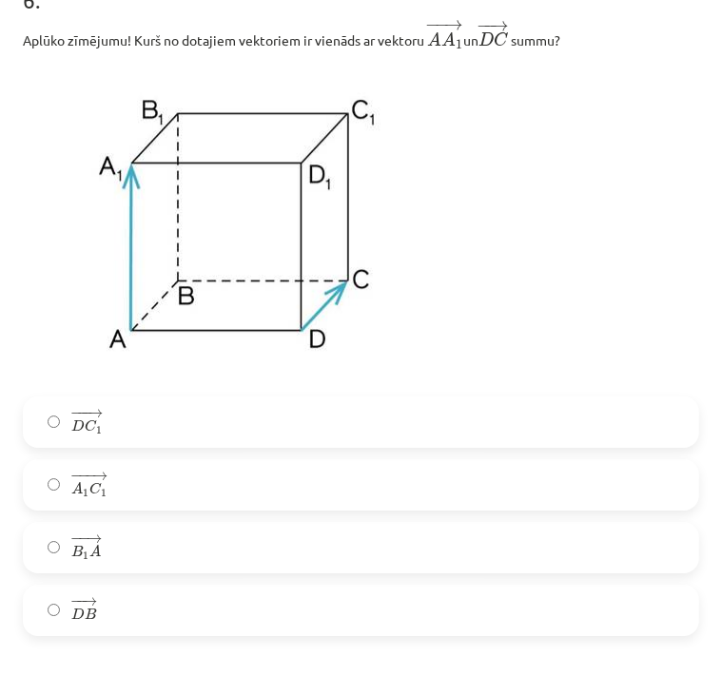
click at [237, 494] on label "− −− → A 1 C 1 A 1 C 1 →" at bounding box center [361, 485] width 672 height 48
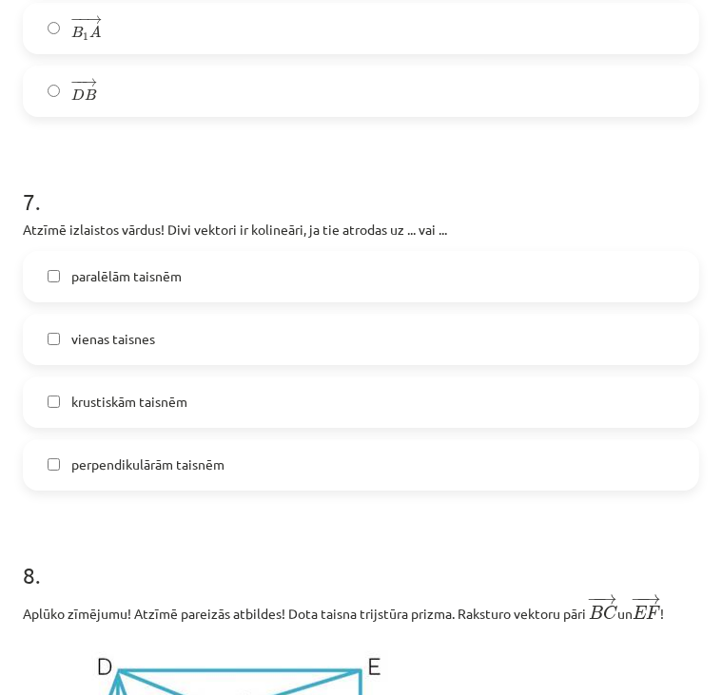
scroll to position [3470, 0]
click at [154, 284] on span "paralēlām taisnēm" at bounding box center [126, 276] width 110 height 20
click at [175, 360] on label "vienas taisnes" at bounding box center [361, 340] width 672 height 48
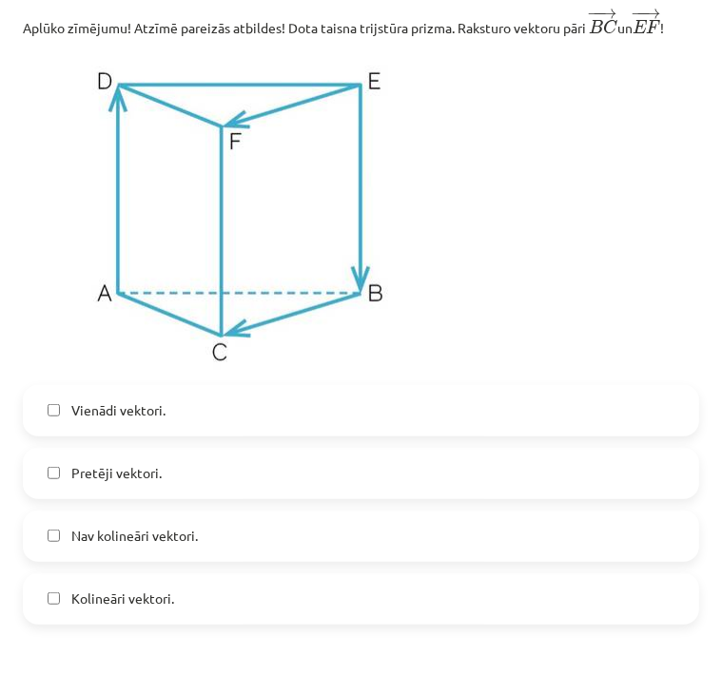
scroll to position [4055, 0]
click at [229, 602] on label "Kolineāri vektori." at bounding box center [361, 599] width 672 height 48
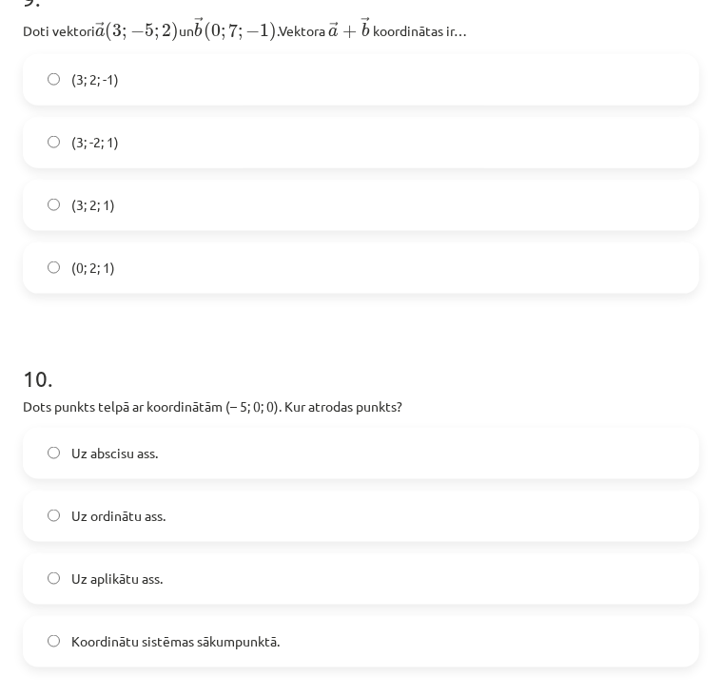
scroll to position [4768, 0]
click at [148, 212] on label "(3; 2; 1)" at bounding box center [361, 205] width 672 height 48
click at [204, 475] on label "Uz abscisu ass." at bounding box center [361, 453] width 672 height 48
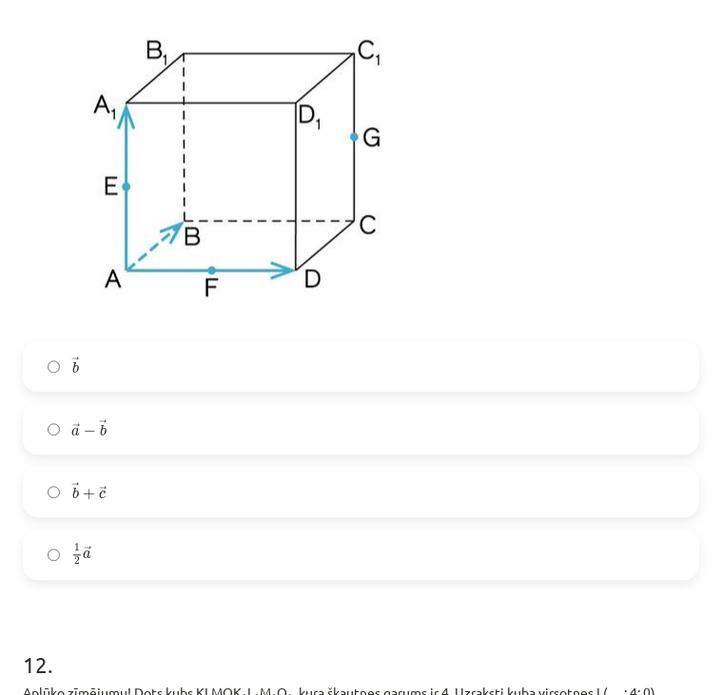
scroll to position [5577, 0]
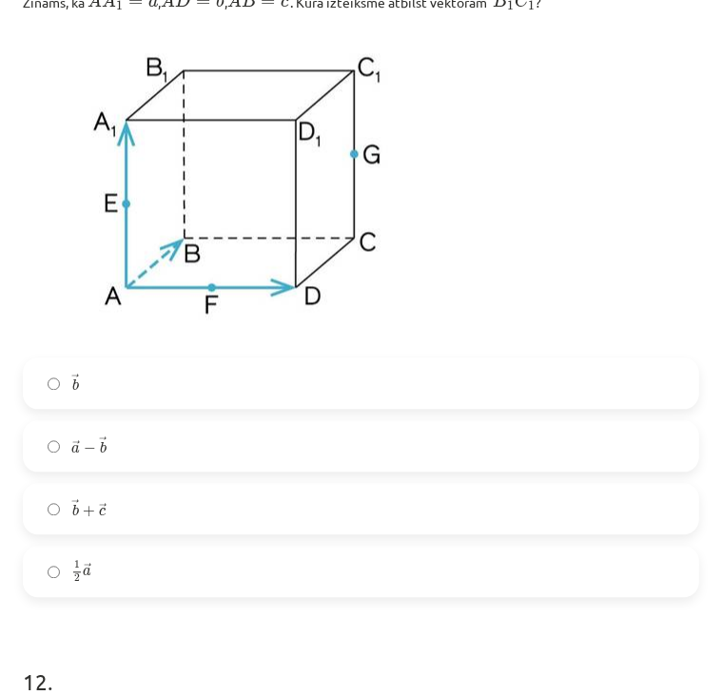
click at [356, 518] on label "→ b + → c b → + c →" at bounding box center [361, 509] width 672 height 48
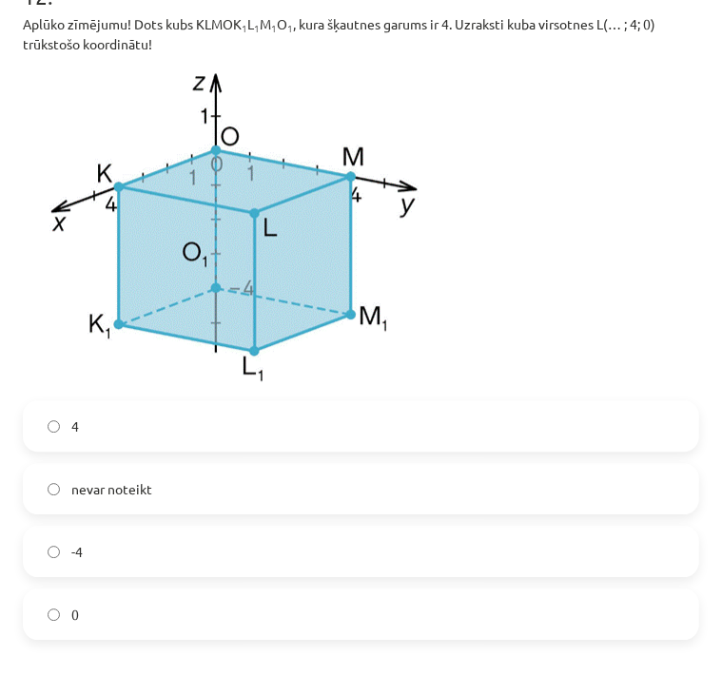
scroll to position [6262, 0]
click at [397, 615] on label "0" at bounding box center [361, 616] width 672 height 48
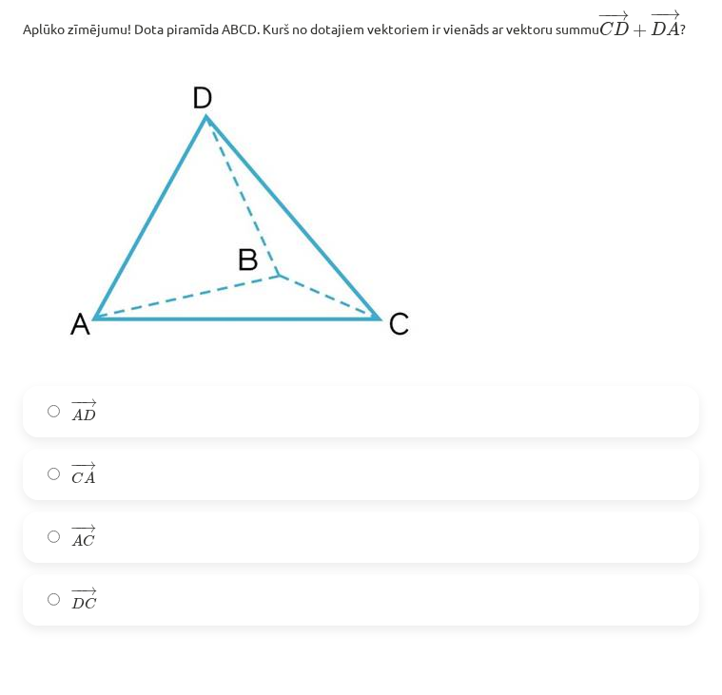
scroll to position [6997, 0]
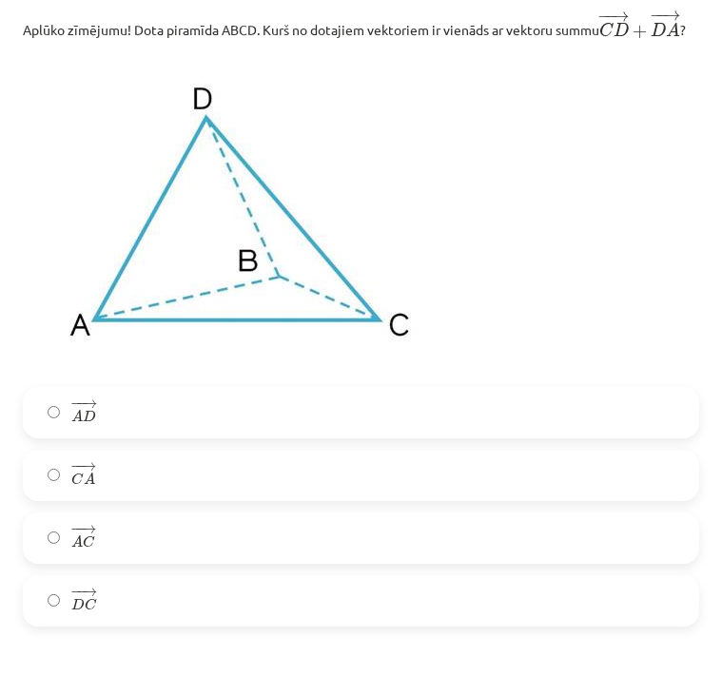
click at [447, 498] on label "− − → C A C A →" at bounding box center [361, 476] width 672 height 48
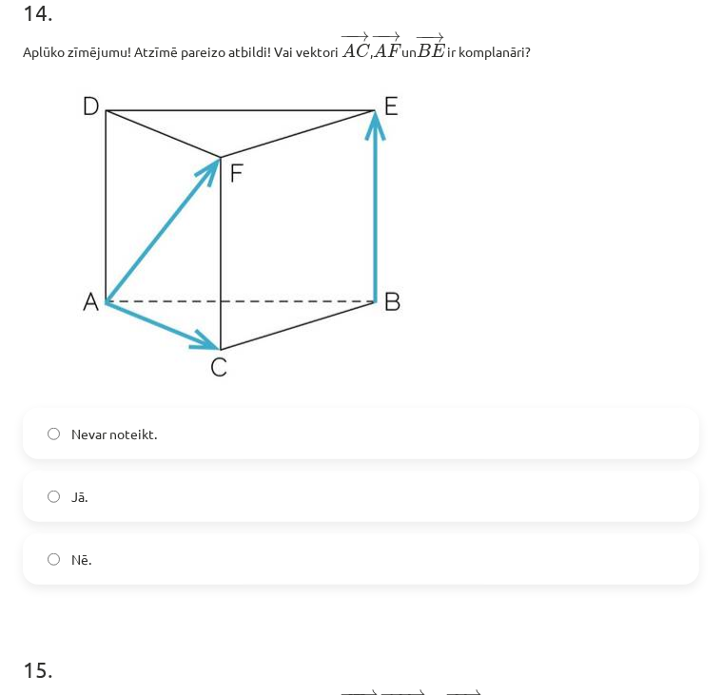
scroll to position [7693, 0]
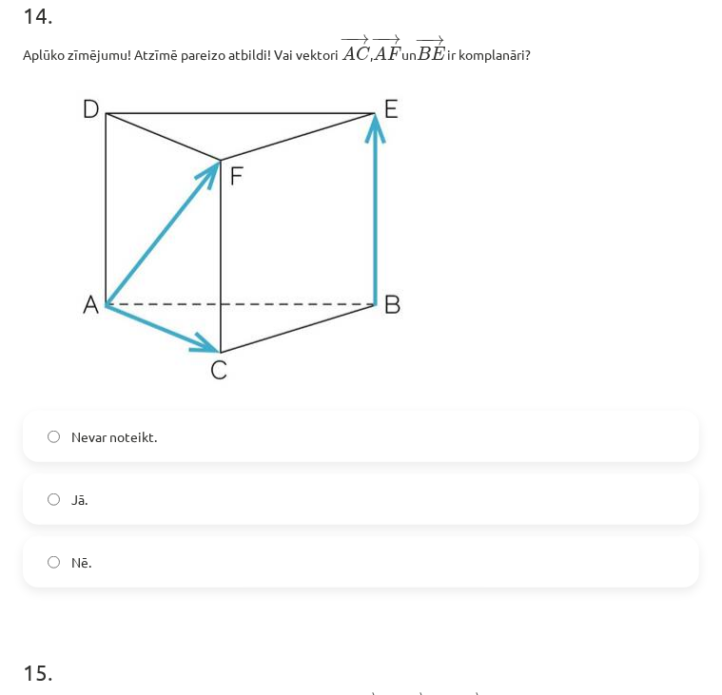
click at [391, 523] on label "Jā." at bounding box center [361, 500] width 672 height 48
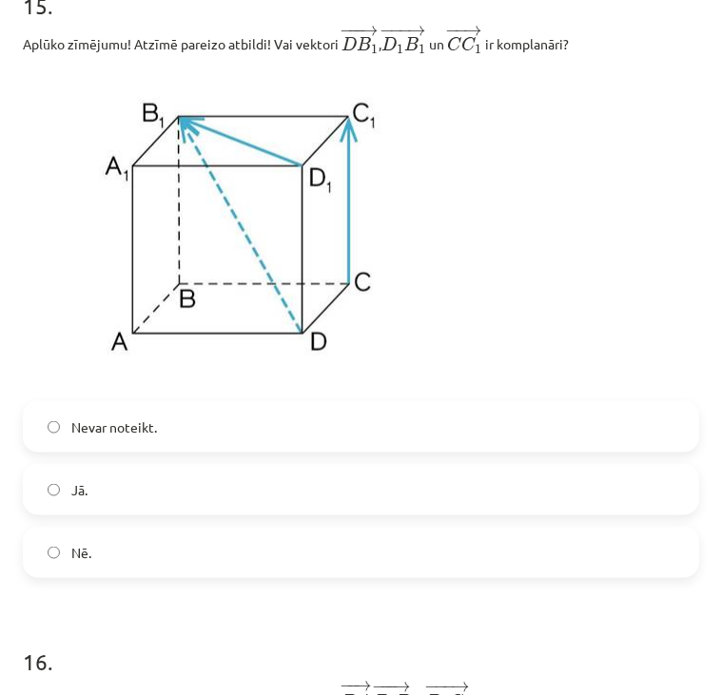
scroll to position [8360, 0]
click at [479, 501] on label "Jā." at bounding box center [361, 490] width 672 height 48
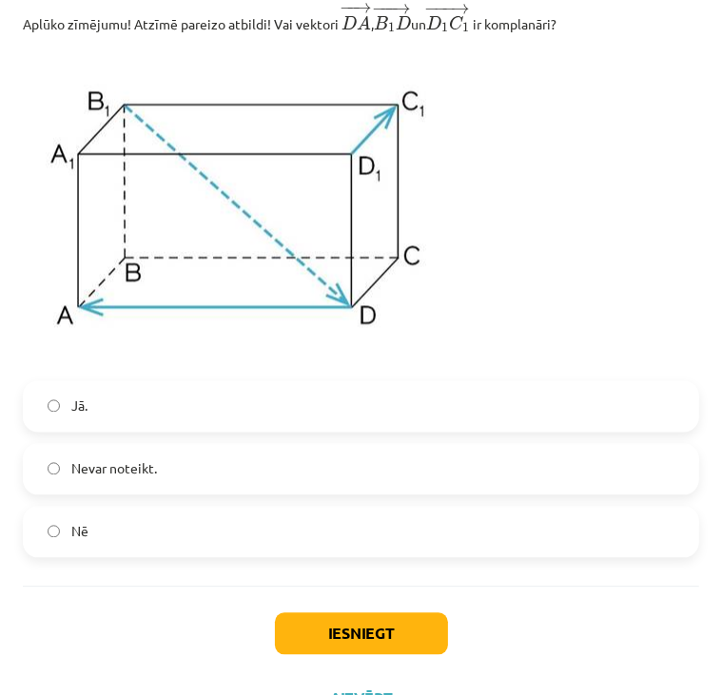
scroll to position [9040, 0]
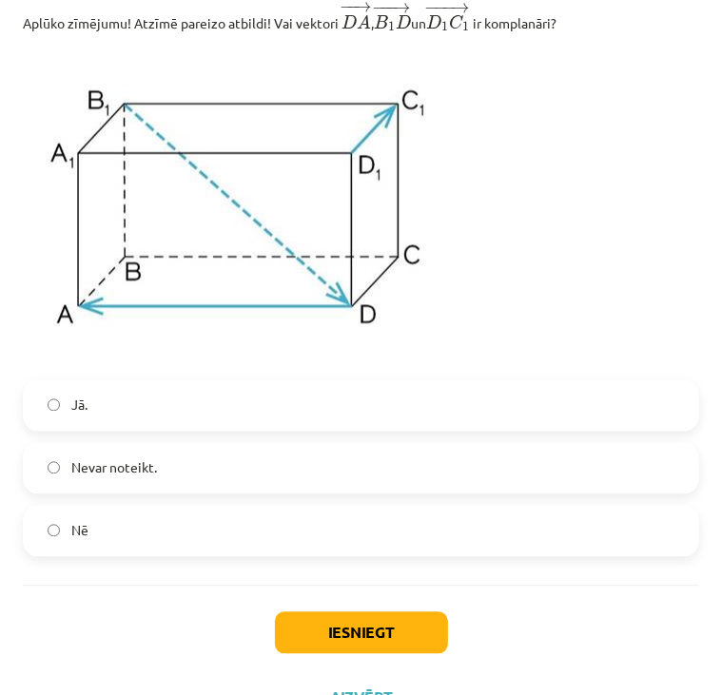
click at [468, 429] on label "Jā." at bounding box center [361, 405] width 672 height 48
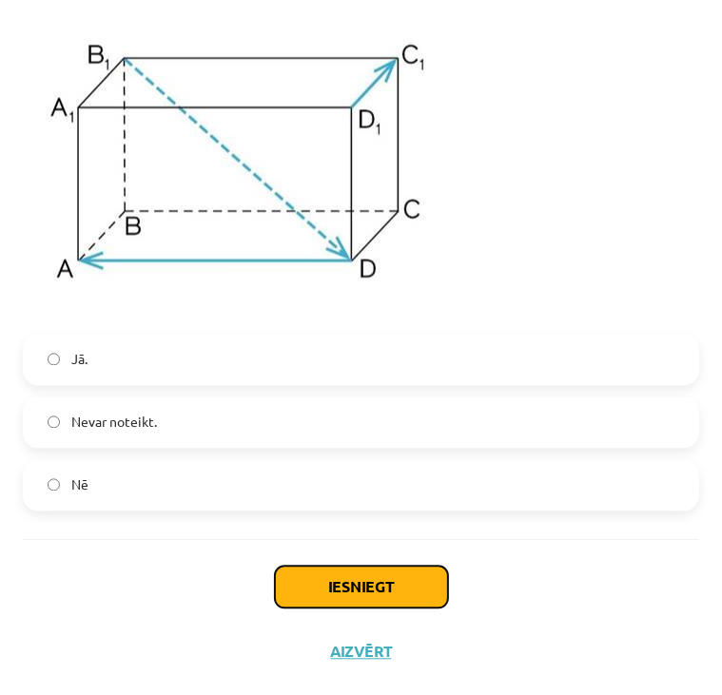
click at [366, 586] on button "Iesniegt" at bounding box center [361, 587] width 173 height 42
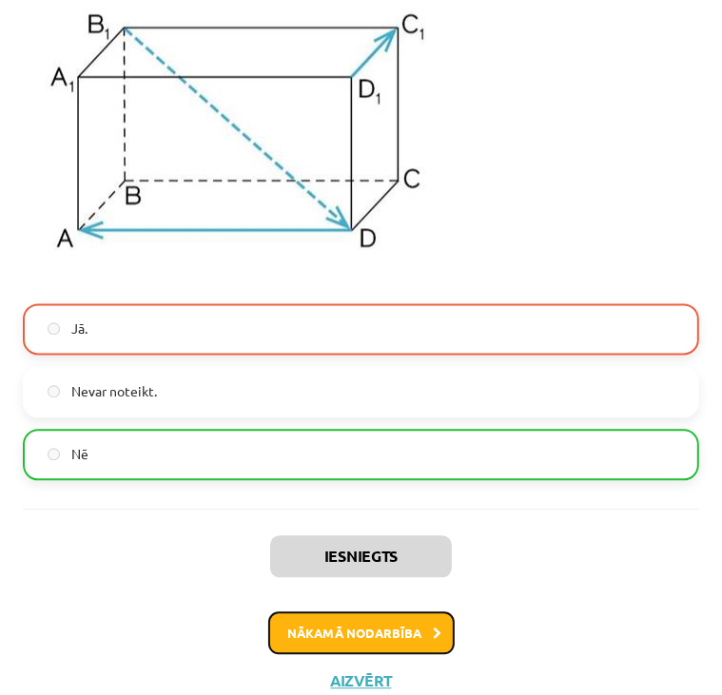
click at [368, 655] on button "Nākamā nodarbība" at bounding box center [361, 634] width 186 height 44
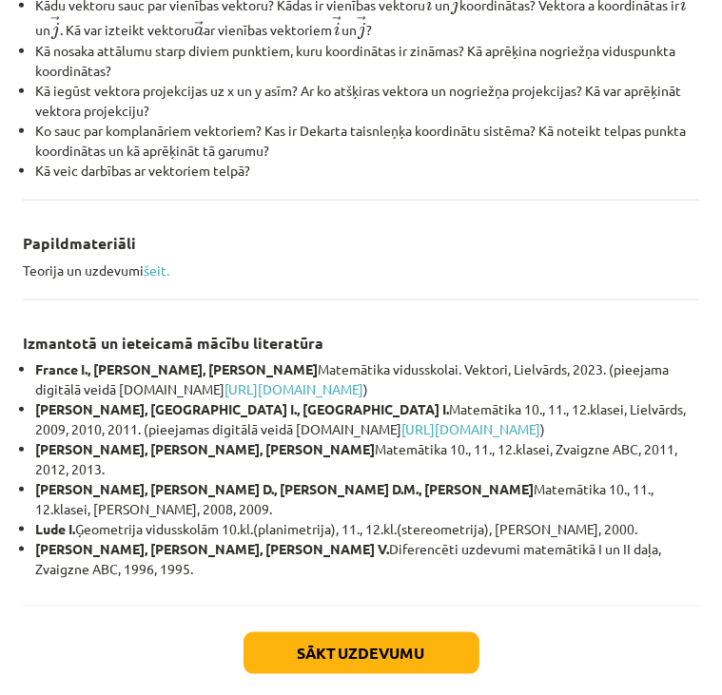
scroll to position [865, 0]
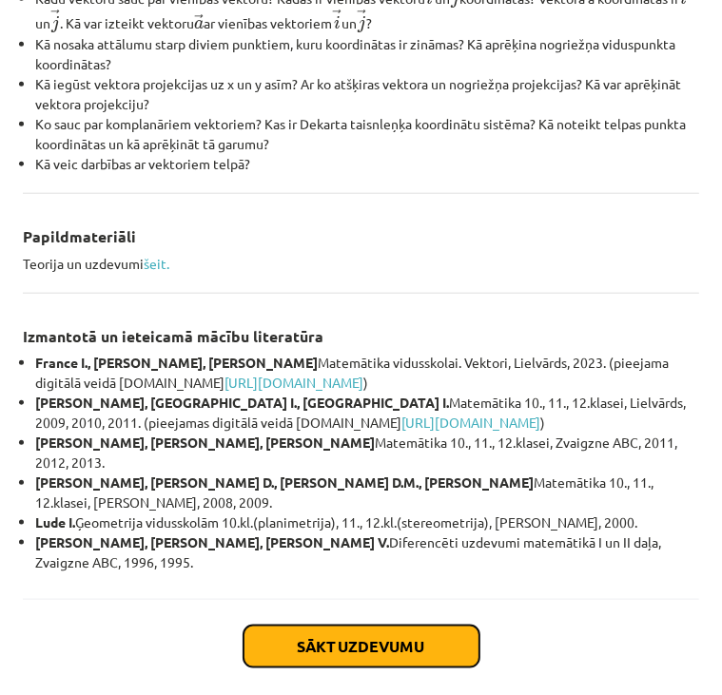
click at [268, 626] on button "Sākt uzdevumu" at bounding box center [361, 647] width 236 height 42
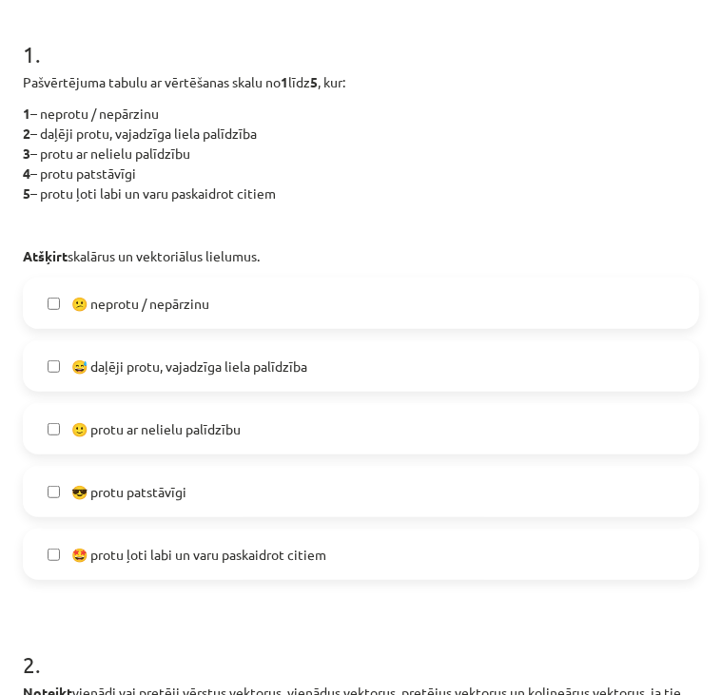
scroll to position [344, 0]
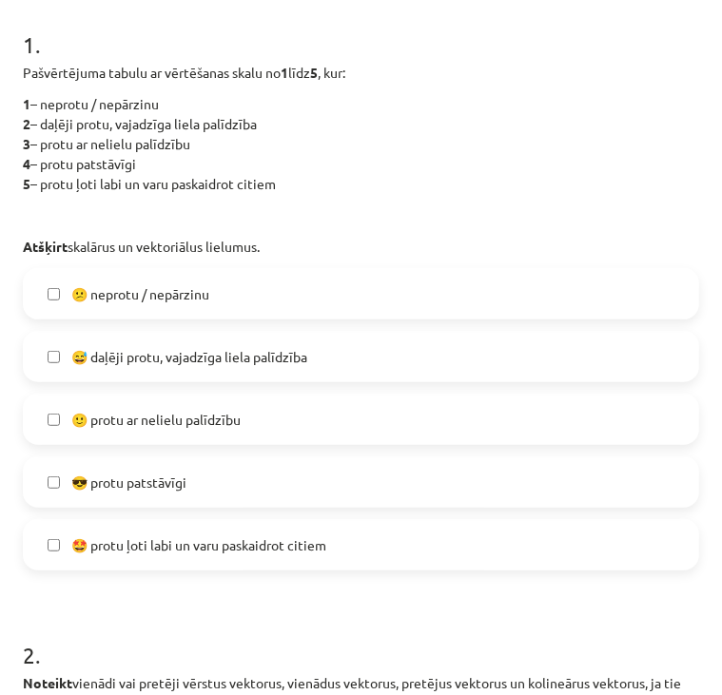
click at [60, 419] on label "🙂 protu ar nelielu palīdzību" at bounding box center [361, 420] width 672 height 48
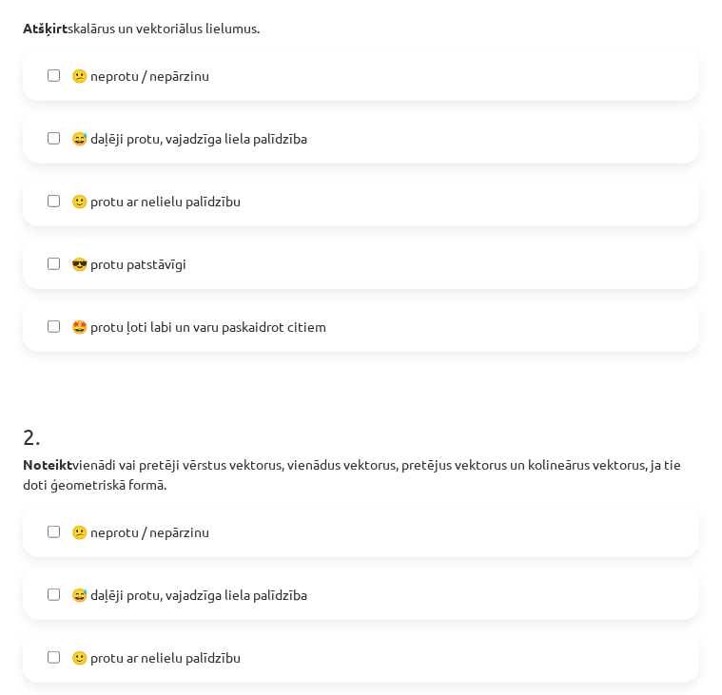
scroll to position [806, 0]
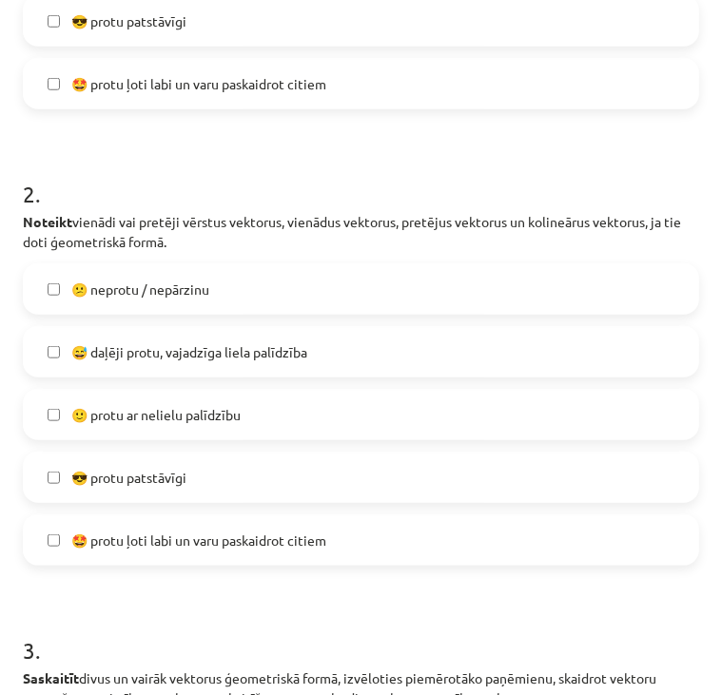
click at [60, 419] on label "🙂 protu ar nelielu palīdzību" at bounding box center [361, 415] width 672 height 48
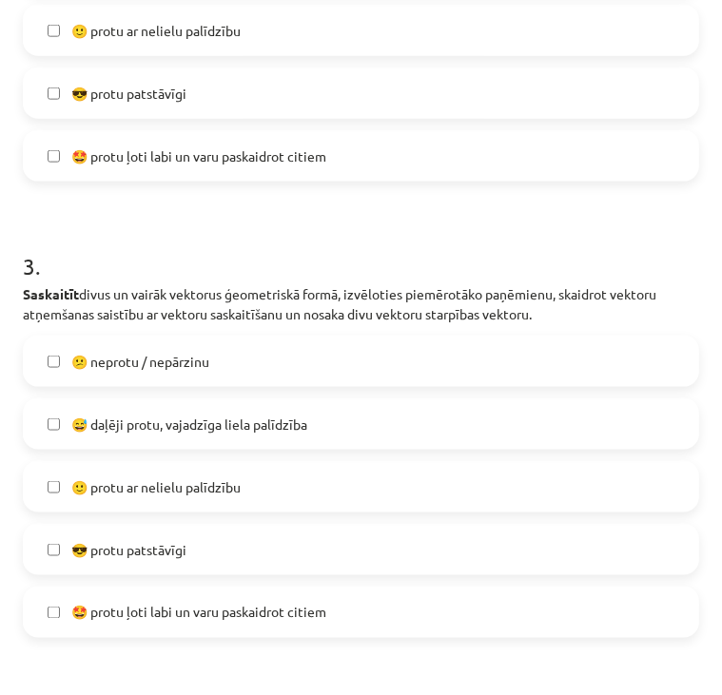
scroll to position [1189, 0]
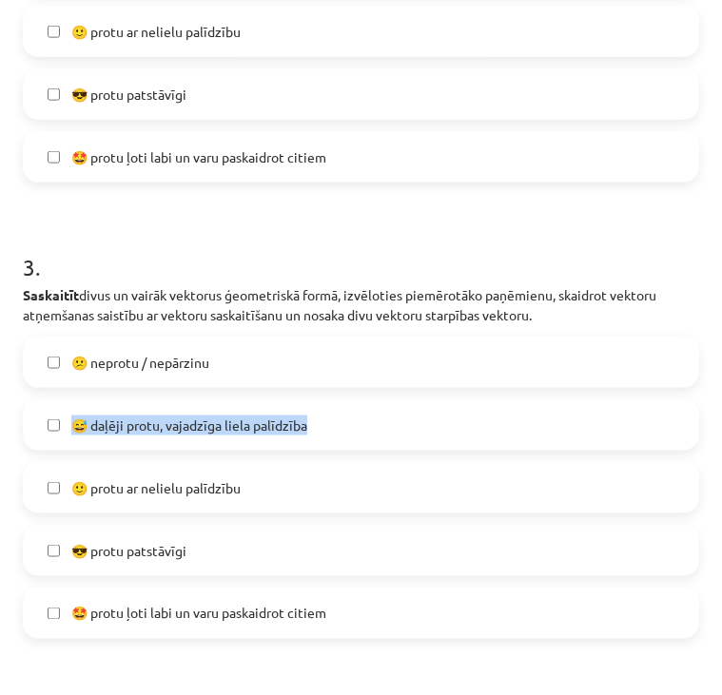
drag, startPoint x: 60, startPoint y: 419, endPoint x: 49, endPoint y: 476, distance: 58.2
click at [49, 476] on div "😕 neprotu / nepārzinu  😅 daļēji protu, vajadzīga liela palīdzība  🙂 protu ar ne…" at bounding box center [361, 488] width 676 height 302
click at [49, 476] on label "🙂 protu ar nelielu palīdzību" at bounding box center [361, 488] width 672 height 48
click at [65, 505] on label "🙂 protu ar nelielu palīdzību" at bounding box center [361, 488] width 672 height 48
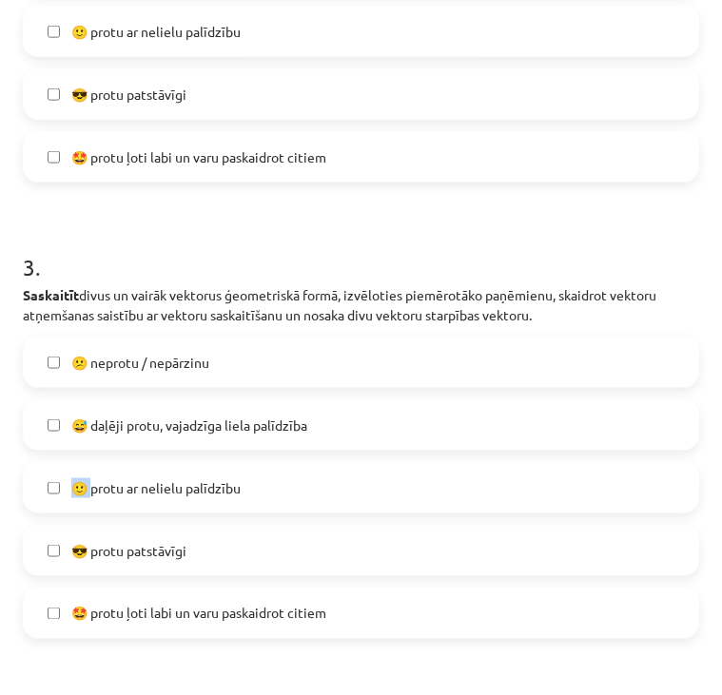
click at [65, 505] on label "🙂 protu ar nelielu palīdzību" at bounding box center [361, 488] width 672 height 48
drag, startPoint x: 65, startPoint y: 505, endPoint x: 27, endPoint y: 528, distance: 44.4
click at [27, 528] on label "😎 protu patstāvīgi" at bounding box center [361, 551] width 672 height 48
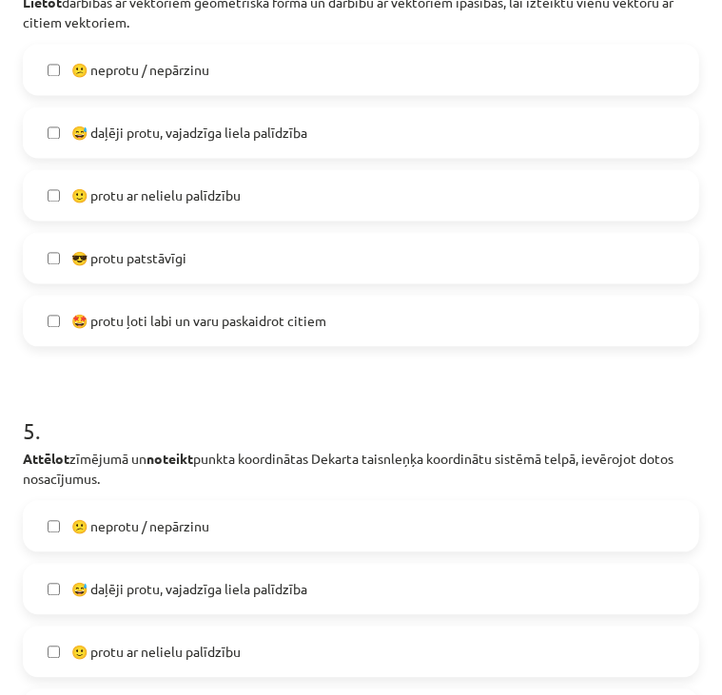
scroll to position [1939, 0]
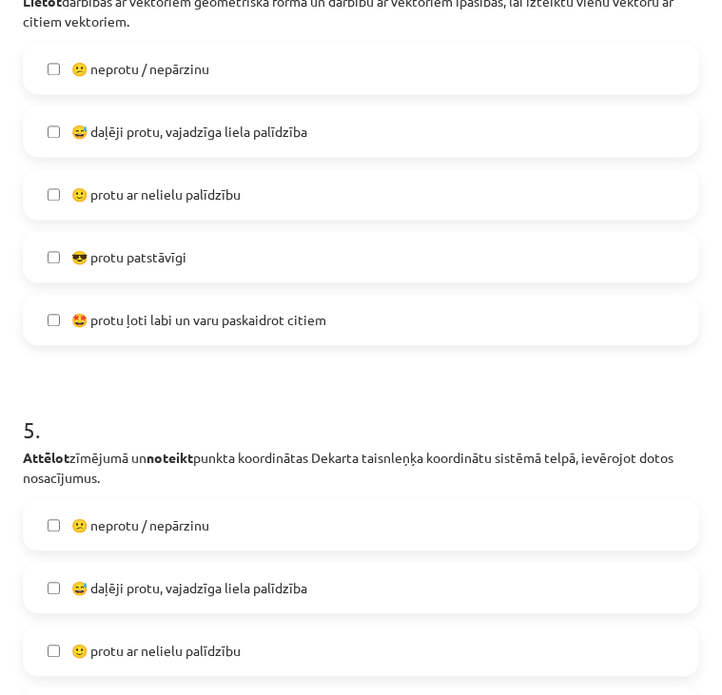
click at [49, 142] on label "😅 daļēji protu, vajadzīga liela palīdzība" at bounding box center [361, 131] width 672 height 48
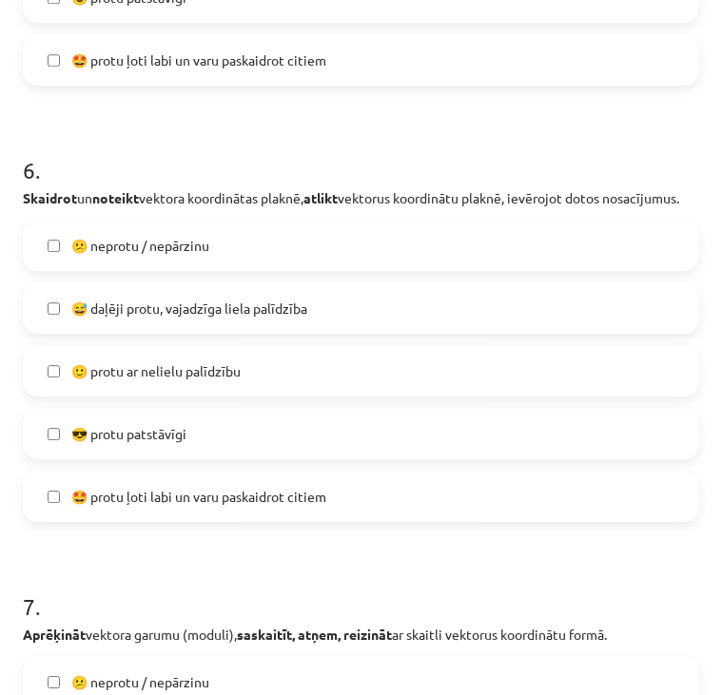
scroll to position [2657, 0]
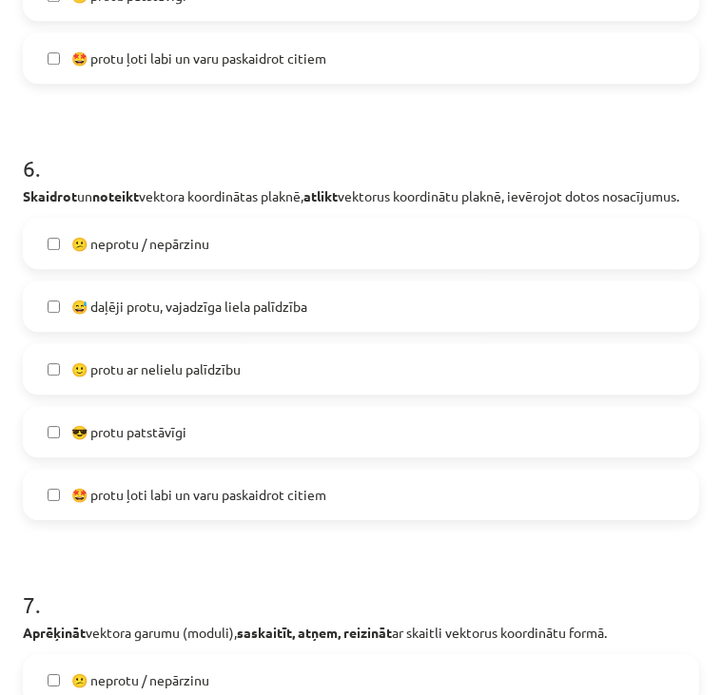
click at [54, 393] on label "🙂 protu ar nelielu palīdzību" at bounding box center [361, 369] width 672 height 48
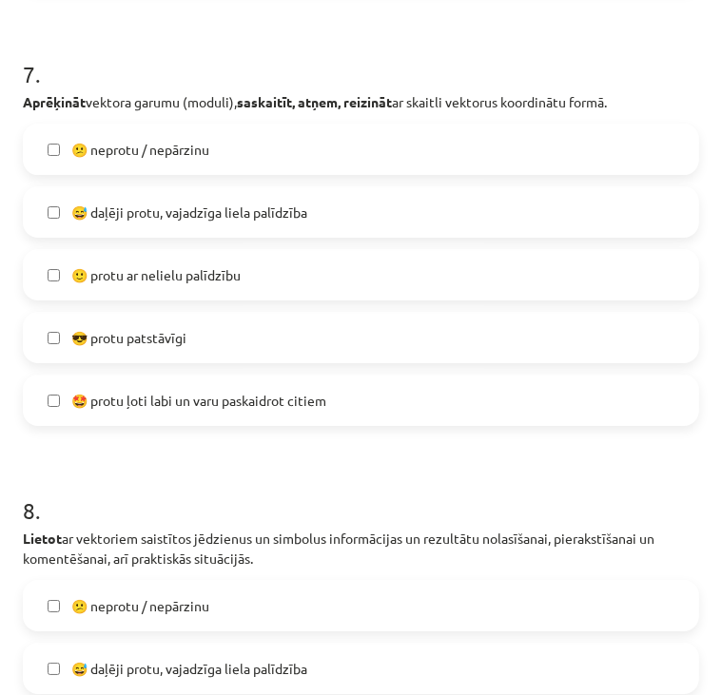
scroll to position [3195, 0]
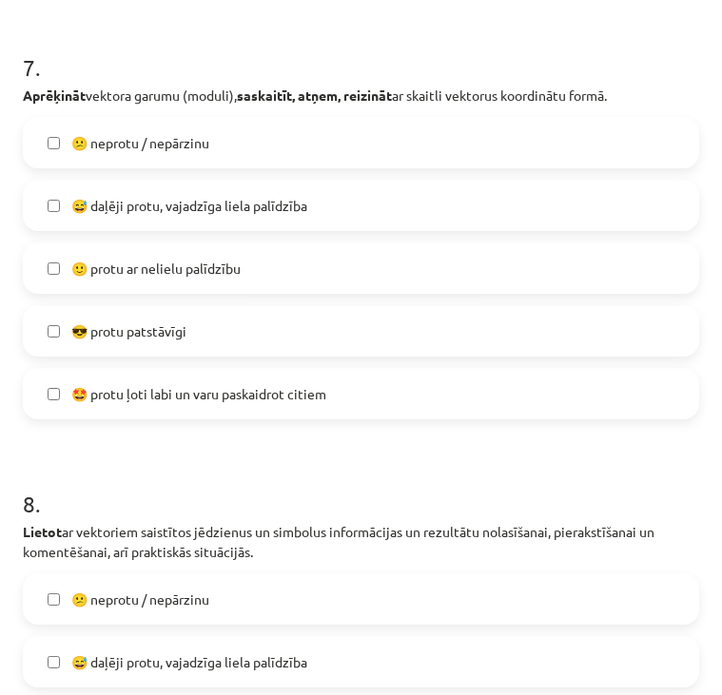
click at [55, 278] on label "🙂 protu ar nelielu palīdzību" at bounding box center [361, 268] width 672 height 48
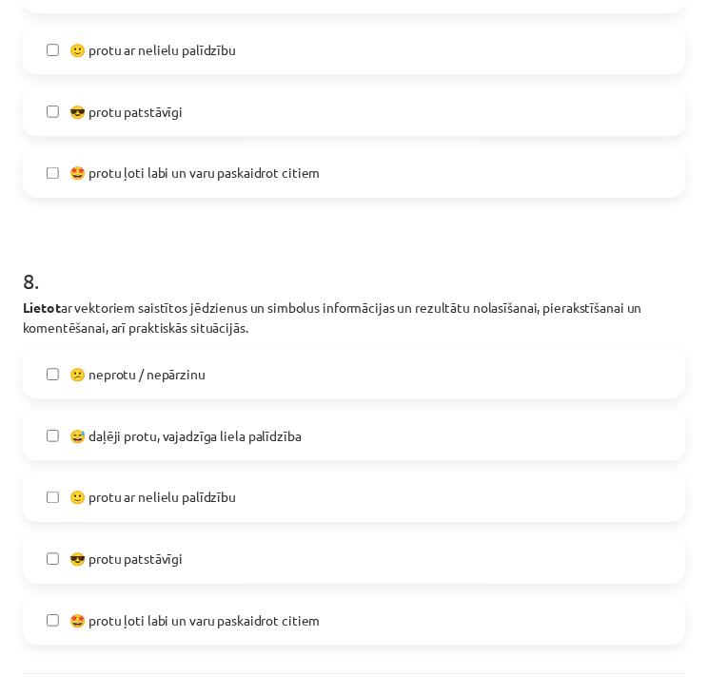
scroll to position [3579, 0]
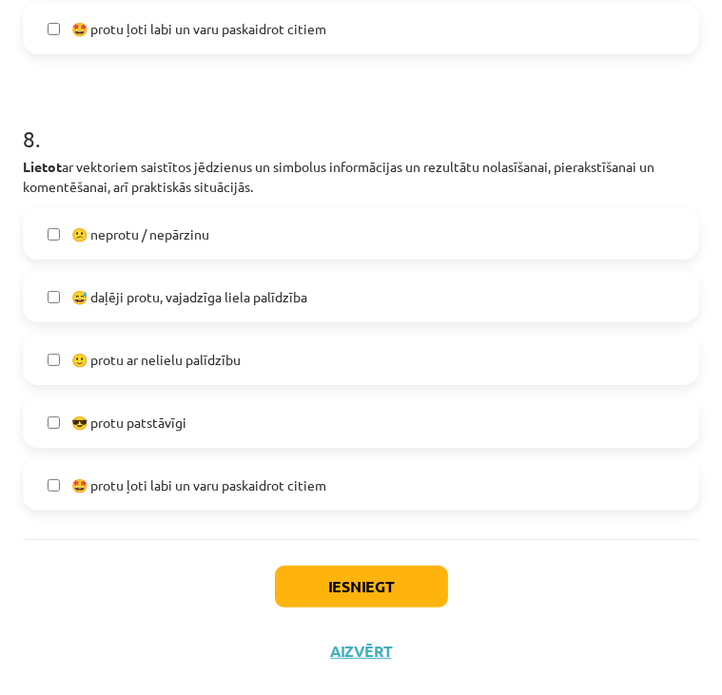
click at [46, 357] on label "🙂 protu ar nelielu palīdzību" at bounding box center [361, 360] width 672 height 48
click at [411, 593] on button "Iesniegt" at bounding box center [361, 587] width 173 height 42
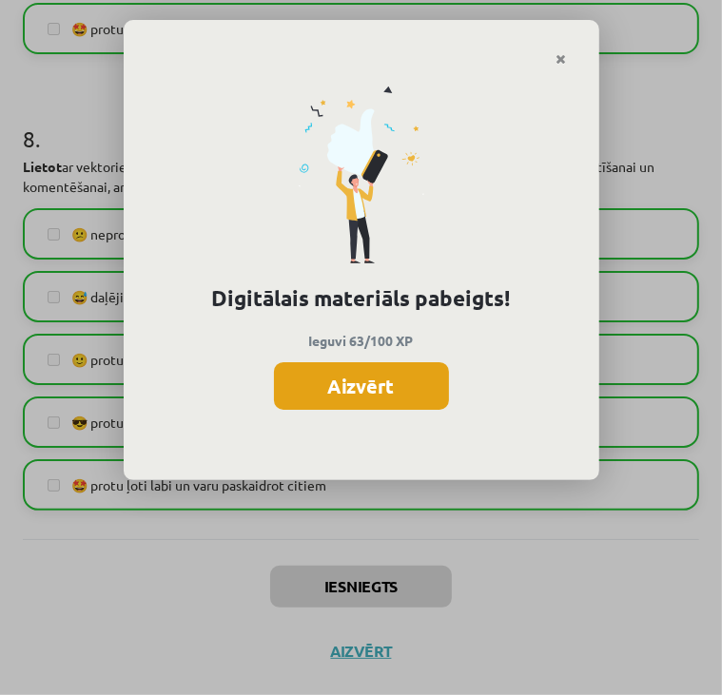
click at [360, 402] on button "Aizvērt" at bounding box center [361, 386] width 175 height 48
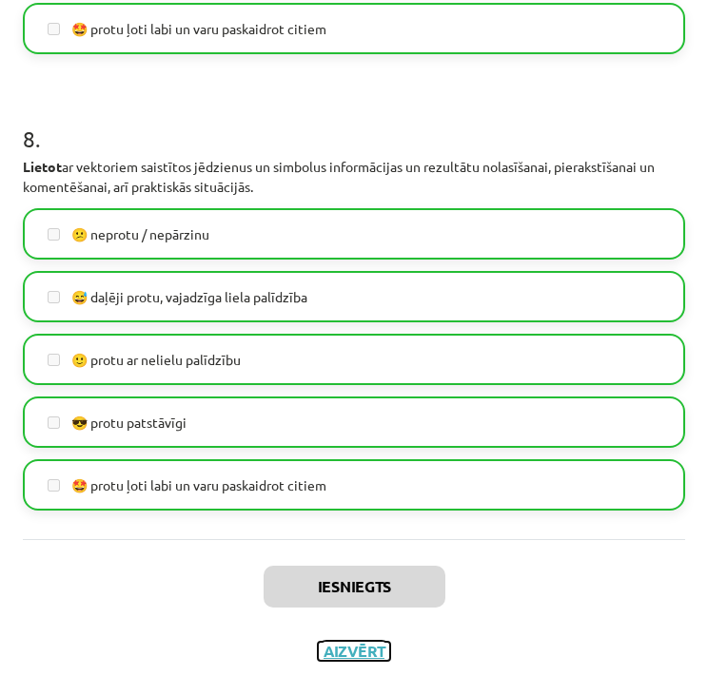
click at [379, 646] on button "Aizvērt" at bounding box center [354, 651] width 72 height 19
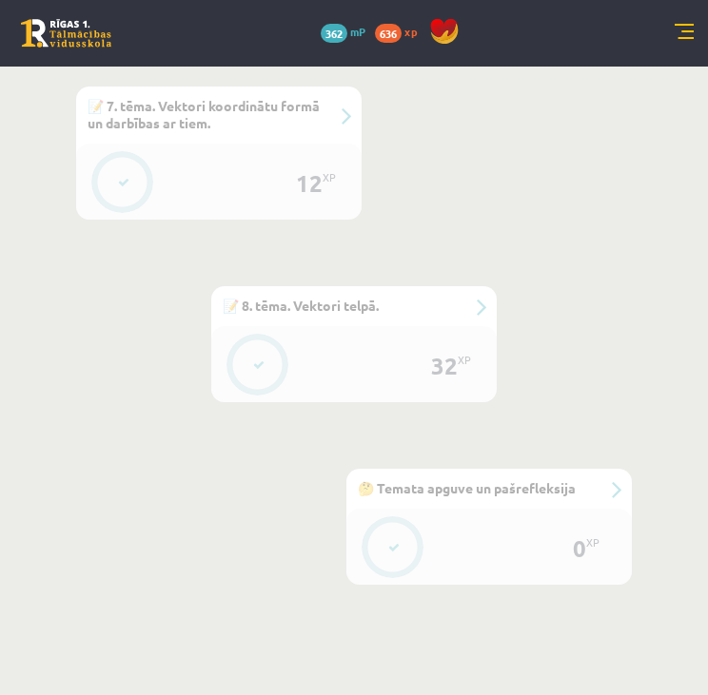
scroll to position [2206, 0]
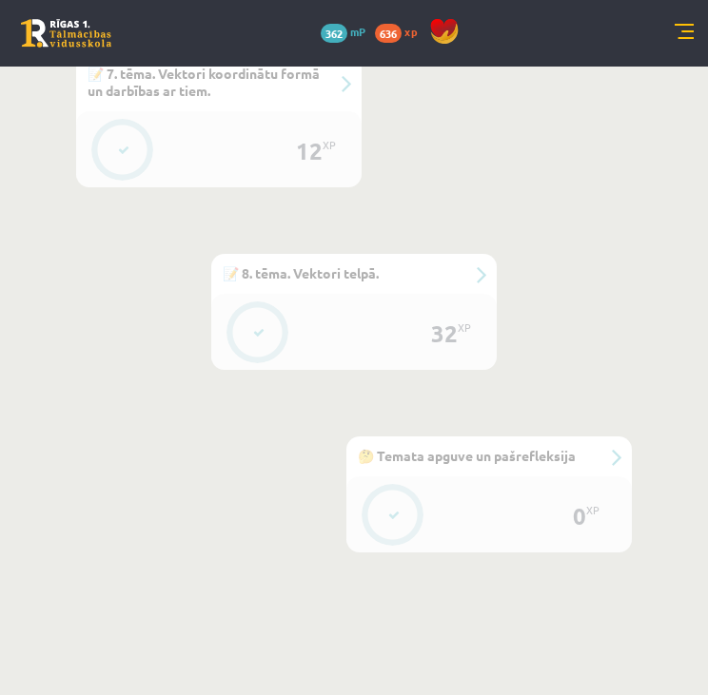
click at [680, 29] on link at bounding box center [683, 33] width 19 height 19
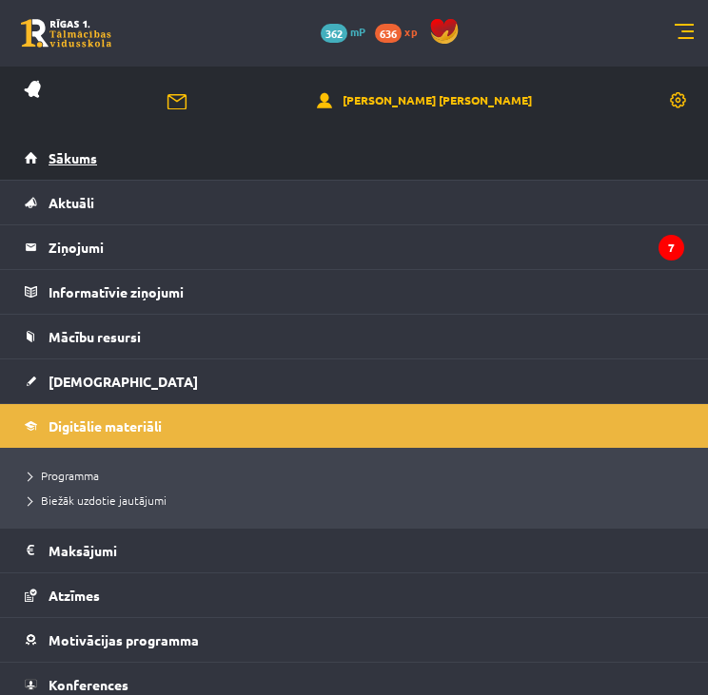
click at [78, 150] on span "Sākums" at bounding box center [73, 157] width 49 height 17
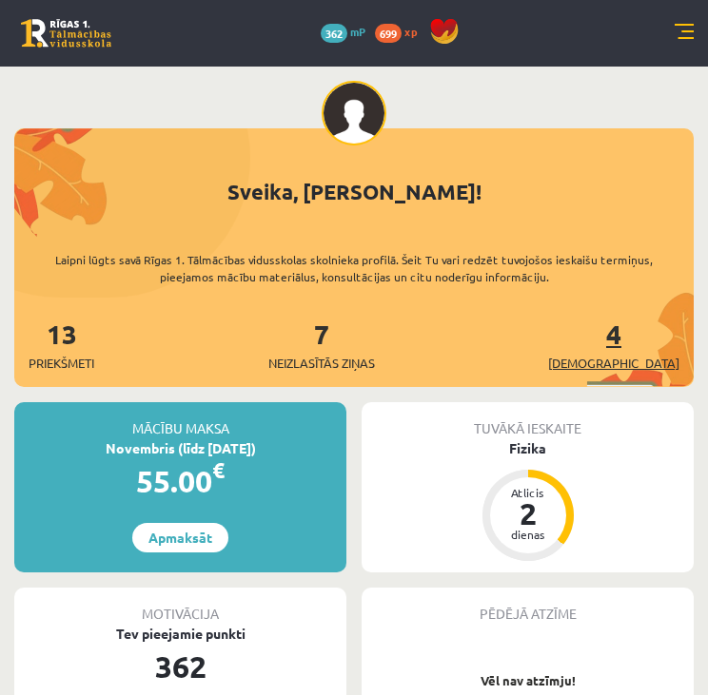
click at [651, 361] on span "[DEMOGRAPHIC_DATA]" at bounding box center [613, 363] width 131 height 19
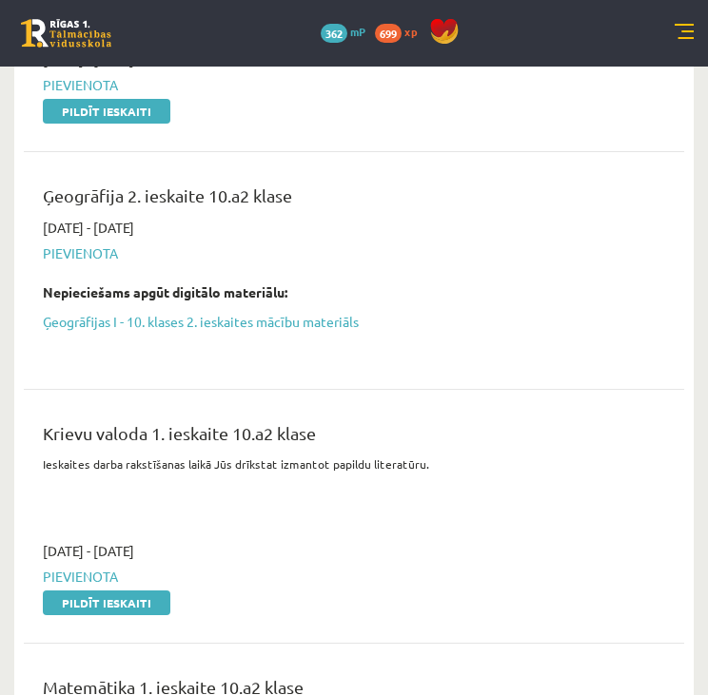
scroll to position [228, 0]
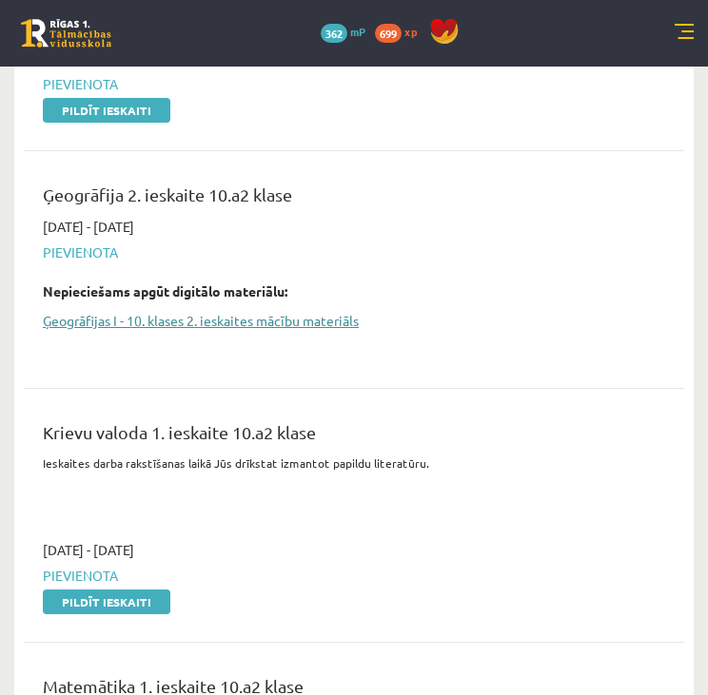
click at [352, 317] on link "Ģeogrāfijas I - 10. klases 2. ieskaites mācību materiāls" at bounding box center [339, 321] width 593 height 20
click at [321, 311] on link "Ģeogrāfijas I - 10. klases 2. ieskaites mācību materiāls" at bounding box center [339, 321] width 593 height 20
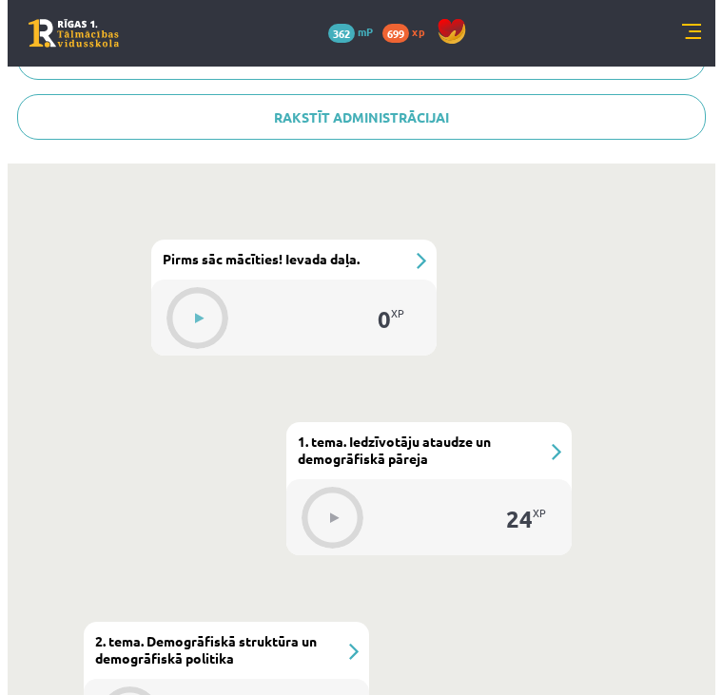
scroll to position [692, 0]
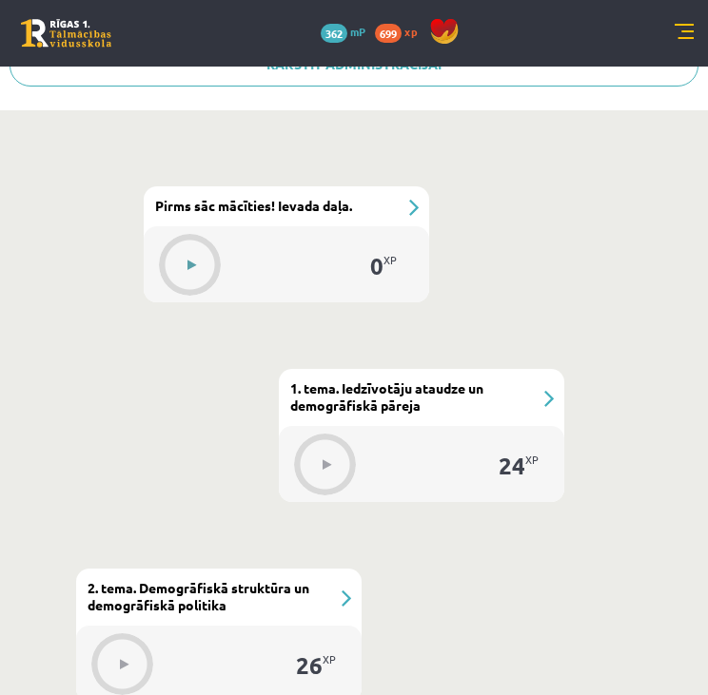
click at [179, 269] on button at bounding box center [191, 265] width 44 height 44
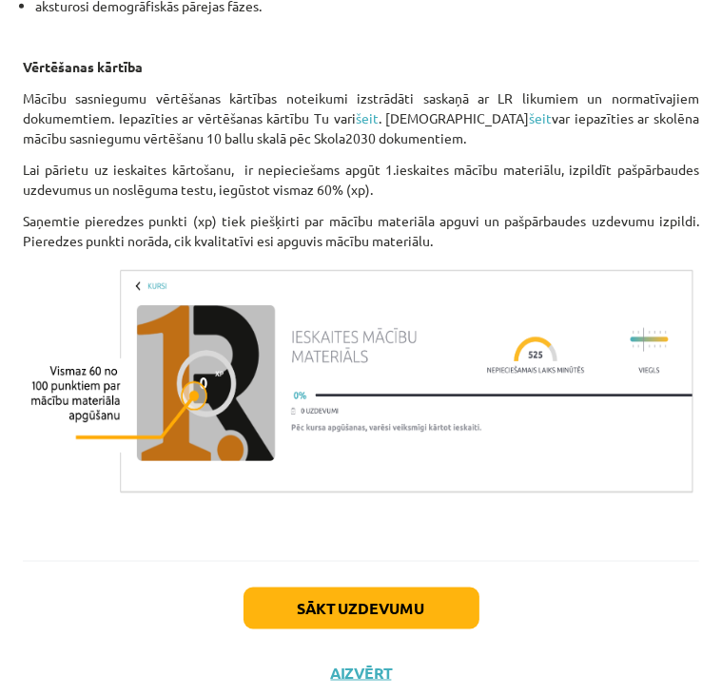
scroll to position [1147, 0]
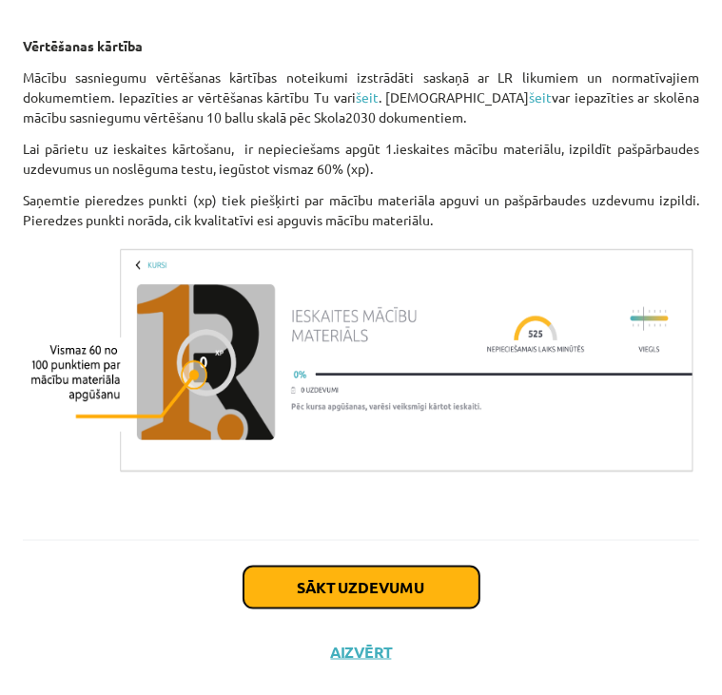
click at [361, 591] on button "Sākt uzdevumu" at bounding box center [361, 588] width 236 height 42
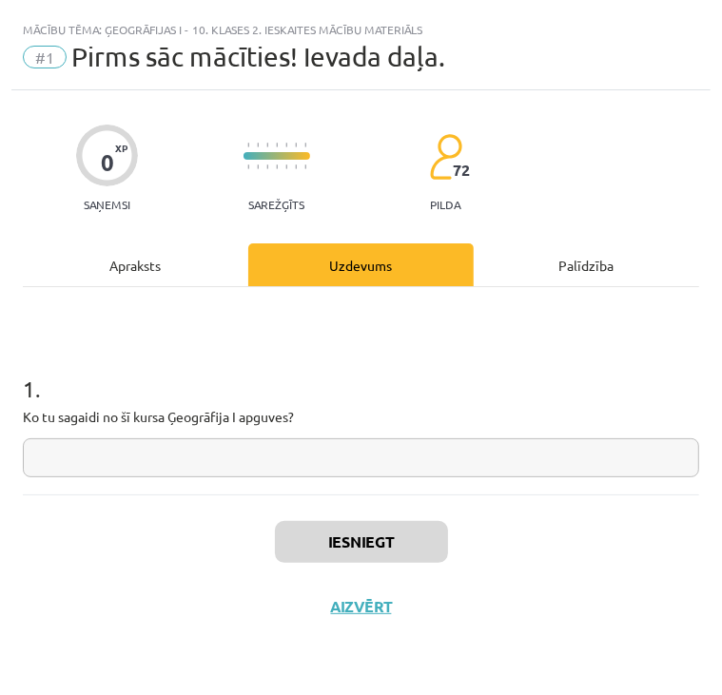
click at [330, 461] on input "text" at bounding box center [361, 457] width 676 height 39
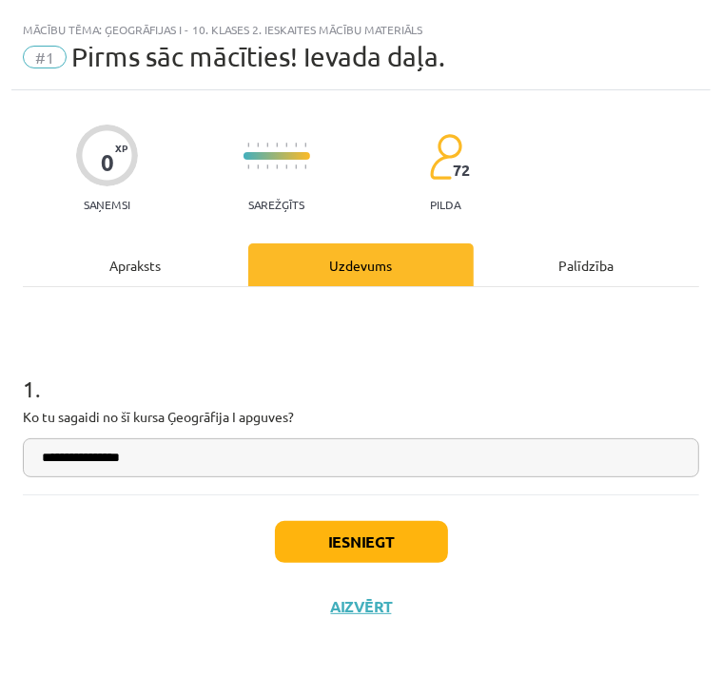
type input "**********"
click at [354, 535] on button "Iesniegt" at bounding box center [361, 542] width 173 height 42
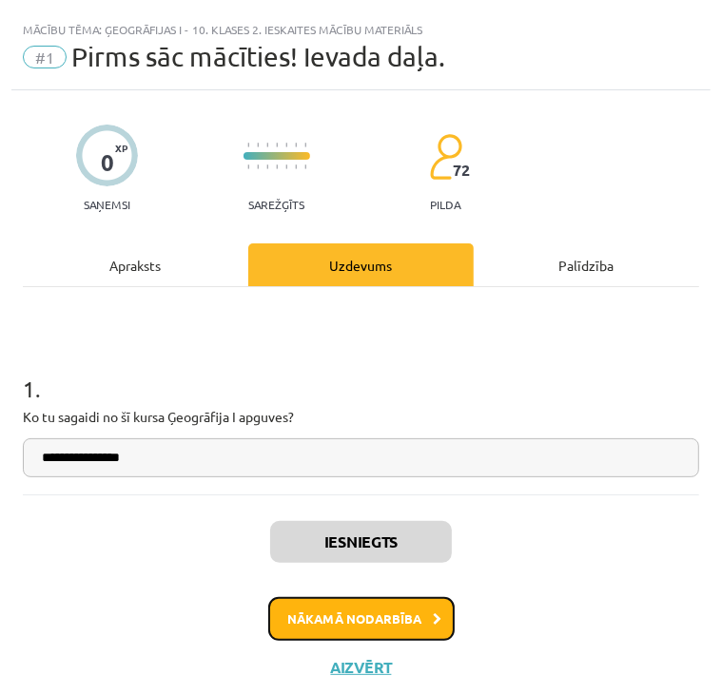
click at [360, 603] on button "Nākamā nodarbība" at bounding box center [361, 619] width 186 height 44
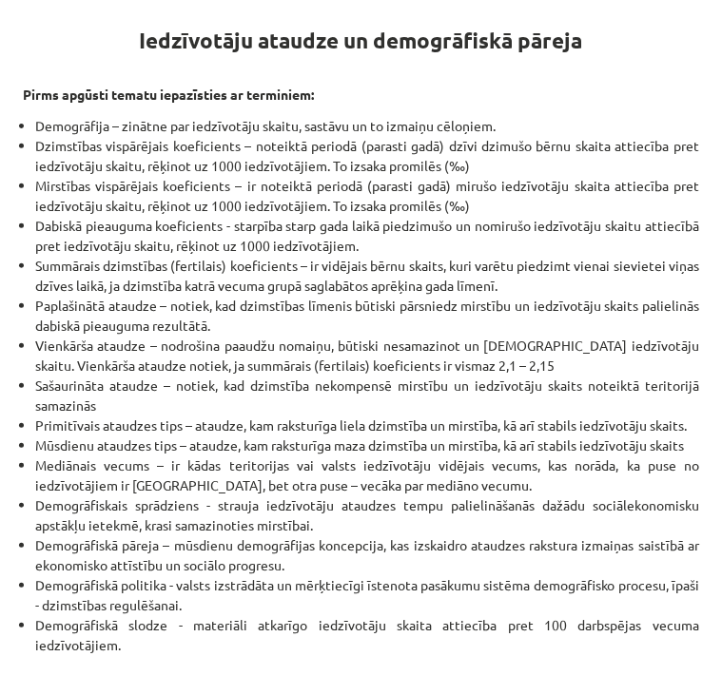
scroll to position [602, 0]
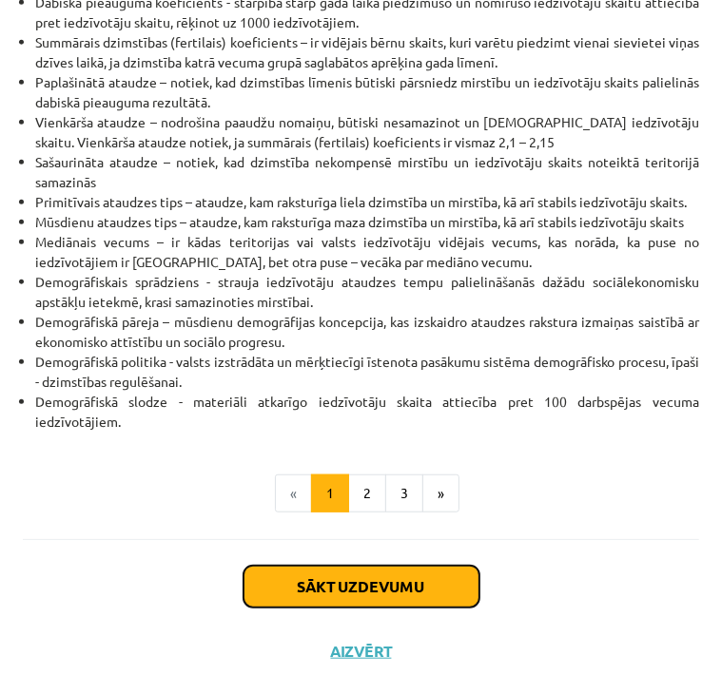
click at [359, 578] on button "Sākt uzdevumu" at bounding box center [361, 587] width 236 height 42
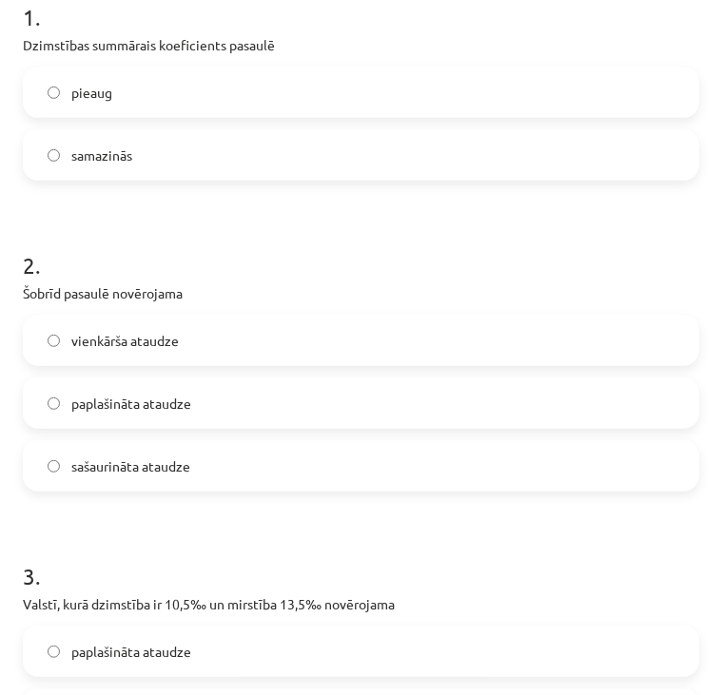
scroll to position [369, 0]
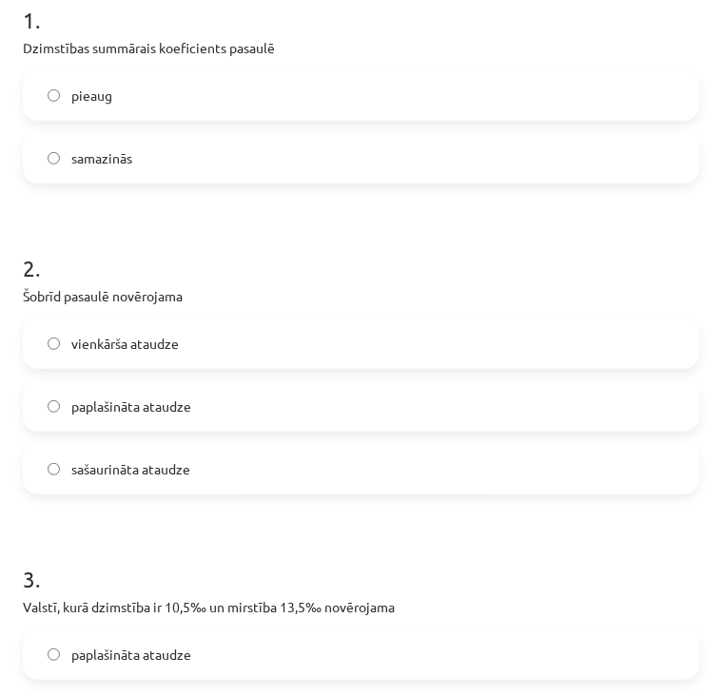
click at [285, 182] on label "samazinās" at bounding box center [361, 158] width 672 height 48
click at [258, 493] on label "sašaurināta ataudze" at bounding box center [361, 469] width 672 height 48
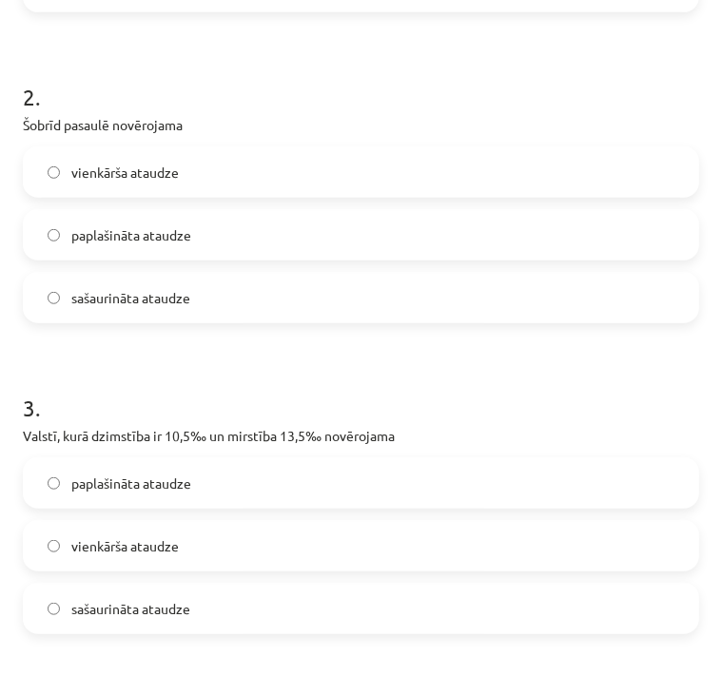
scroll to position [603, 0]
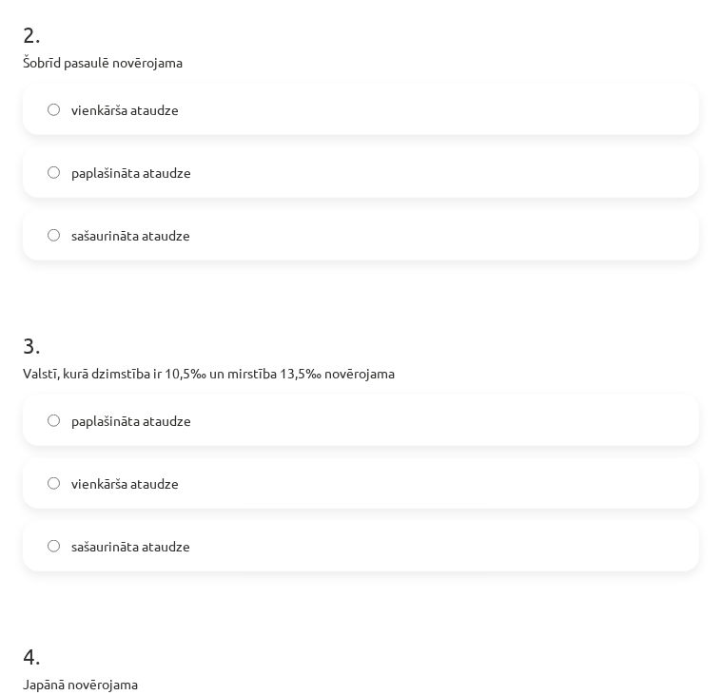
click at [233, 570] on label "sašaurināta ataudze" at bounding box center [361, 546] width 672 height 48
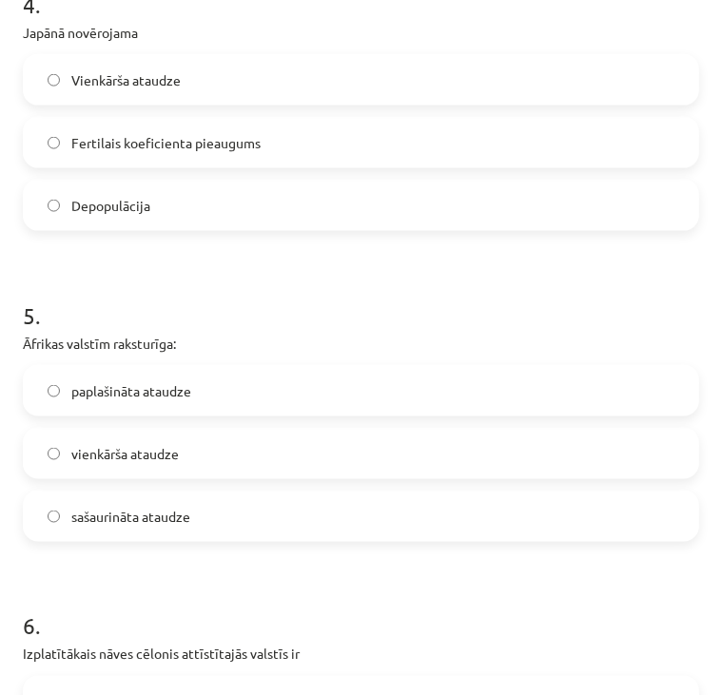
scroll to position [1252, 0]
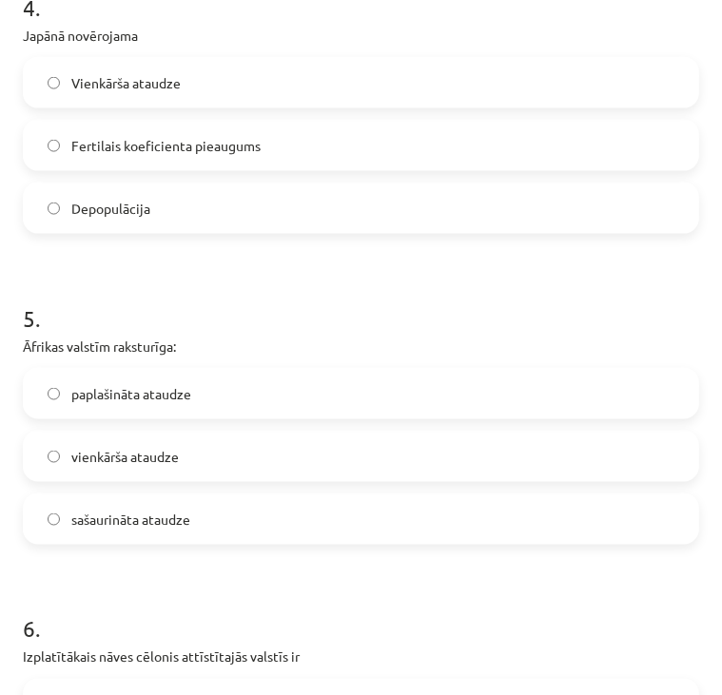
click at [186, 232] on label "Depopulācija" at bounding box center [361, 209] width 672 height 48
click at [169, 404] on span "paplašināta ataudze" at bounding box center [131, 394] width 120 height 20
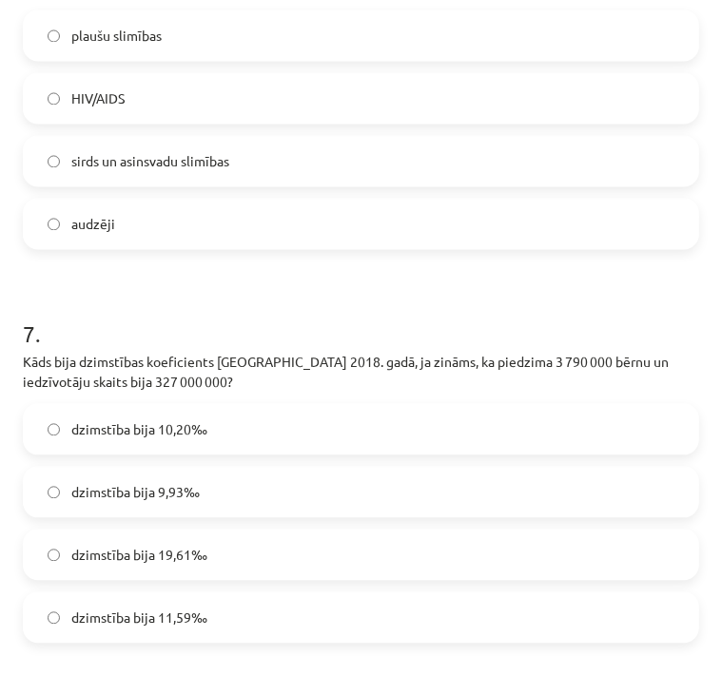
scroll to position [1923, 0]
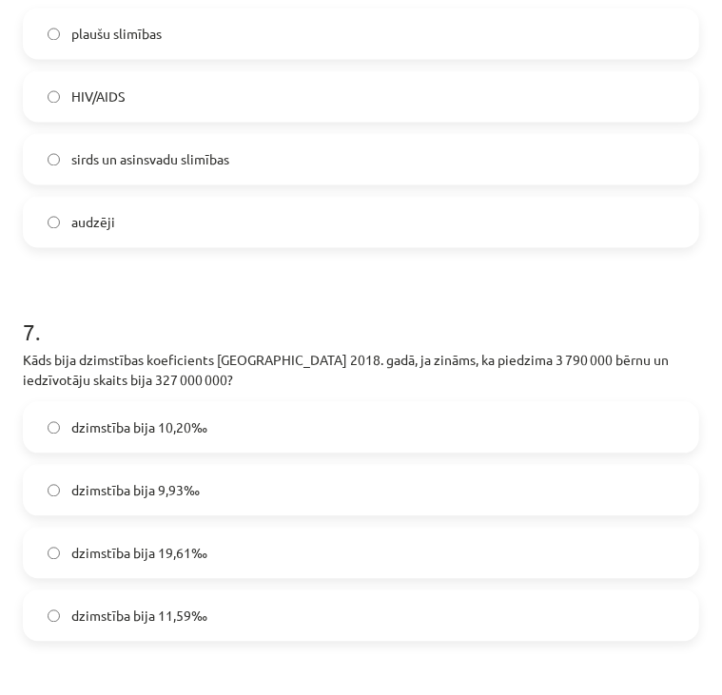
click at [343, 639] on label "dzimstība bija 11,59‰" at bounding box center [361, 616] width 672 height 48
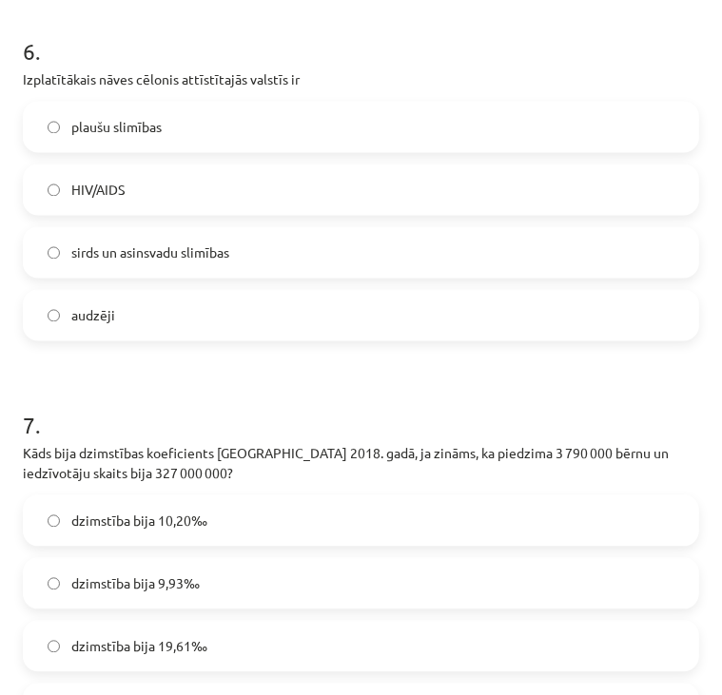
scroll to position [1818, 0]
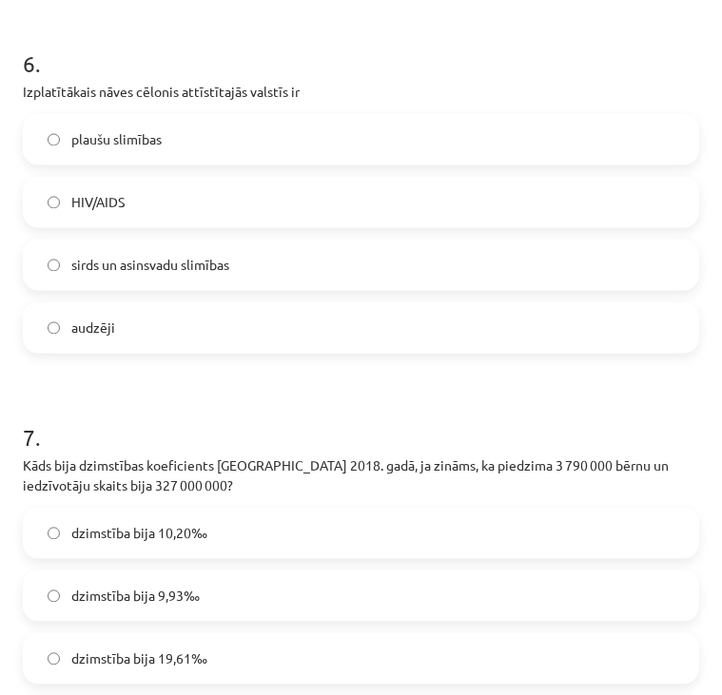
click at [277, 288] on label "sirds un asinsvadu slimības" at bounding box center [361, 265] width 672 height 48
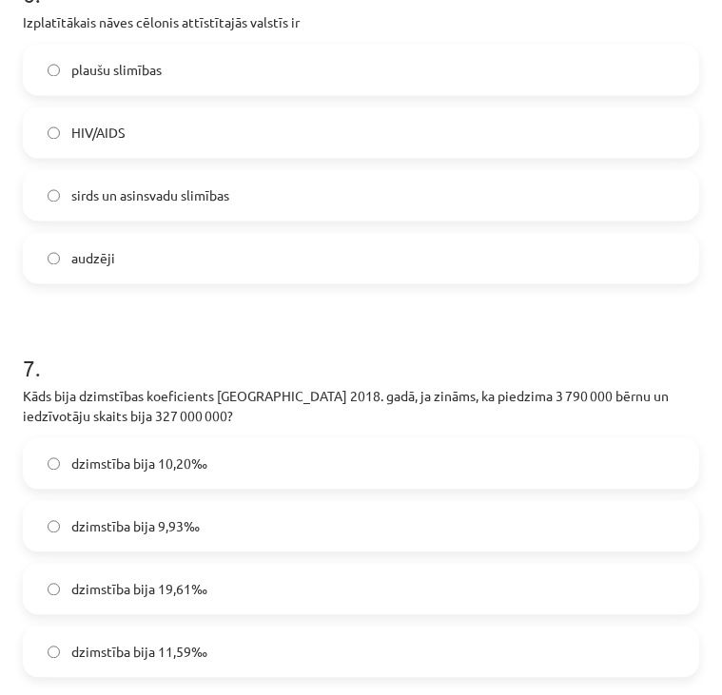
scroll to position [1882, 0]
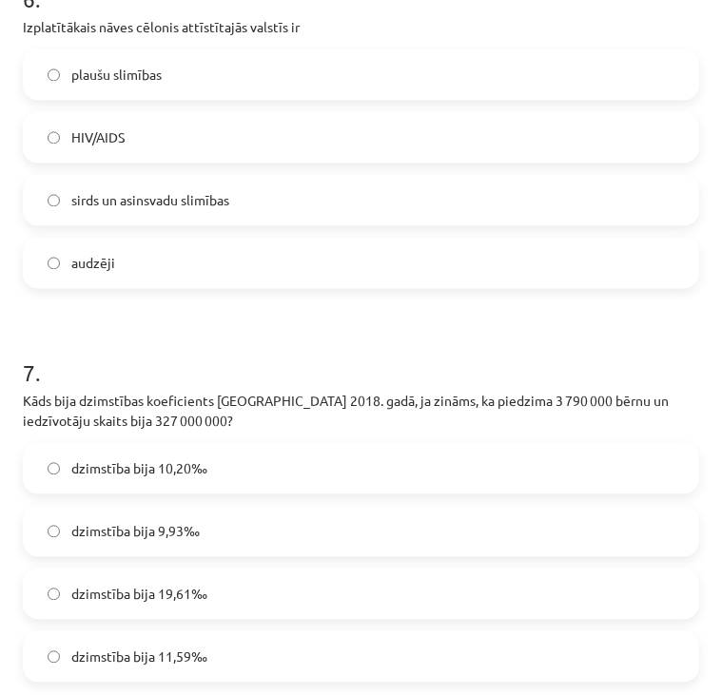
click at [230, 286] on label "audzēji" at bounding box center [361, 263] width 672 height 48
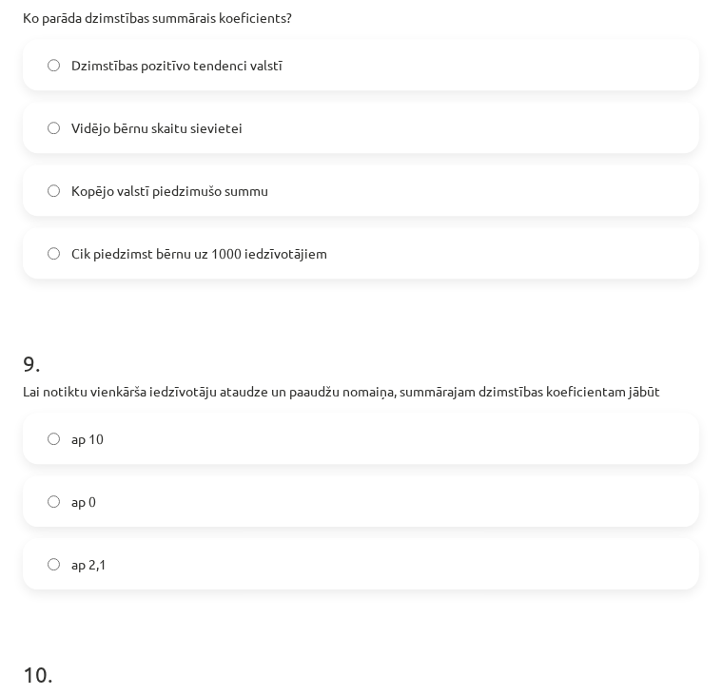
scroll to position [2659, 0]
click at [204, 151] on label "Vidējo bērnu skaitu sievietei" at bounding box center [361, 128] width 672 height 48
click at [145, 588] on label "ap 2,1" at bounding box center [361, 564] width 672 height 48
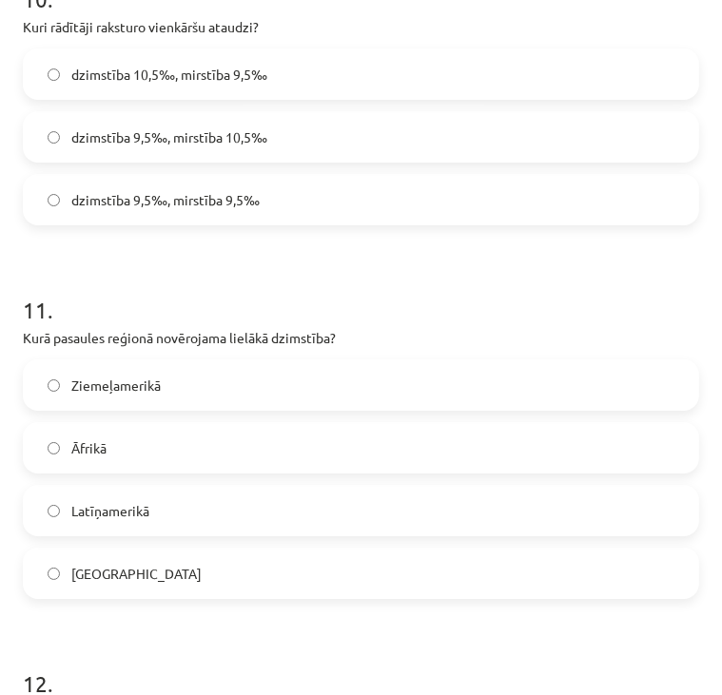
scroll to position [3336, 0]
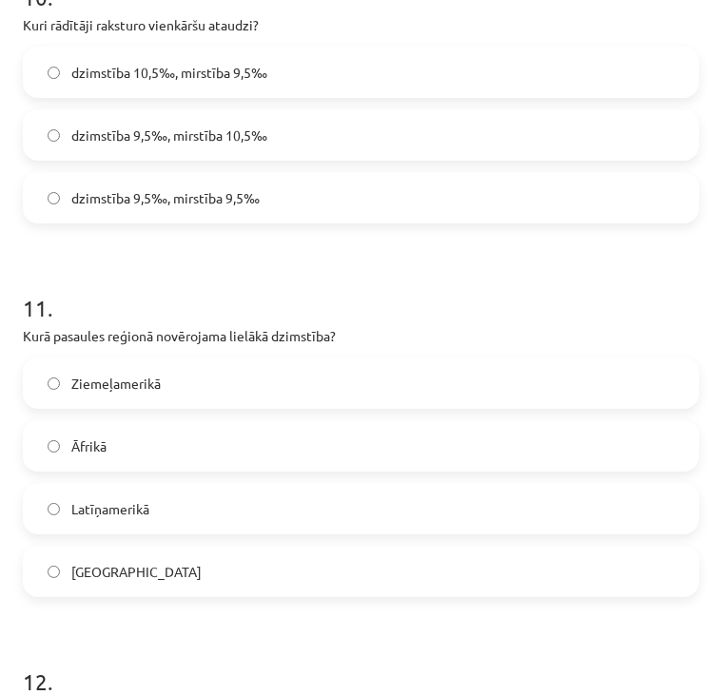
click at [179, 83] on span "dzimstība 10,5‰, mirstība 9,5‰" at bounding box center [169, 73] width 196 height 20
click at [131, 470] on label "Āfrikā" at bounding box center [361, 446] width 672 height 48
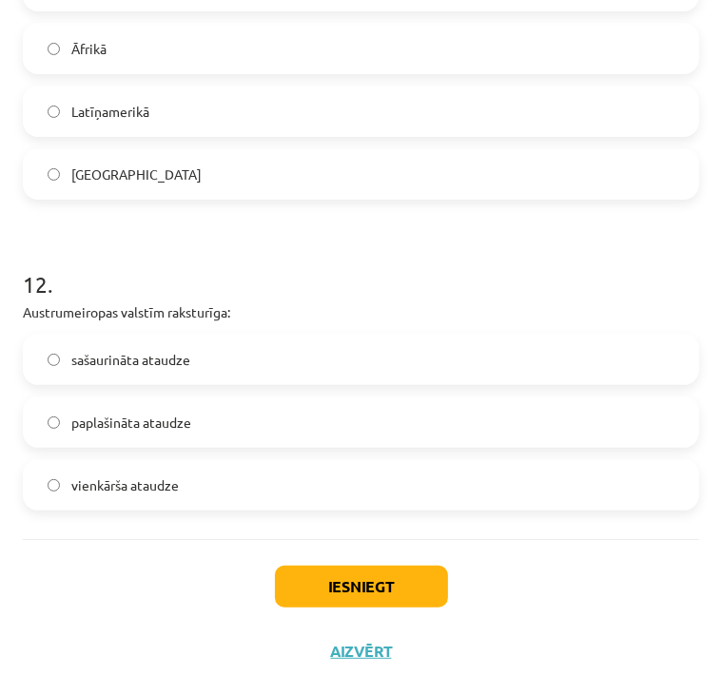
scroll to position [3763, 0]
click at [175, 345] on label "sašaurināta ataudze" at bounding box center [361, 360] width 672 height 48
click at [308, 584] on button "Iesniegt" at bounding box center [361, 587] width 173 height 42
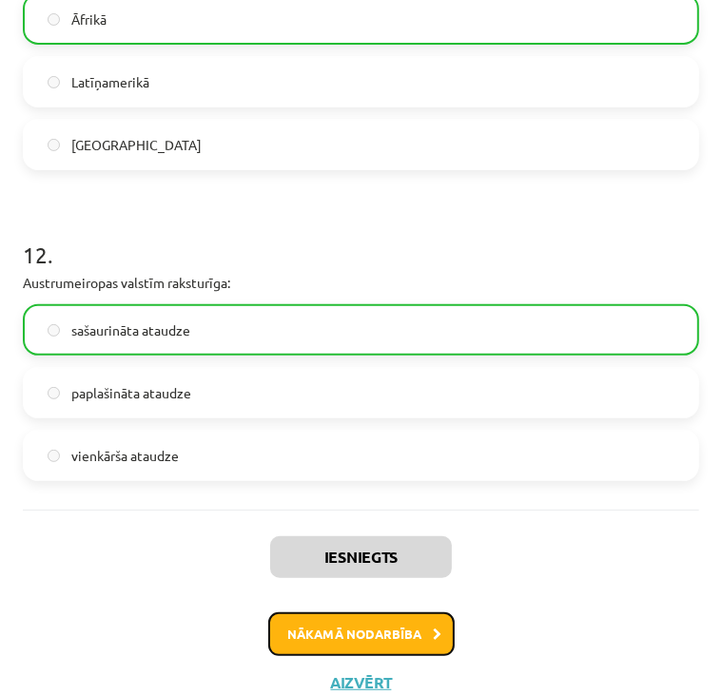
click at [360, 649] on button "Nākamā nodarbība" at bounding box center [361, 635] width 186 height 44
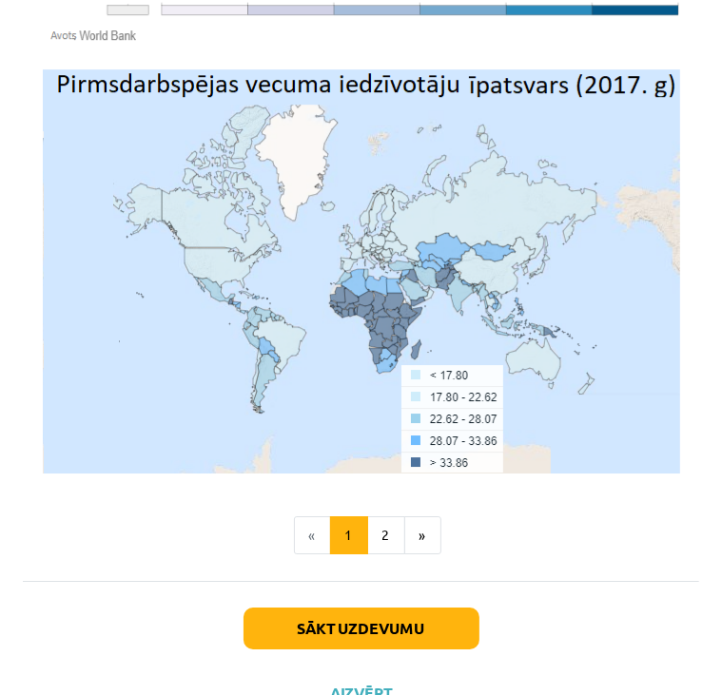
scroll to position [6692, 0]
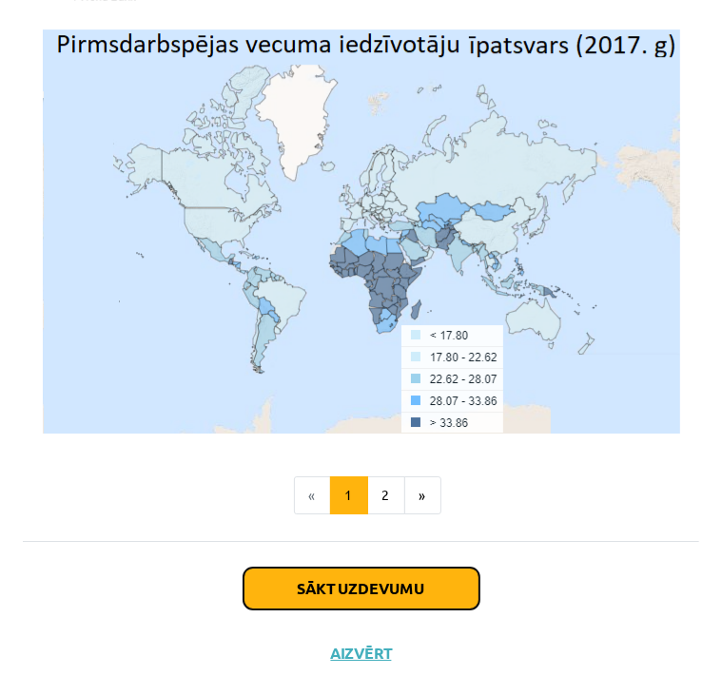
click at [362, 569] on button "Sākt uzdevumu" at bounding box center [361, 589] width 236 height 42
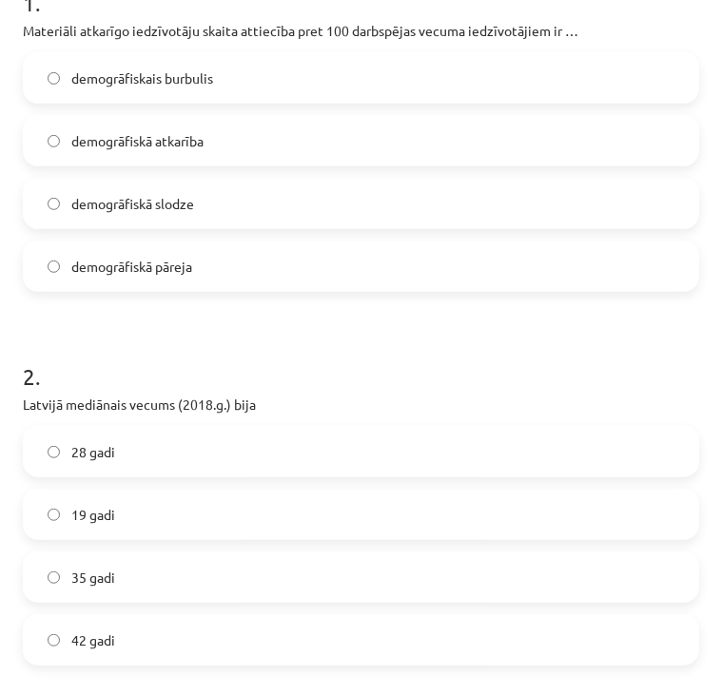
scroll to position [415, 0]
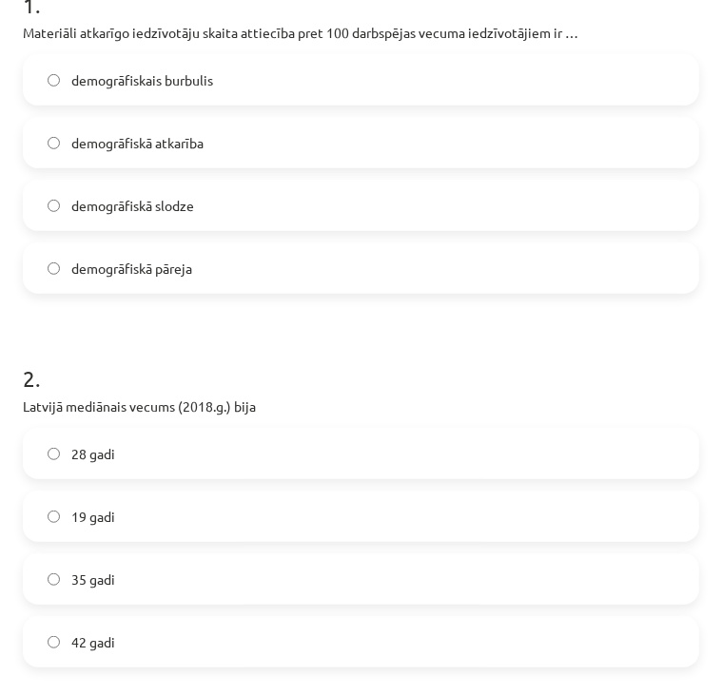
click at [310, 122] on label "demogrāfiskā atkarība" at bounding box center [361, 143] width 672 height 48
click at [157, 596] on label "35 gadi" at bounding box center [361, 579] width 672 height 48
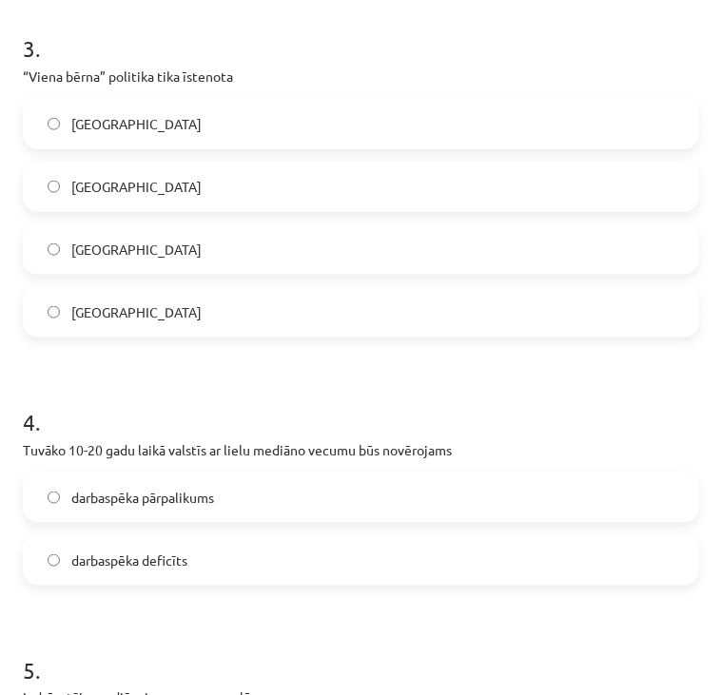
scroll to position [1121, 0]
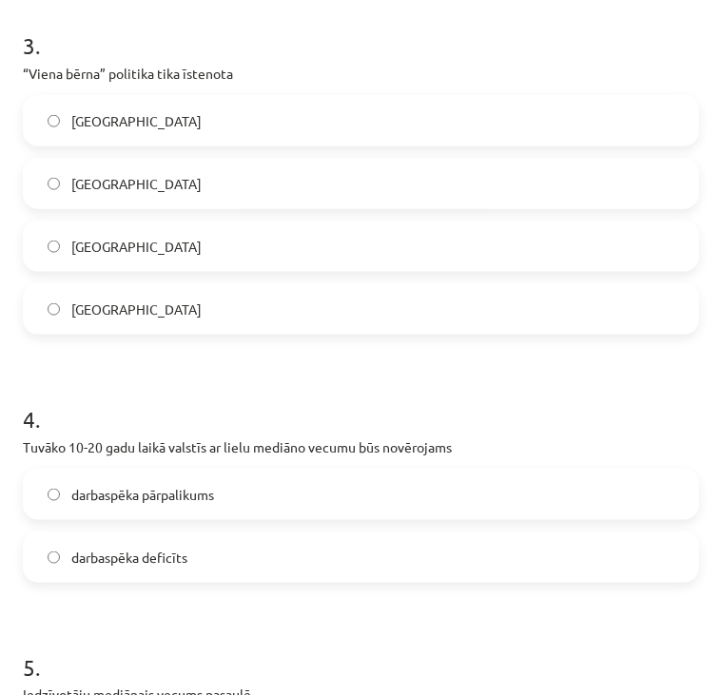
click at [249, 95] on div "[GEOGRAPHIC_DATA]" at bounding box center [361, 120] width 676 height 51
click at [139, 486] on span "darbaspēka pārpalikums" at bounding box center [142, 495] width 143 height 20
click at [146, 558] on span "darbaspēka deficīts" at bounding box center [129, 558] width 116 height 20
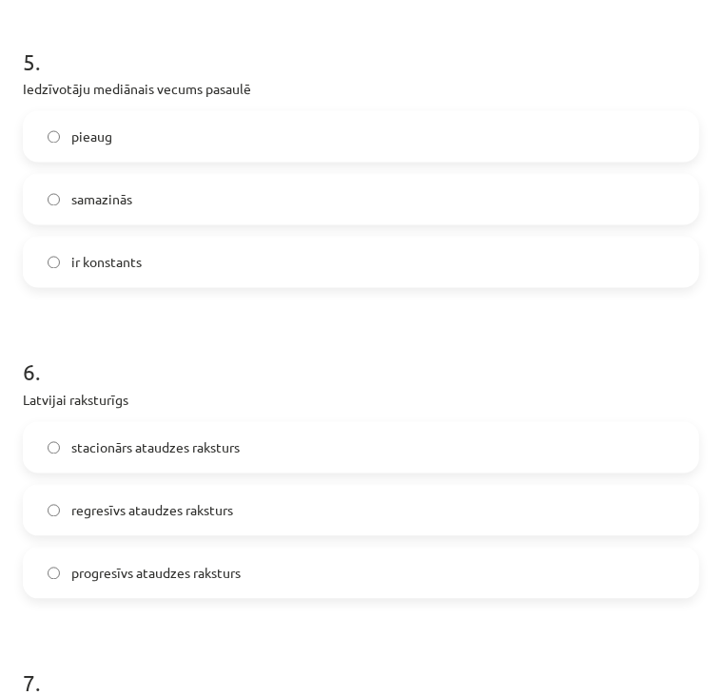
scroll to position [1729, 0]
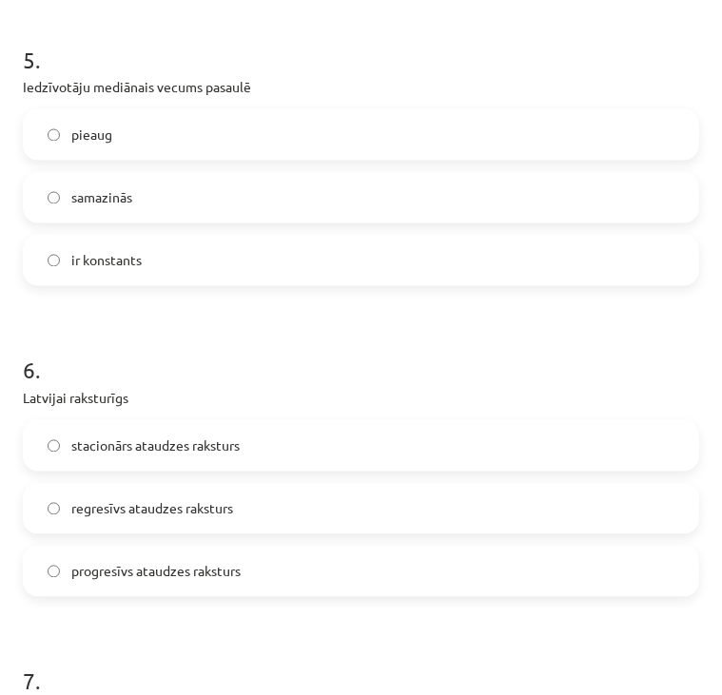
click at [312, 134] on label "pieaug" at bounding box center [361, 135] width 672 height 48
click at [184, 524] on label "regresīvs ataudzes raksturs" at bounding box center [361, 509] width 672 height 48
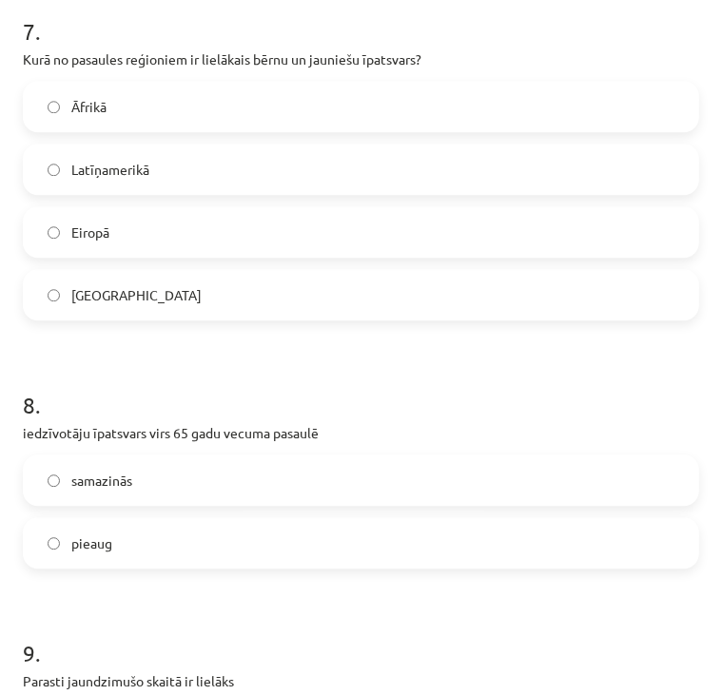
scroll to position [2391, 0]
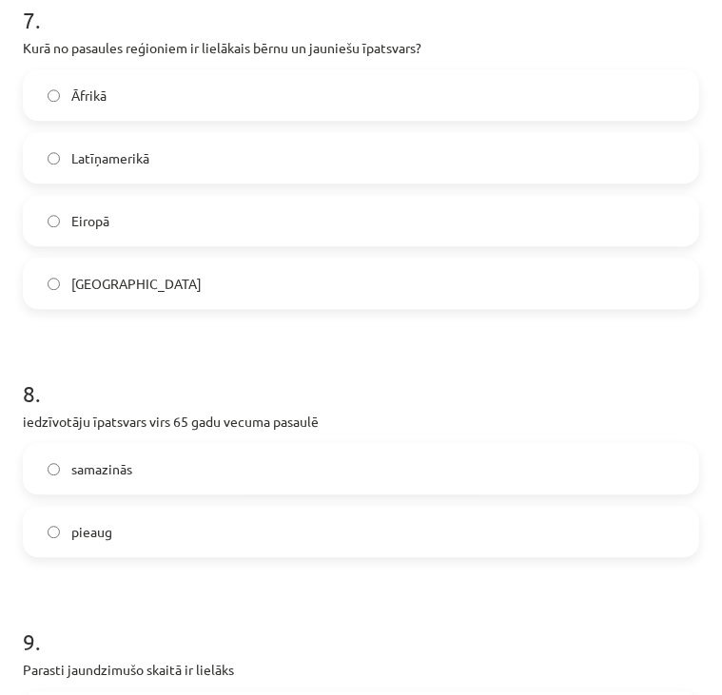
click at [261, 80] on label "Āfrikā" at bounding box center [361, 95] width 672 height 48
click at [135, 547] on label "pieaug" at bounding box center [361, 532] width 672 height 48
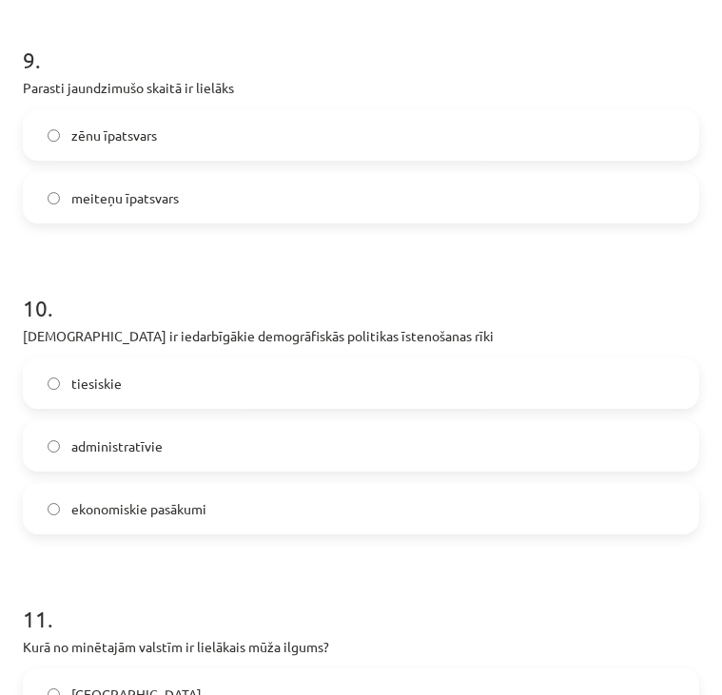
scroll to position [2971, 0]
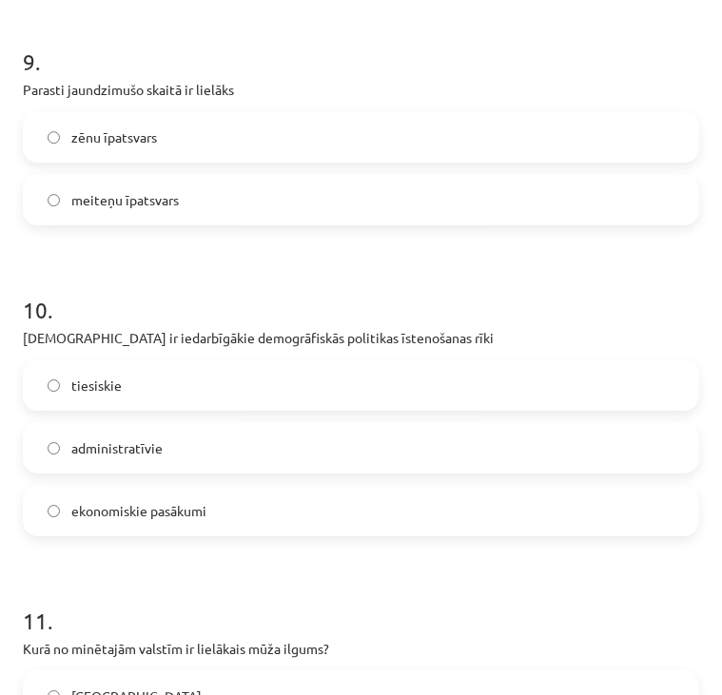
click at [402, 125] on label "zēnu īpatsvars" at bounding box center [361, 137] width 672 height 48
click at [310, 520] on label "ekonomiskie pasākumi" at bounding box center [361, 511] width 672 height 48
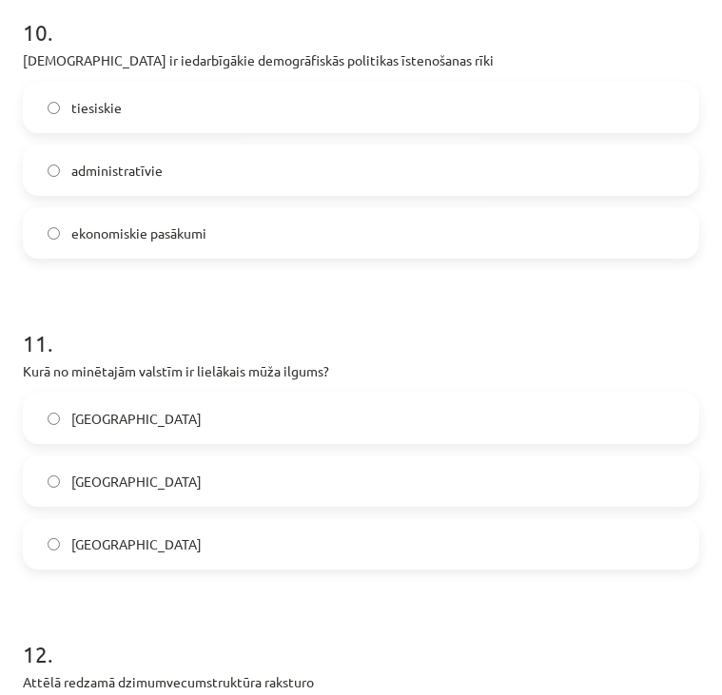
scroll to position [3249, 0]
click at [301, 413] on label "[GEOGRAPHIC_DATA]" at bounding box center [361, 419] width 672 height 48
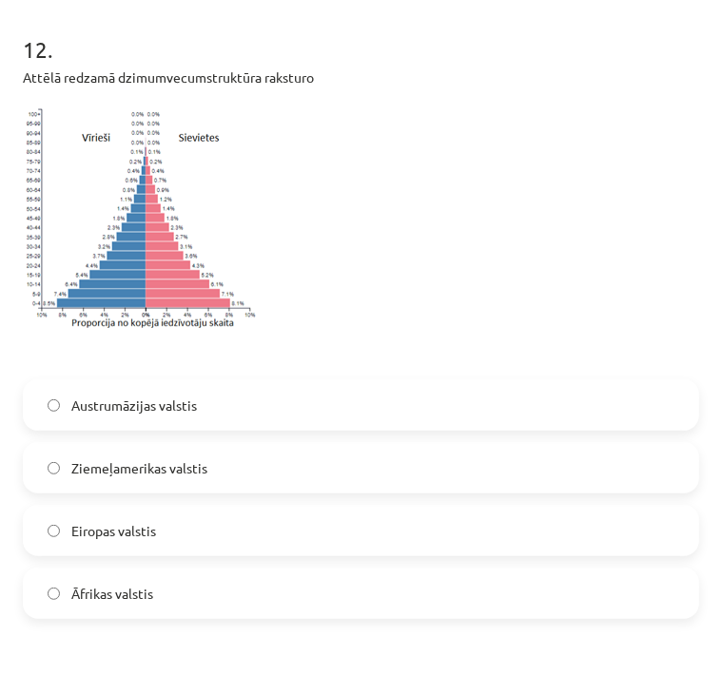
scroll to position [3854, 0]
click at [301, 517] on label "Eiropas valstis" at bounding box center [361, 531] width 672 height 48
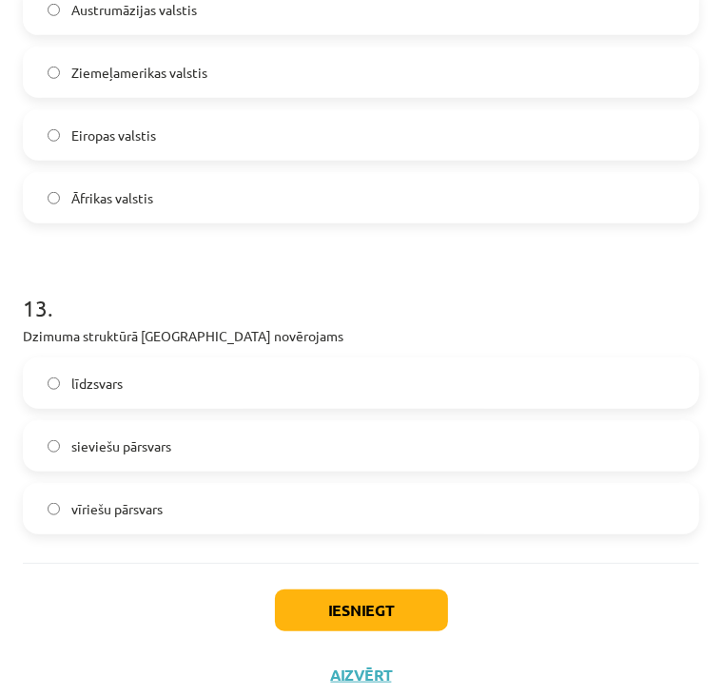
scroll to position [4272, 0]
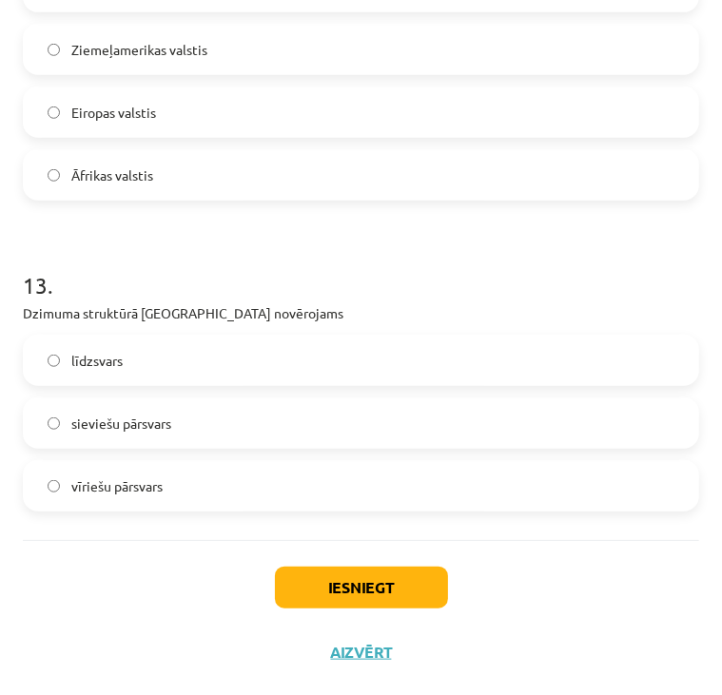
click at [260, 418] on label "sieviešu pārsvars" at bounding box center [361, 423] width 672 height 48
click at [311, 568] on button "Iesniegt" at bounding box center [361, 588] width 173 height 42
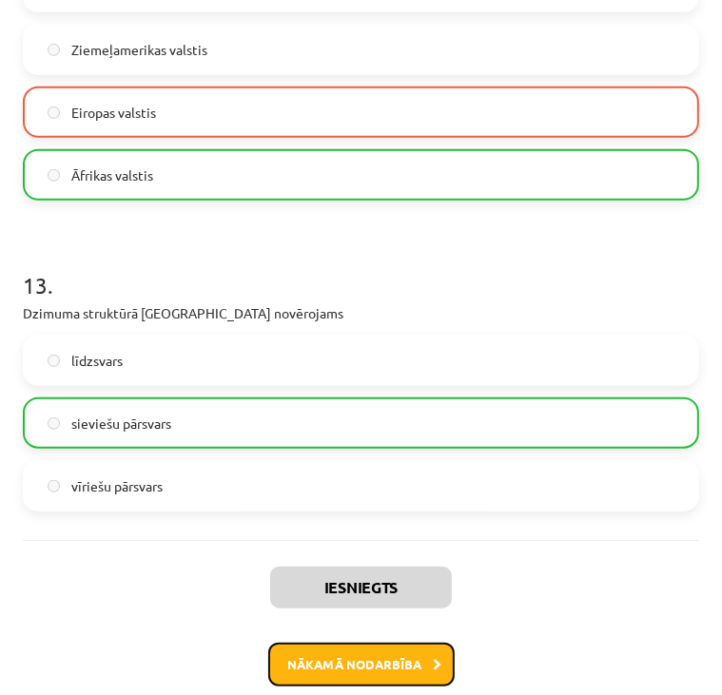
click at [321, 666] on button "Nākamā nodarbība" at bounding box center [361, 665] width 186 height 44
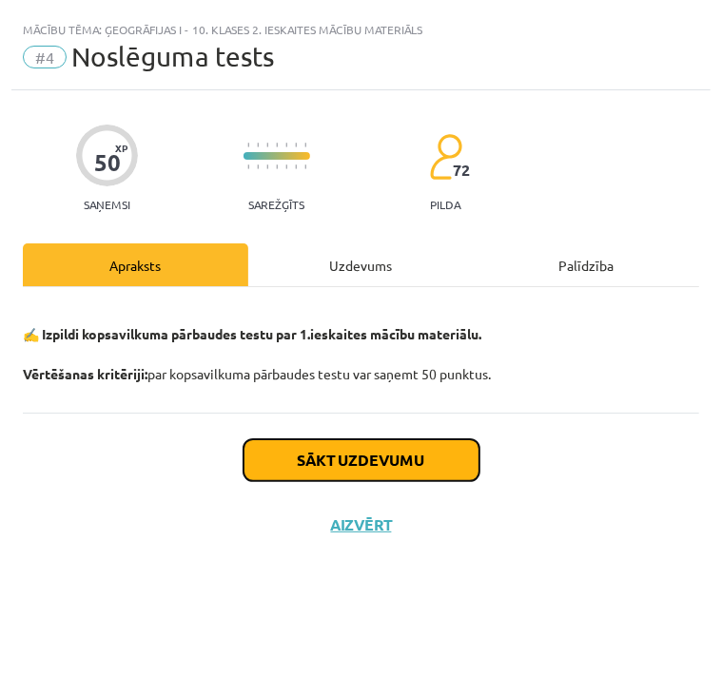
click at [365, 460] on button "Sākt uzdevumu" at bounding box center [361, 460] width 236 height 42
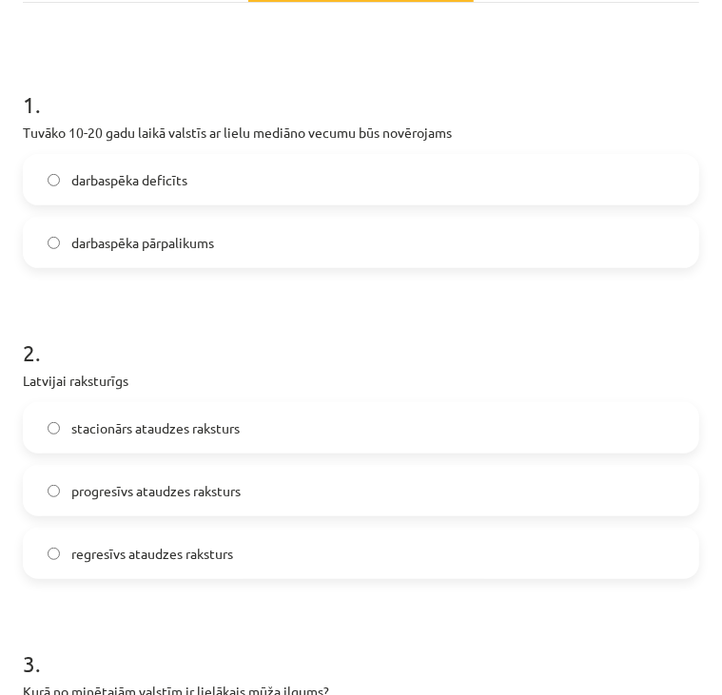
scroll to position [285, 0]
click at [434, 189] on label "darbaspēka deficīts" at bounding box center [361, 179] width 672 height 48
click at [317, 558] on label "regresīvs ataudzes raksturs" at bounding box center [361, 553] width 672 height 48
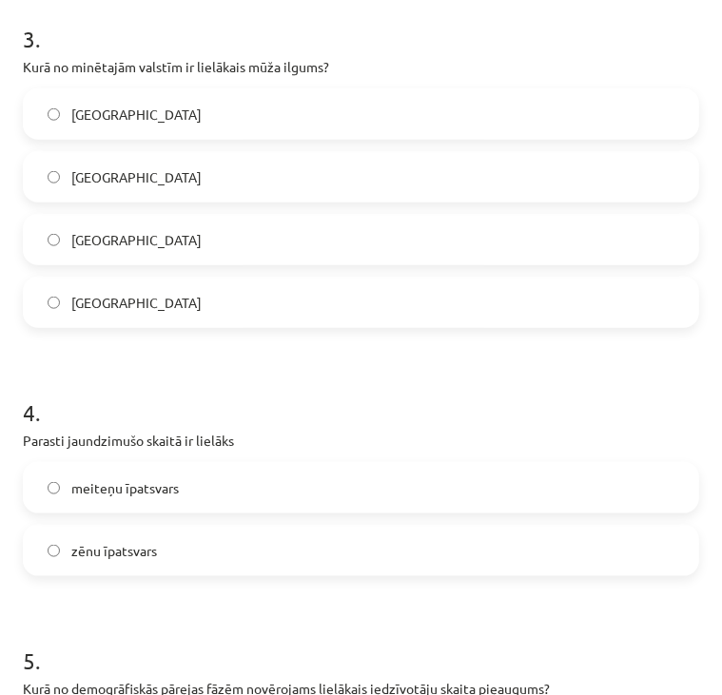
scroll to position [912, 0]
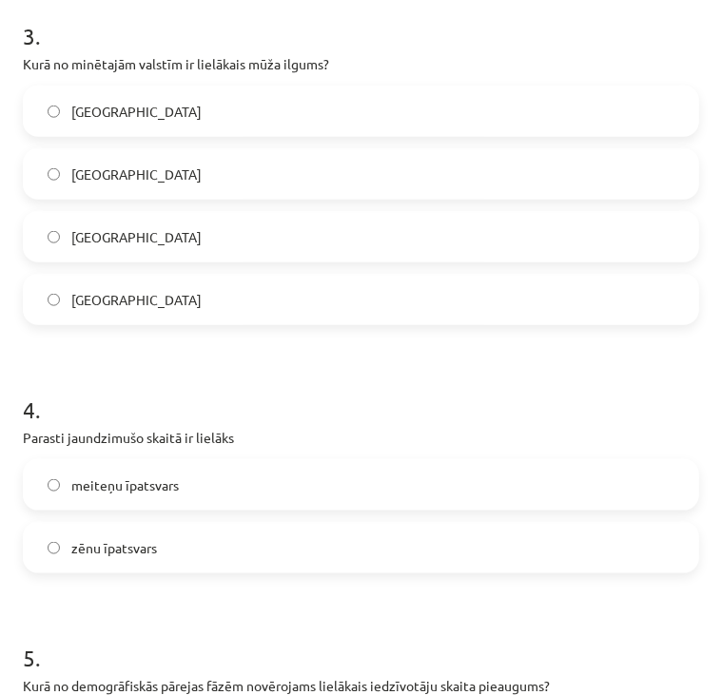
click at [362, 123] on label "[GEOGRAPHIC_DATA]" at bounding box center [361, 112] width 672 height 48
click at [276, 488] on label "meiteņu īpatsvars" at bounding box center [361, 485] width 672 height 48
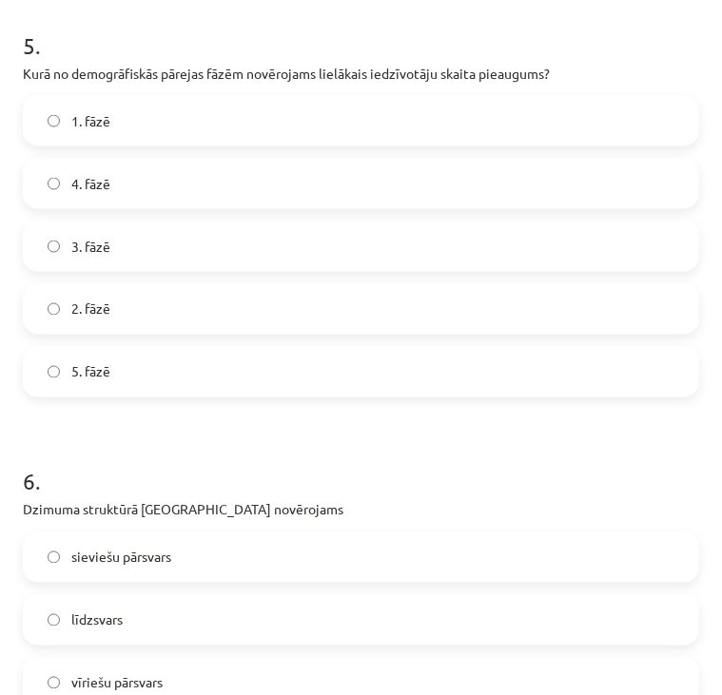
scroll to position [1522, 0]
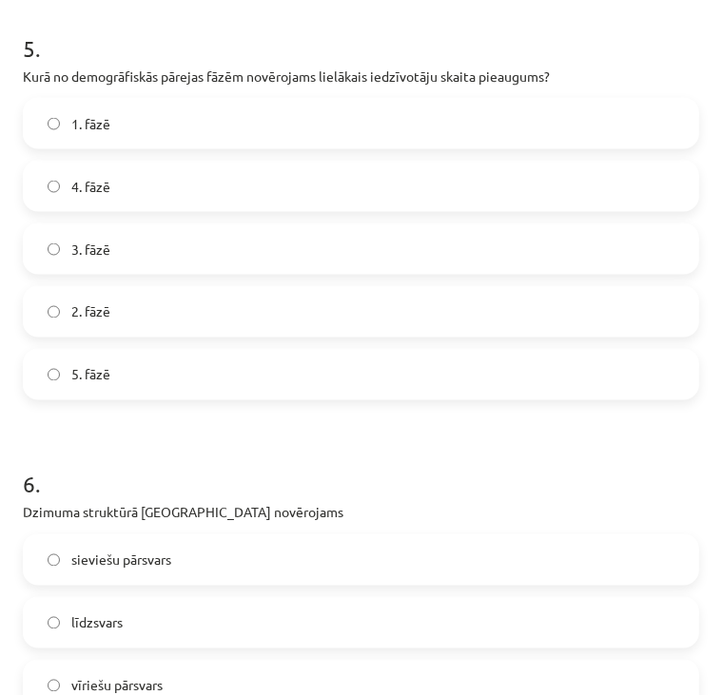
click at [234, 244] on label "3. fāzē" at bounding box center [361, 249] width 672 height 48
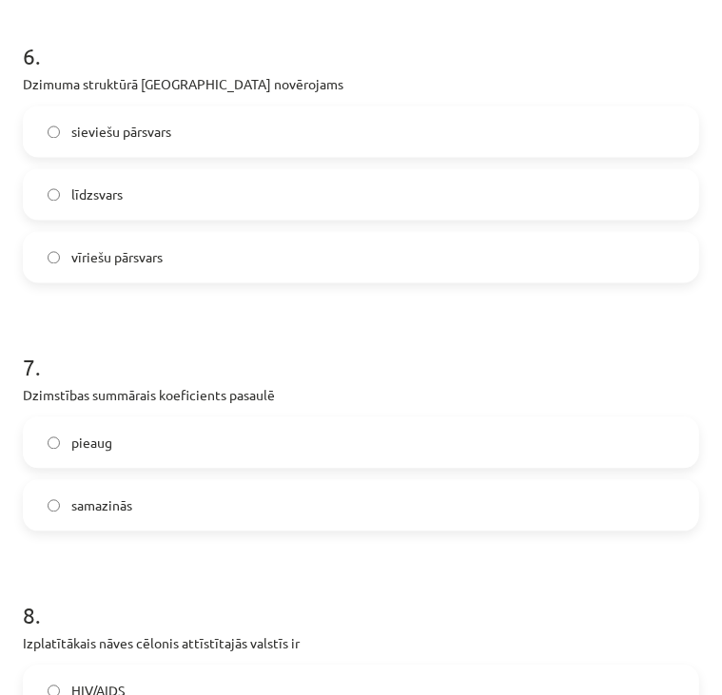
scroll to position [1952, 0]
click at [301, 141] on label "sieviešu pārsvars" at bounding box center [361, 131] width 672 height 48
click at [140, 495] on label "samazinās" at bounding box center [361, 504] width 672 height 48
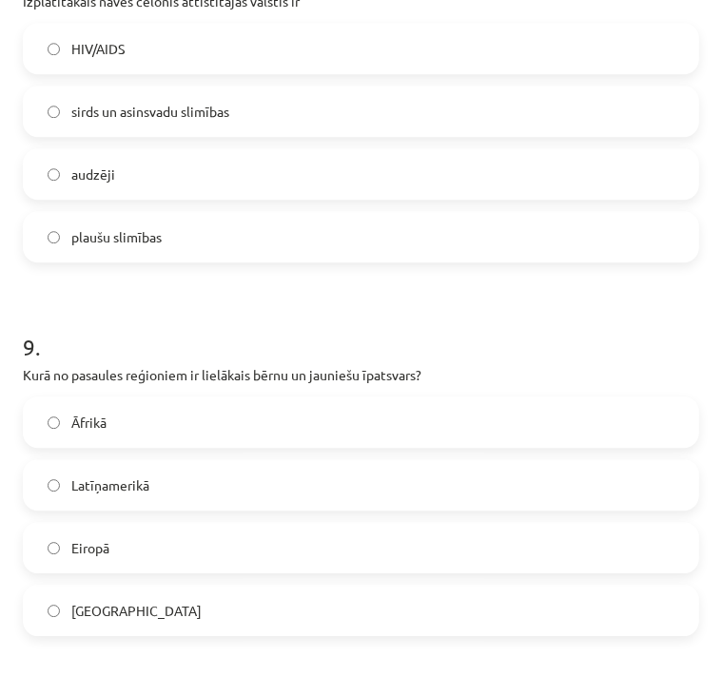
scroll to position [2557, 0]
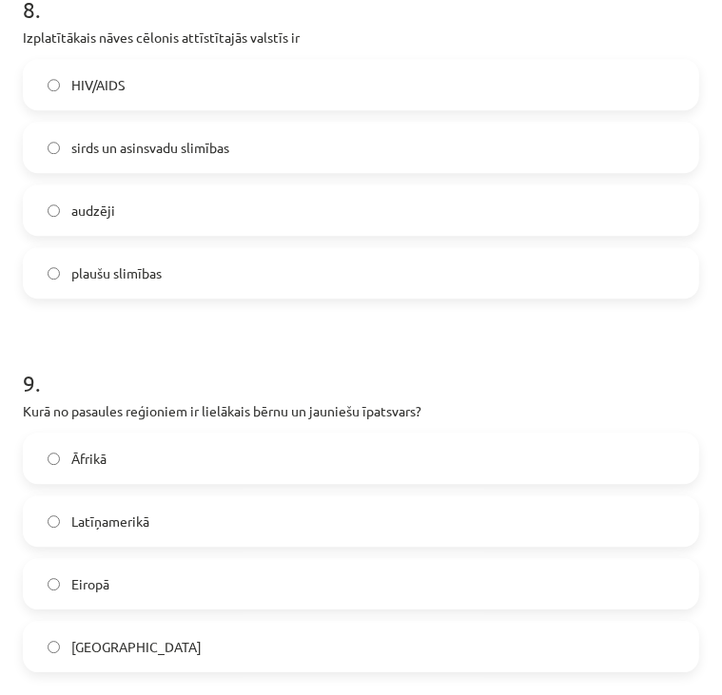
click at [289, 456] on label "Āfrikā" at bounding box center [361, 459] width 672 height 48
click at [321, 260] on label "plaušu slimības" at bounding box center [361, 273] width 672 height 48
click at [306, 152] on label "sirds un asinsvadu slimības" at bounding box center [361, 148] width 672 height 48
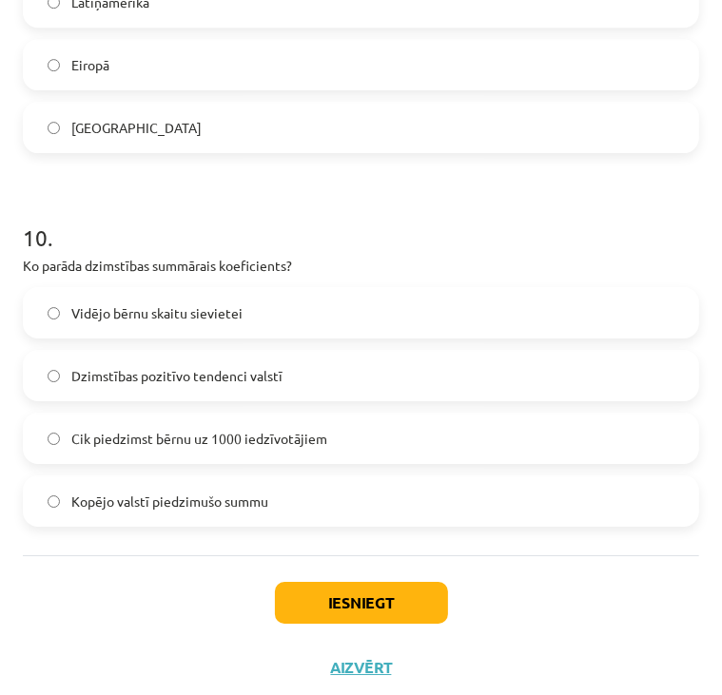
scroll to position [3091, 0]
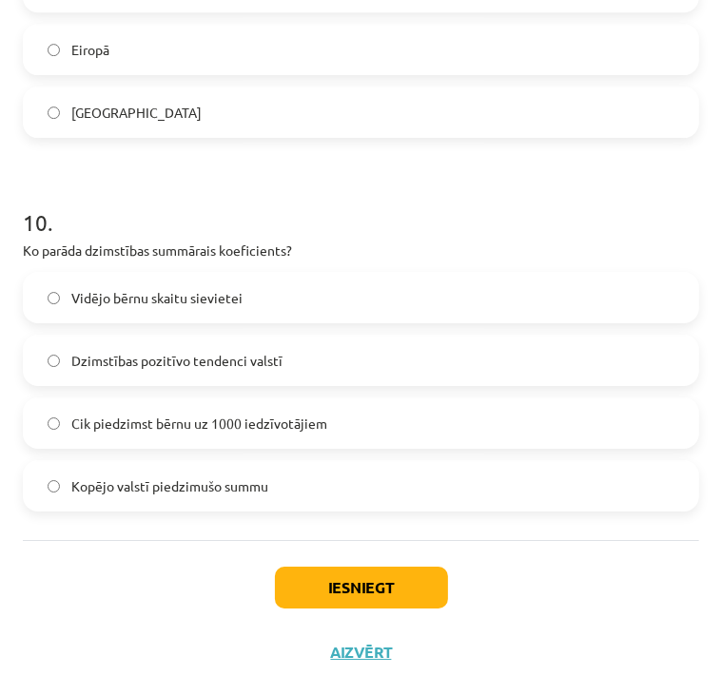
click at [345, 485] on label "Kopējo valstī piedzimušo summu" at bounding box center [361, 486] width 672 height 48
click at [349, 593] on button "Iesniegt" at bounding box center [361, 588] width 173 height 42
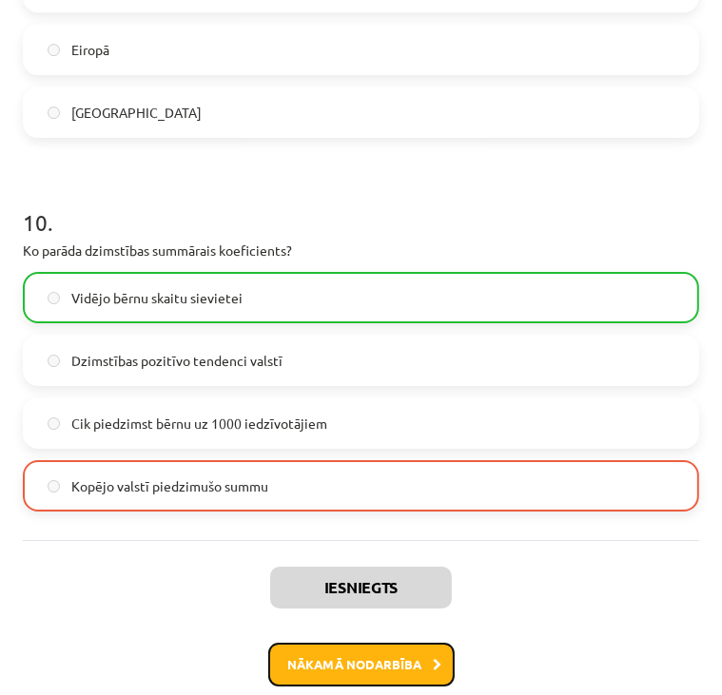
click at [364, 665] on button "Nākamā nodarbība" at bounding box center [361, 665] width 186 height 44
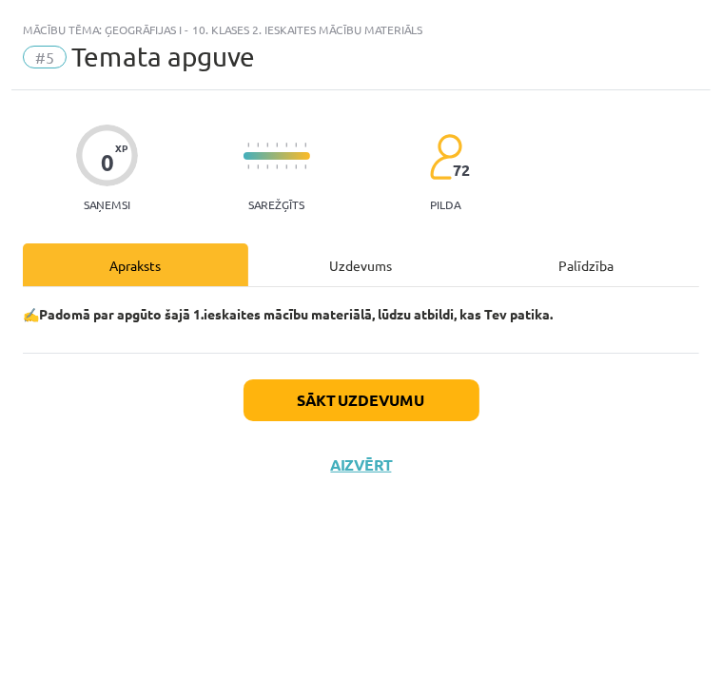
click at [348, 423] on div "Sākt uzdevumu Aizvērt" at bounding box center [361, 419] width 676 height 133
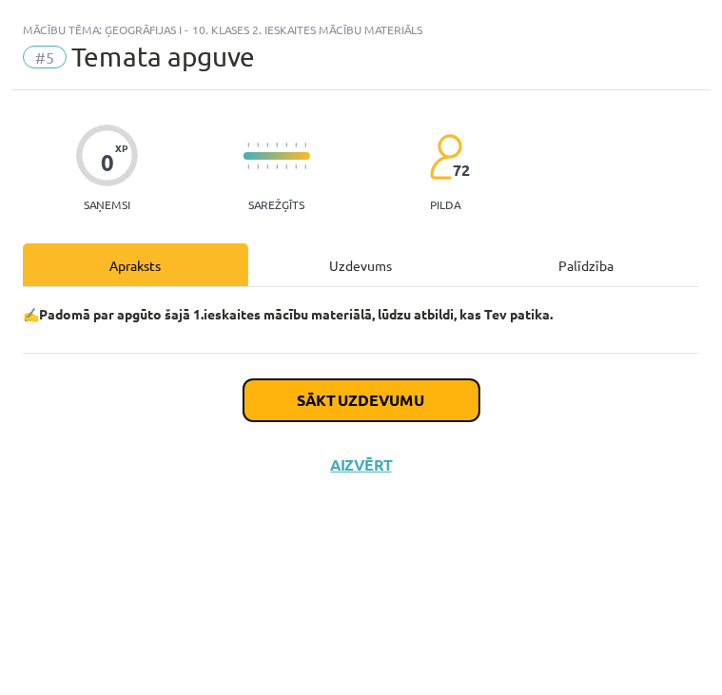
click at [346, 410] on button "Sākt uzdevumu" at bounding box center [361, 400] width 236 height 42
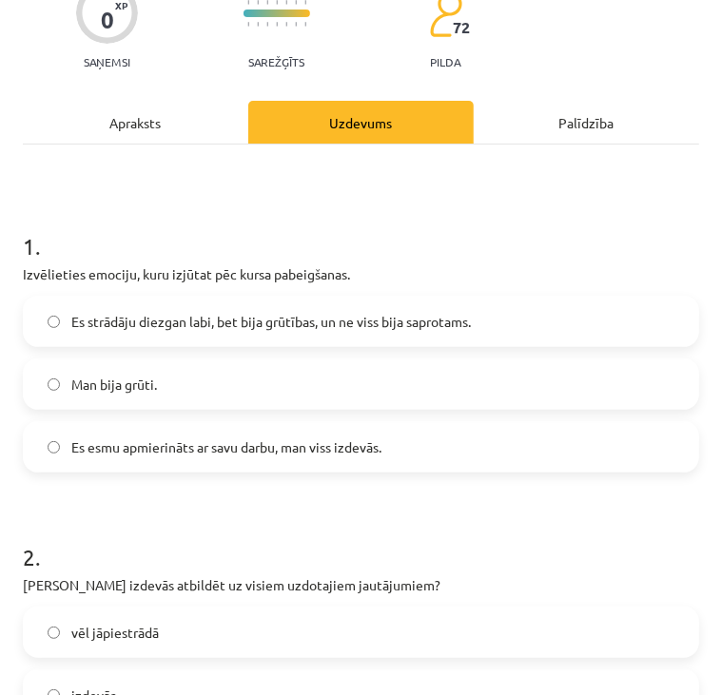
scroll to position [144, 0]
click at [282, 322] on span "Es strādāju diezgan labi, bet bija grūtības, un ne viss bija saprotams." at bounding box center [270, 321] width 399 height 20
click at [192, 437] on span "Es esmu apmierināts ar savu darbu, man viss izdevās." at bounding box center [226, 447] width 310 height 20
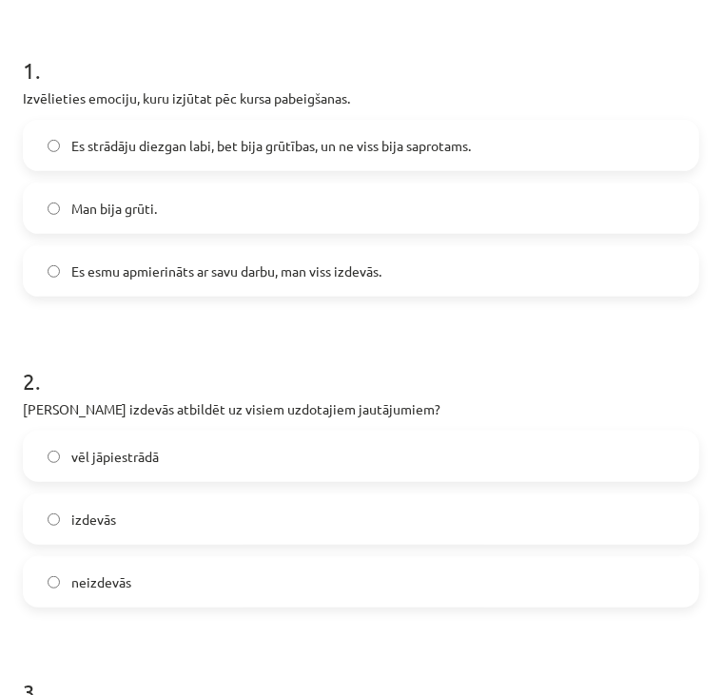
scroll to position [318, 0]
click at [145, 515] on label "izdevās" at bounding box center [361, 520] width 672 height 48
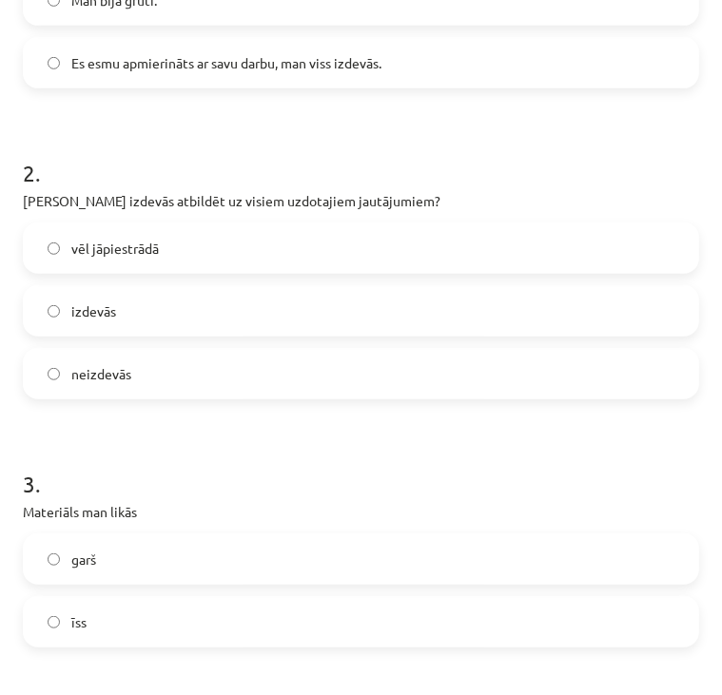
scroll to position [703, 0]
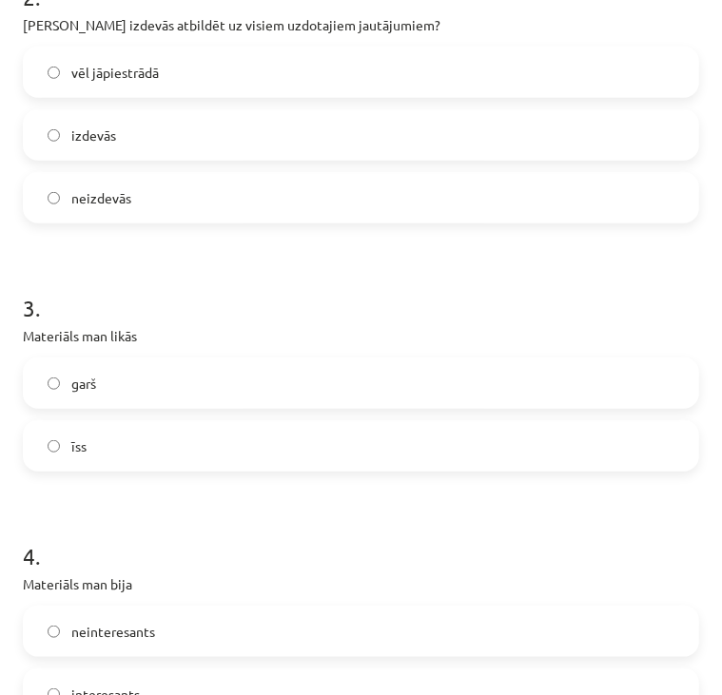
click at [145, 440] on label "īss" at bounding box center [361, 446] width 672 height 48
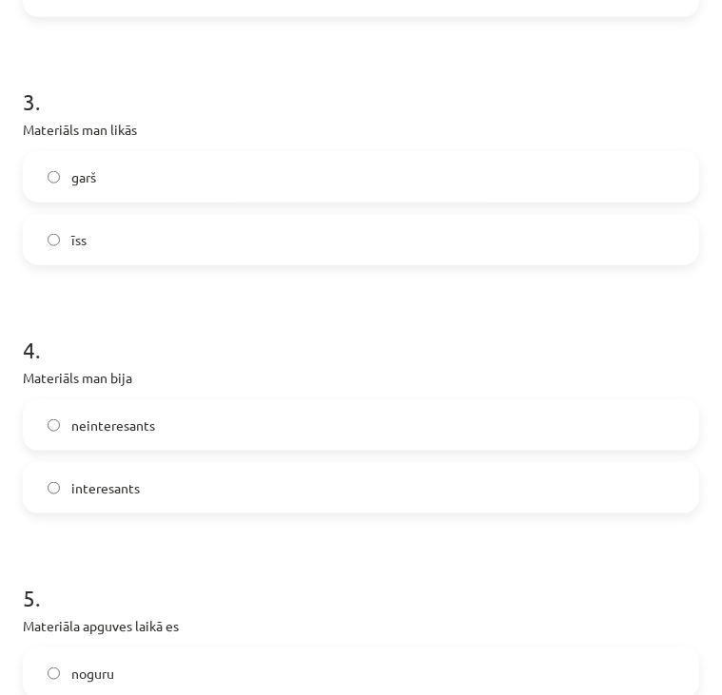
scroll to position [909, 0]
click at [145, 478] on label "interesants" at bounding box center [361, 488] width 672 height 48
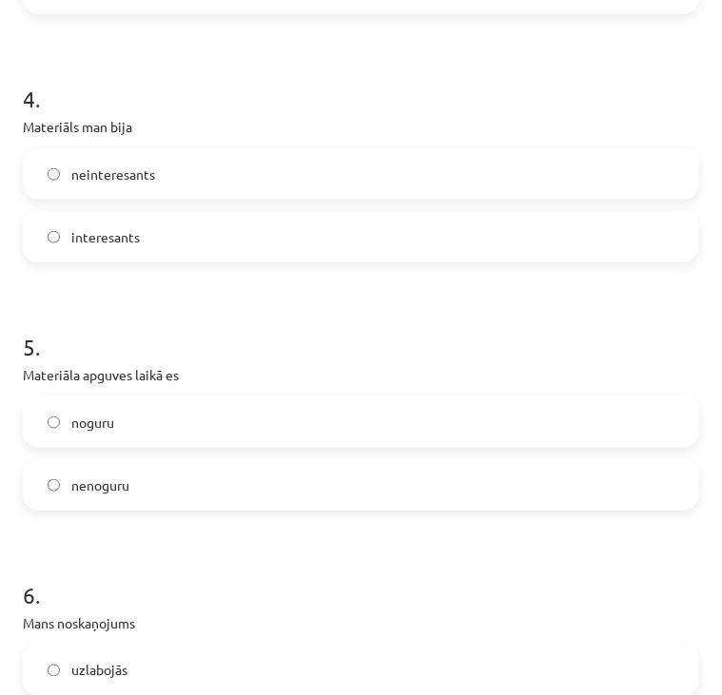
scroll to position [1164, 0]
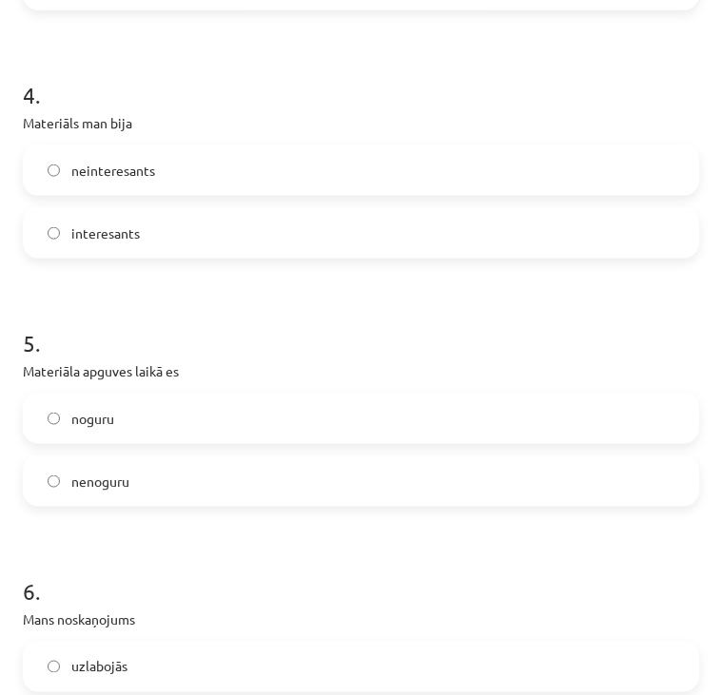
click at [148, 486] on label "nenoguru" at bounding box center [361, 481] width 672 height 48
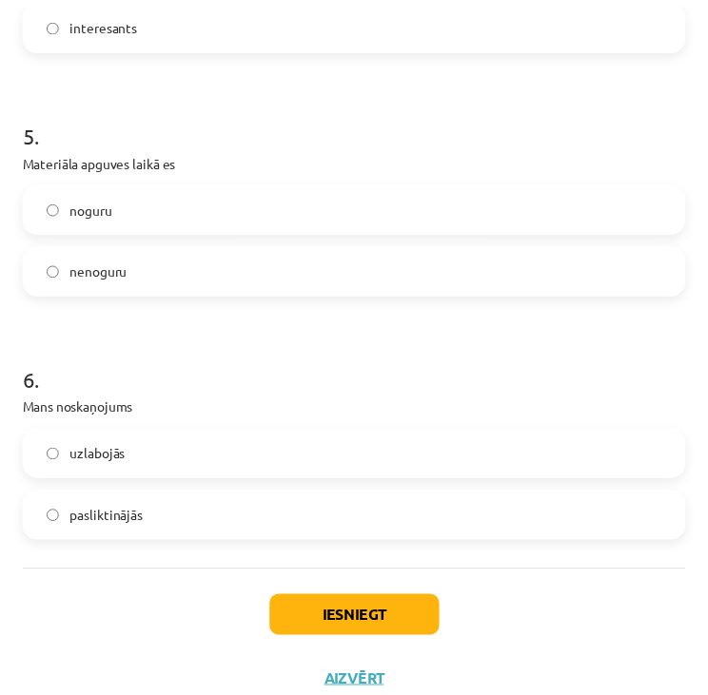
scroll to position [1376, 0]
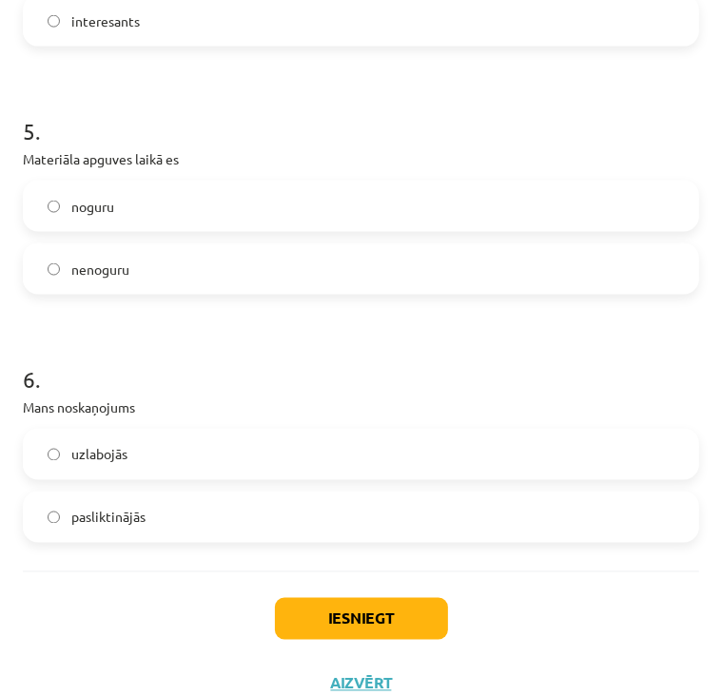
click at [153, 469] on label "uzlabojās" at bounding box center [361, 455] width 672 height 48
click at [358, 612] on button "Iesniegt" at bounding box center [361, 619] width 173 height 42
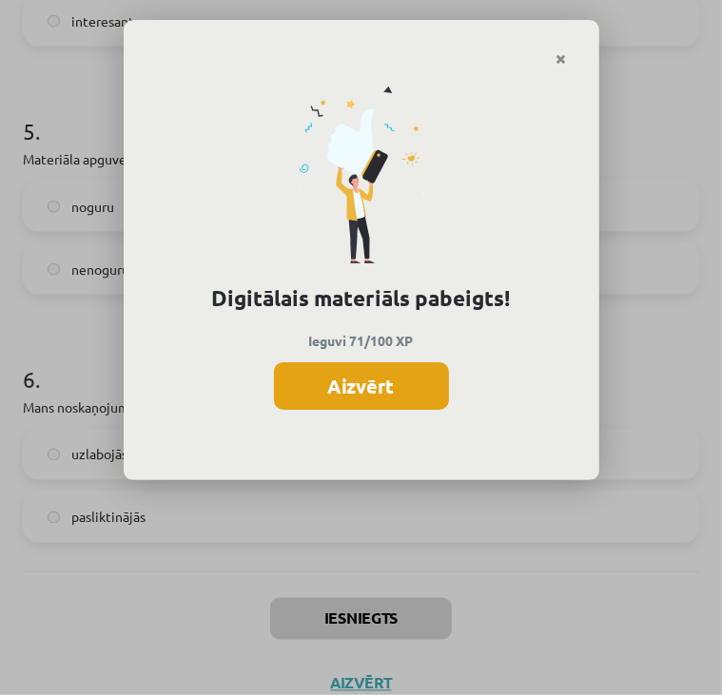
click at [418, 403] on button "Aizvērt" at bounding box center [361, 386] width 175 height 48
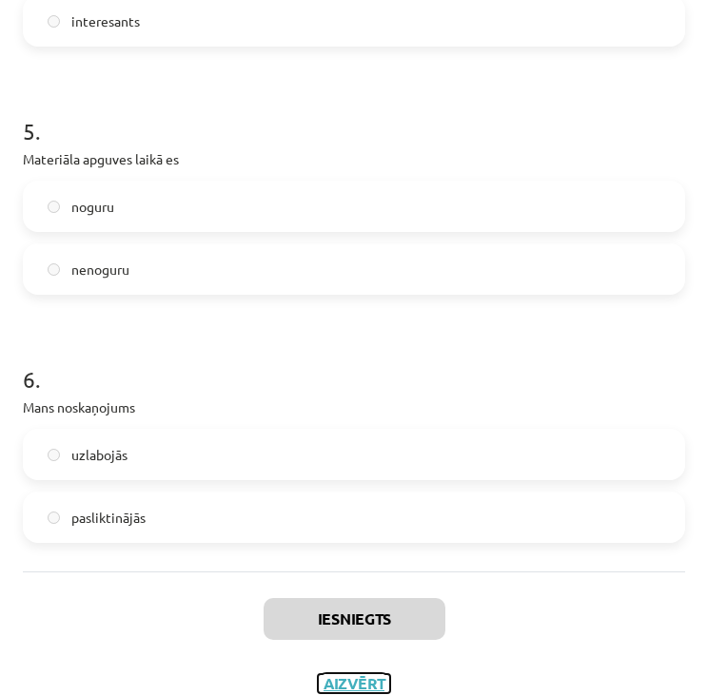
click at [347, 684] on button "Aizvērt" at bounding box center [354, 683] width 72 height 19
